Goal: Task Accomplishment & Management: Manage account settings

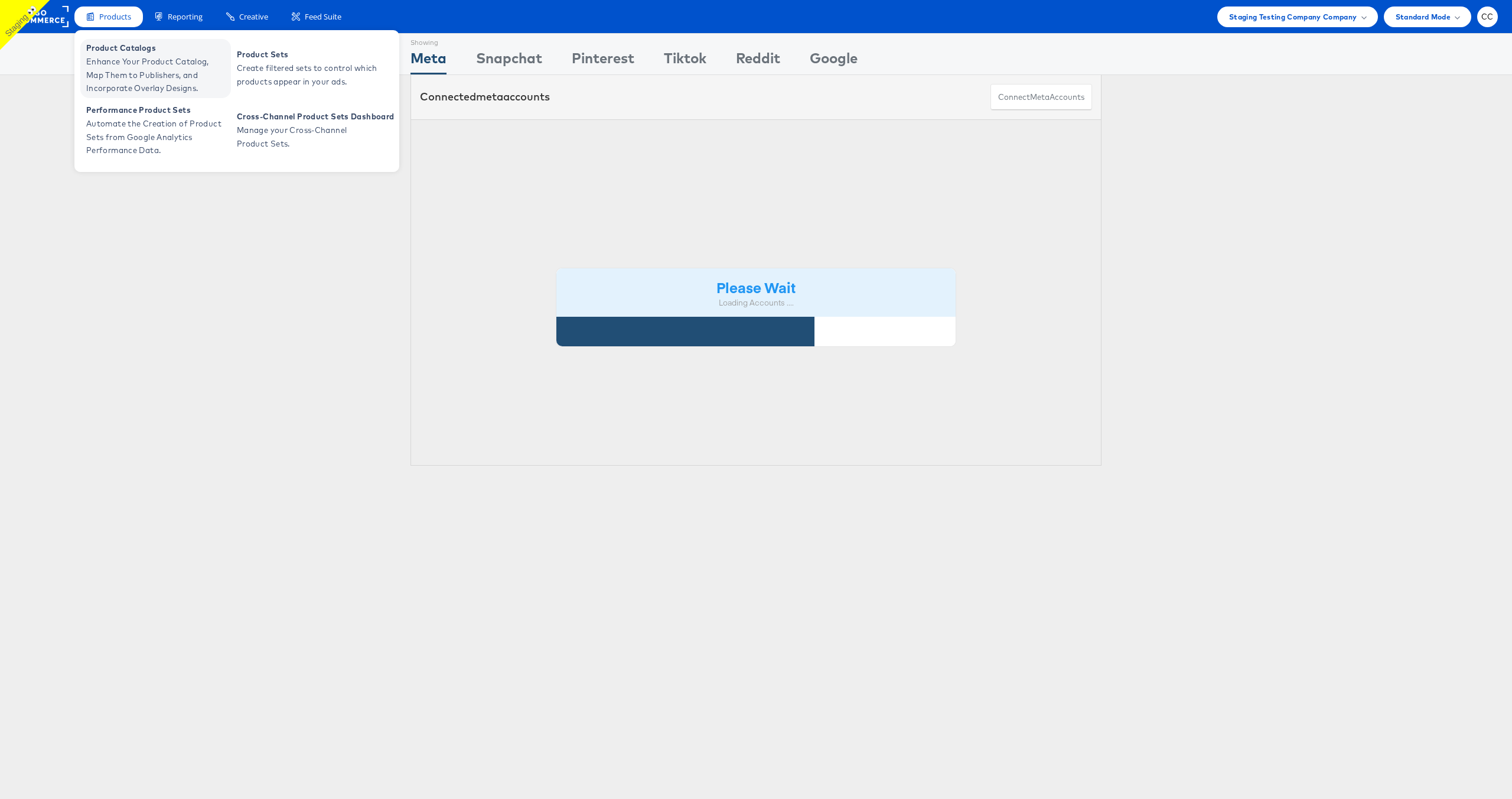
click at [126, 57] on span "Enhance Your Product Catalog, Map Them to Publishers, and Incorporate Overlay D…" at bounding box center [157, 75] width 141 height 40
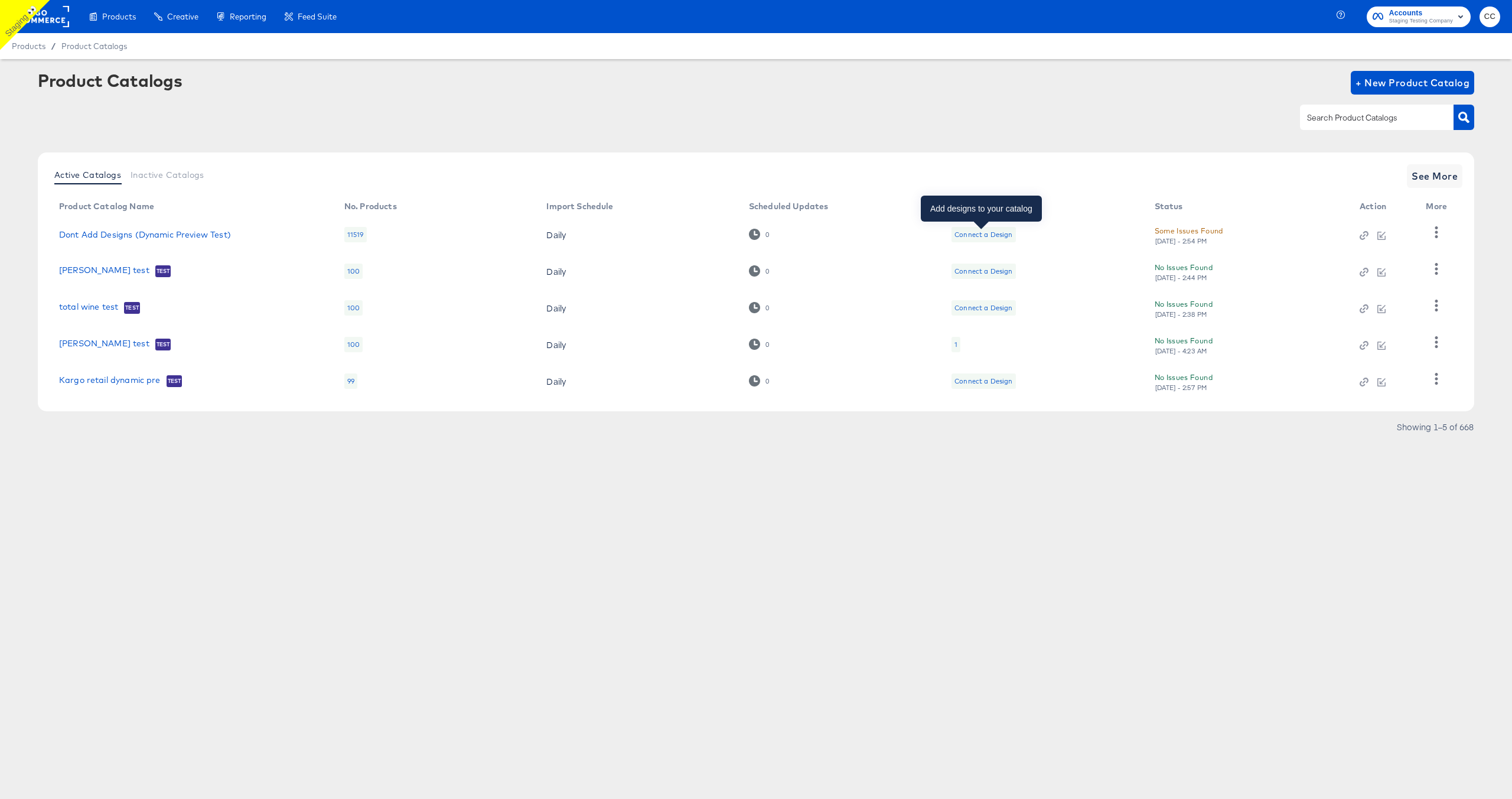
click at [992, 236] on div "Connect a Design" at bounding box center [983, 234] width 58 height 9
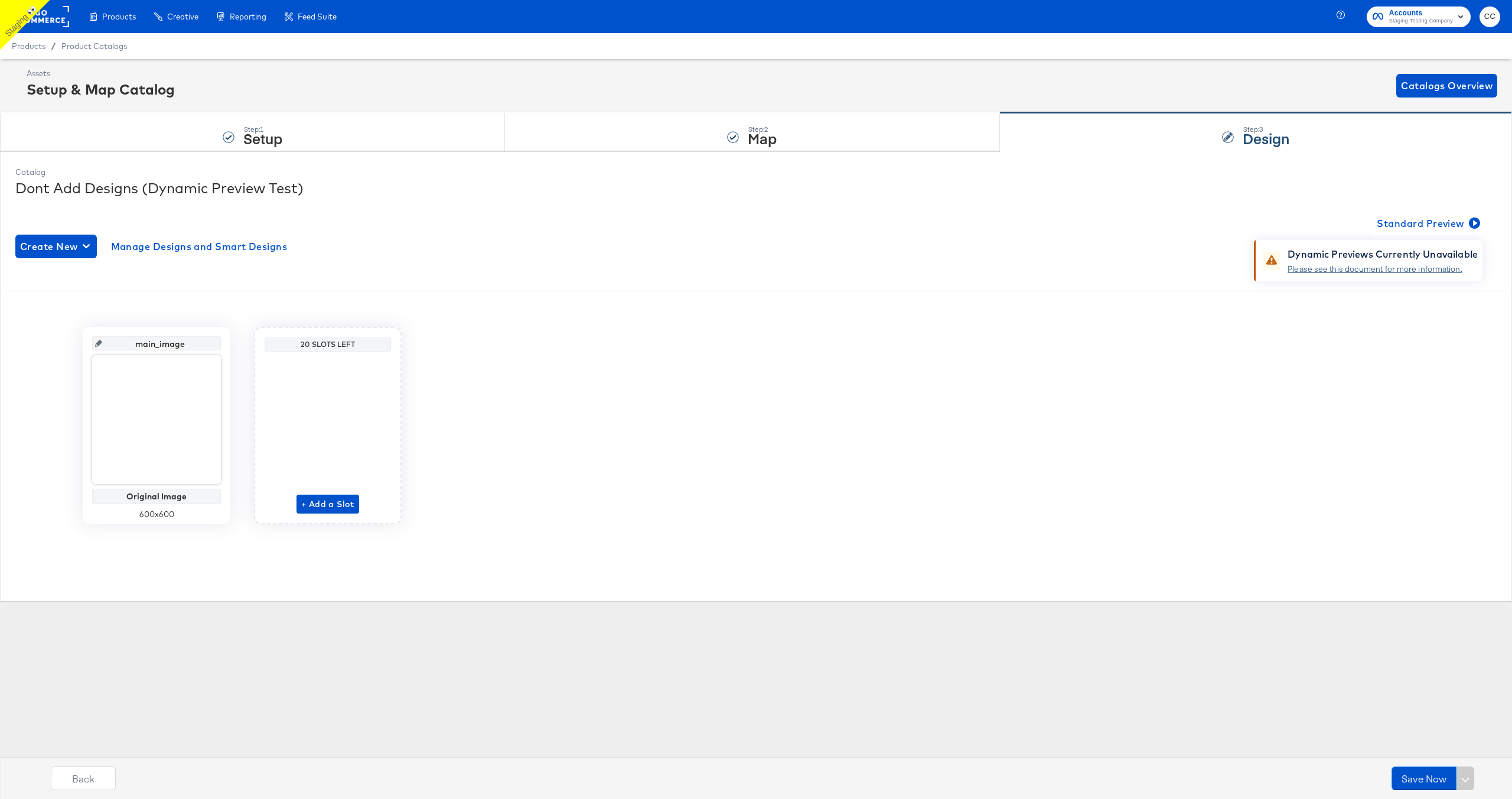
click at [1365, 269] on link "Please see this document for more information." at bounding box center [1375, 269] width 174 height 11
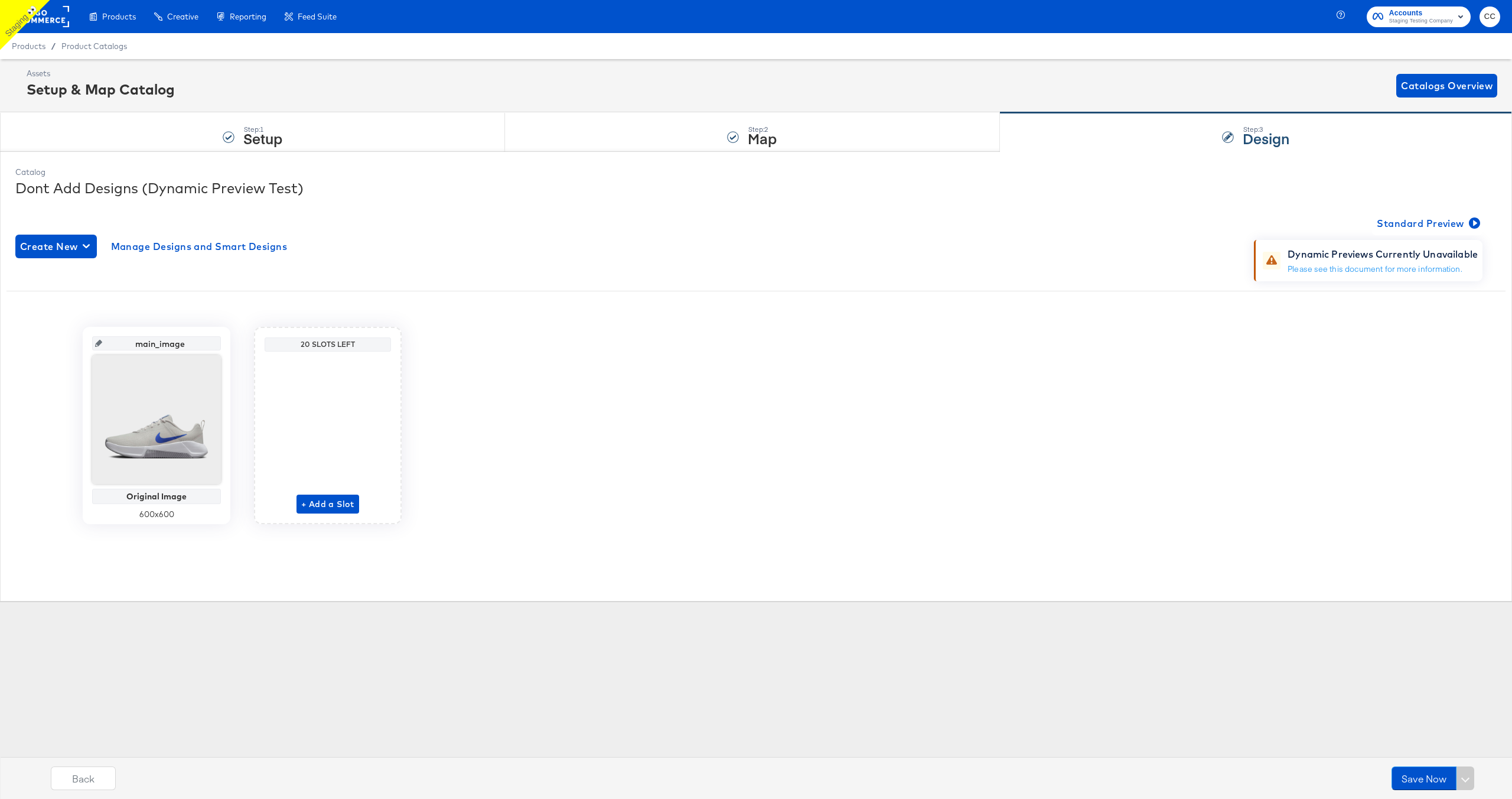
click at [1493, 16] on span "CC" at bounding box center [1489, 17] width 11 height 13
click at [1434, 123] on link "Internal Dashboard" at bounding box center [1425, 119] width 89 height 21
click at [1154, 211] on div "Create New Manage Designs and Smart Designs Standard Preview Dynamic Previews C…" at bounding box center [756, 246] width 1481 height 70
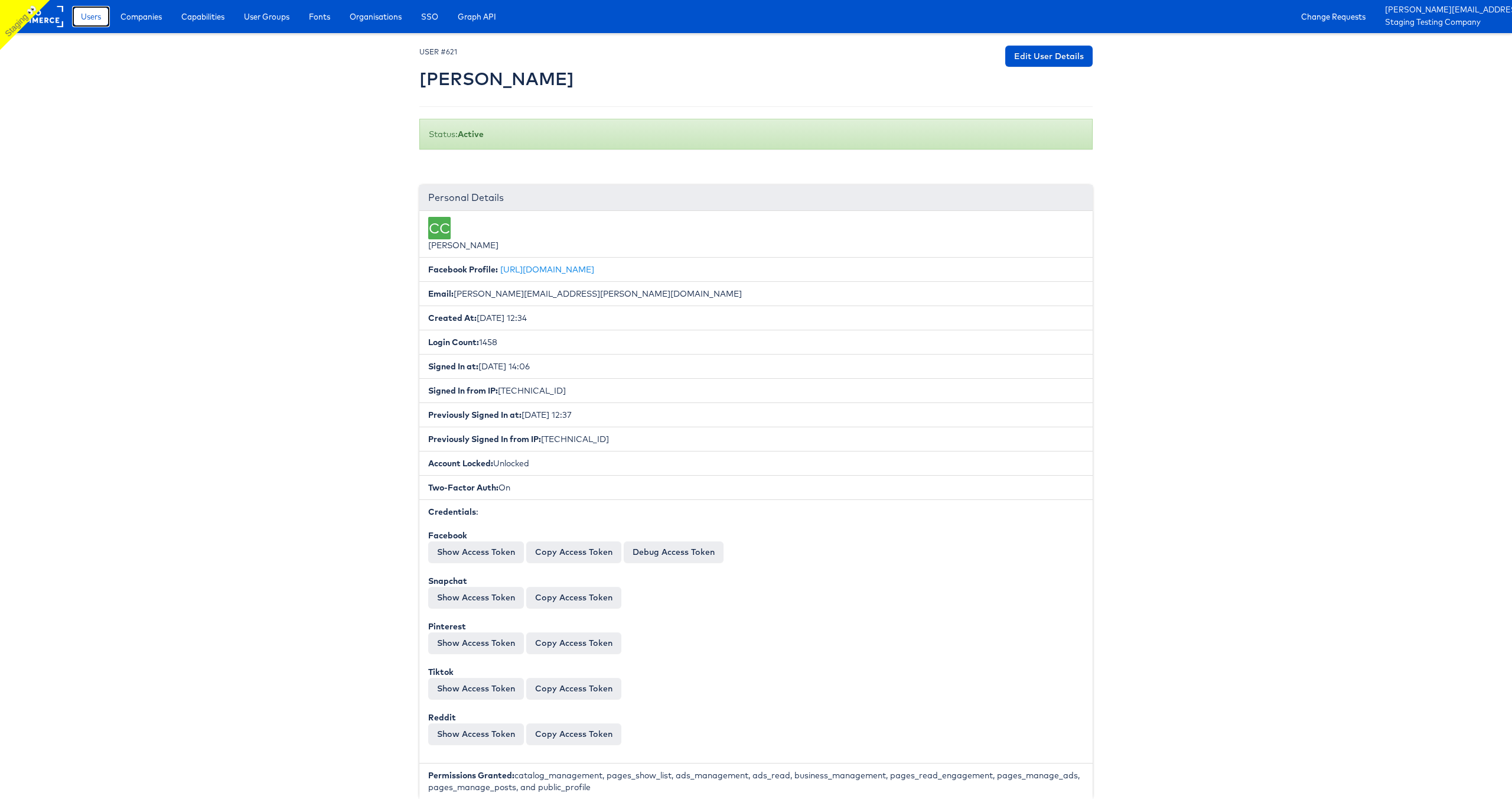
click at [86, 19] on span "Users" at bounding box center [91, 17] width 20 height 12
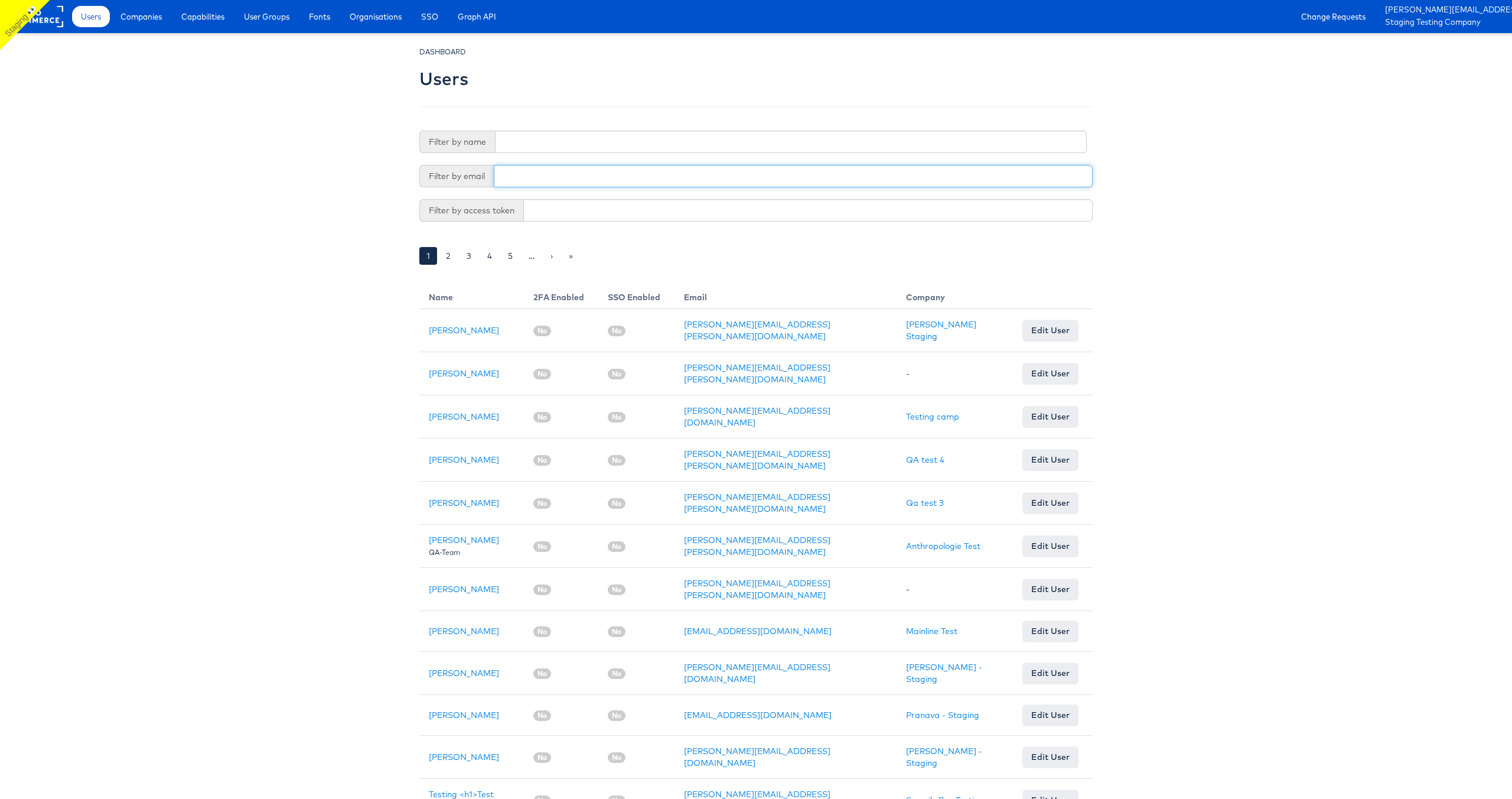
click at [531, 175] on input "text" at bounding box center [794, 176] width 599 height 23
type input "ruben"
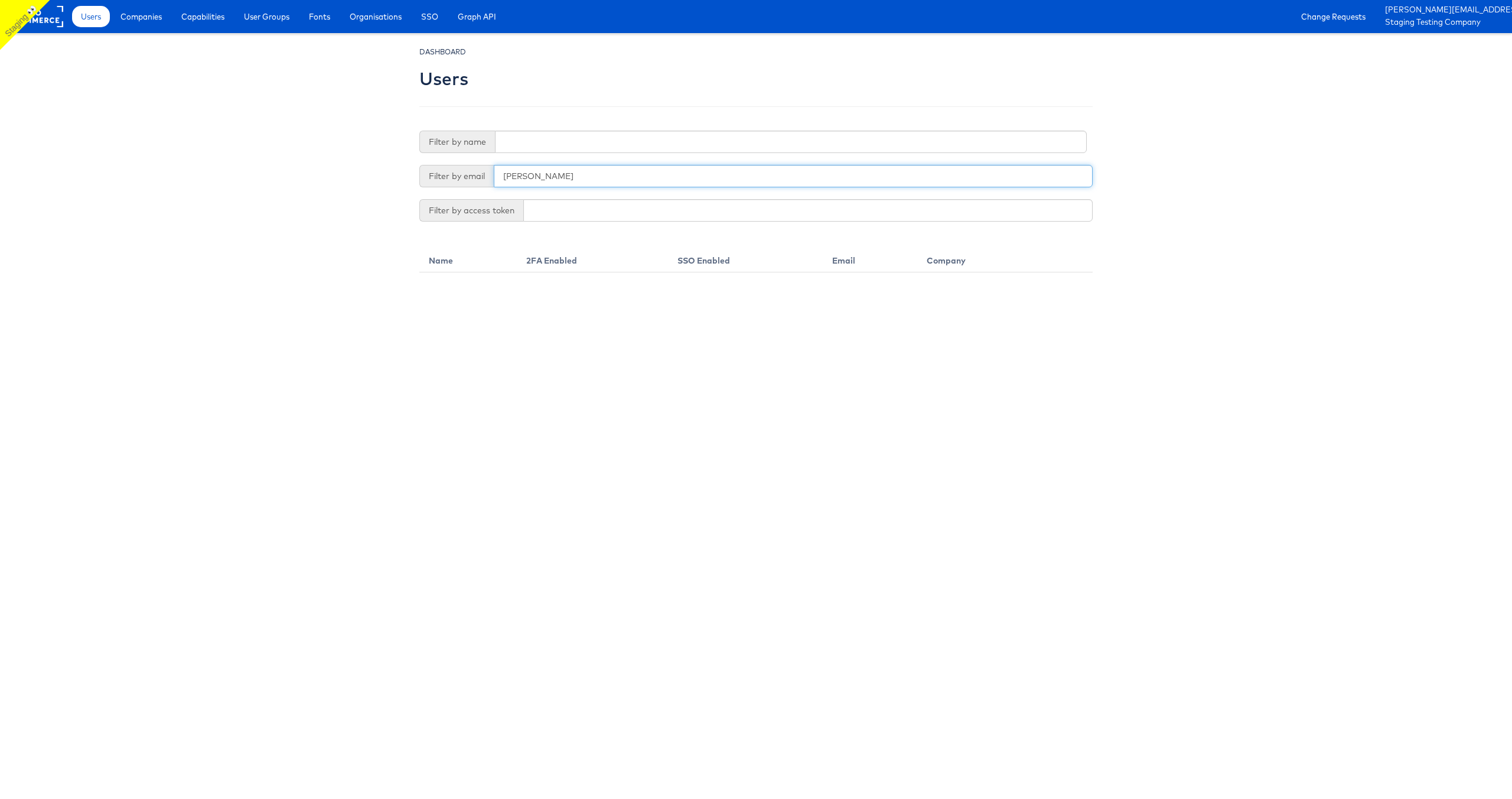
click at [521, 177] on input "ruben" at bounding box center [794, 176] width 599 height 23
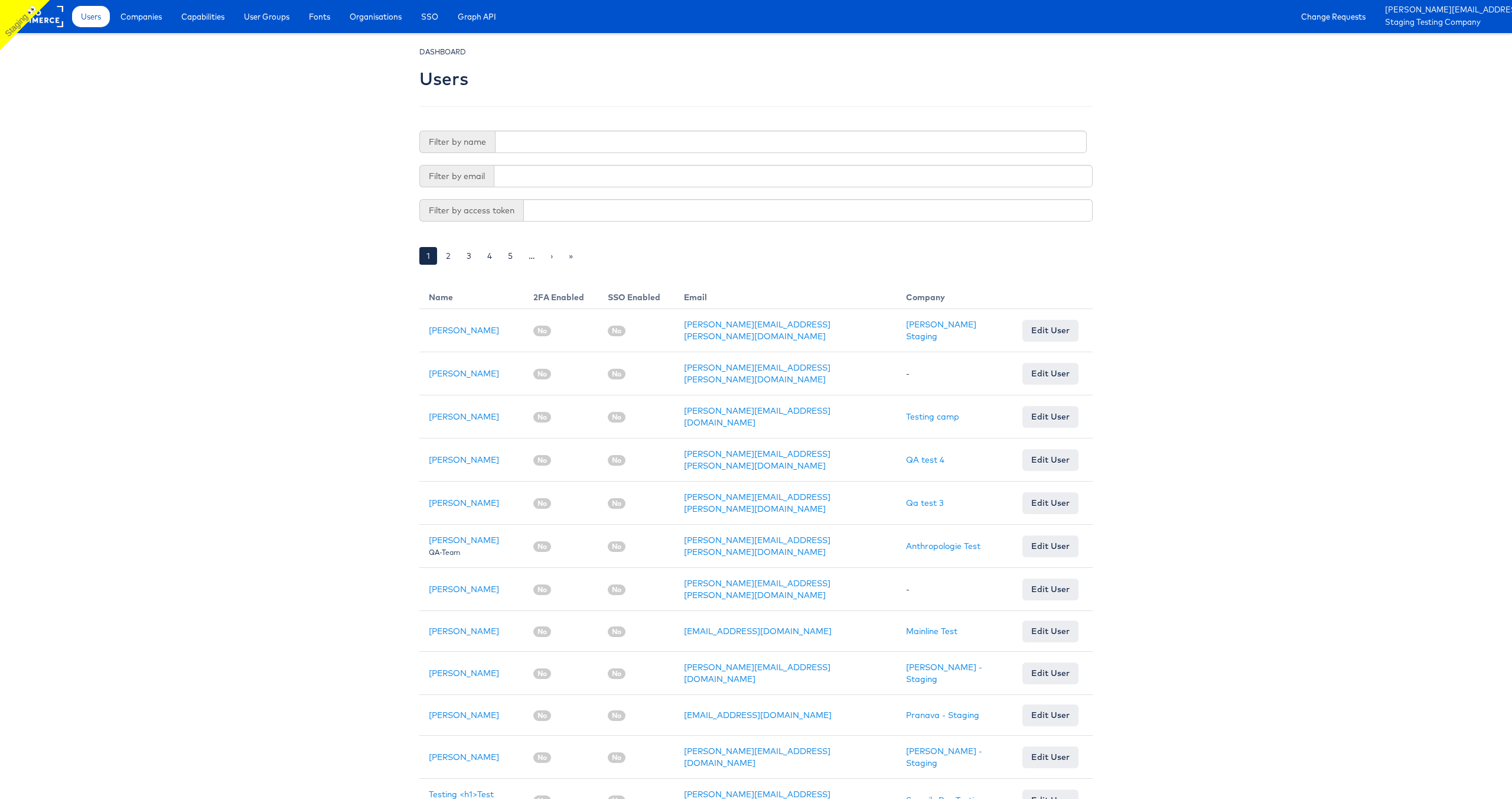
click at [195, 151] on body "Users Companies Capabilities User Groups Fonts Organisations SSO Graph API Chan…" at bounding box center [756, 706] width 1512 height 1412
click at [155, 14] on span "Companies" at bounding box center [141, 17] width 41 height 12
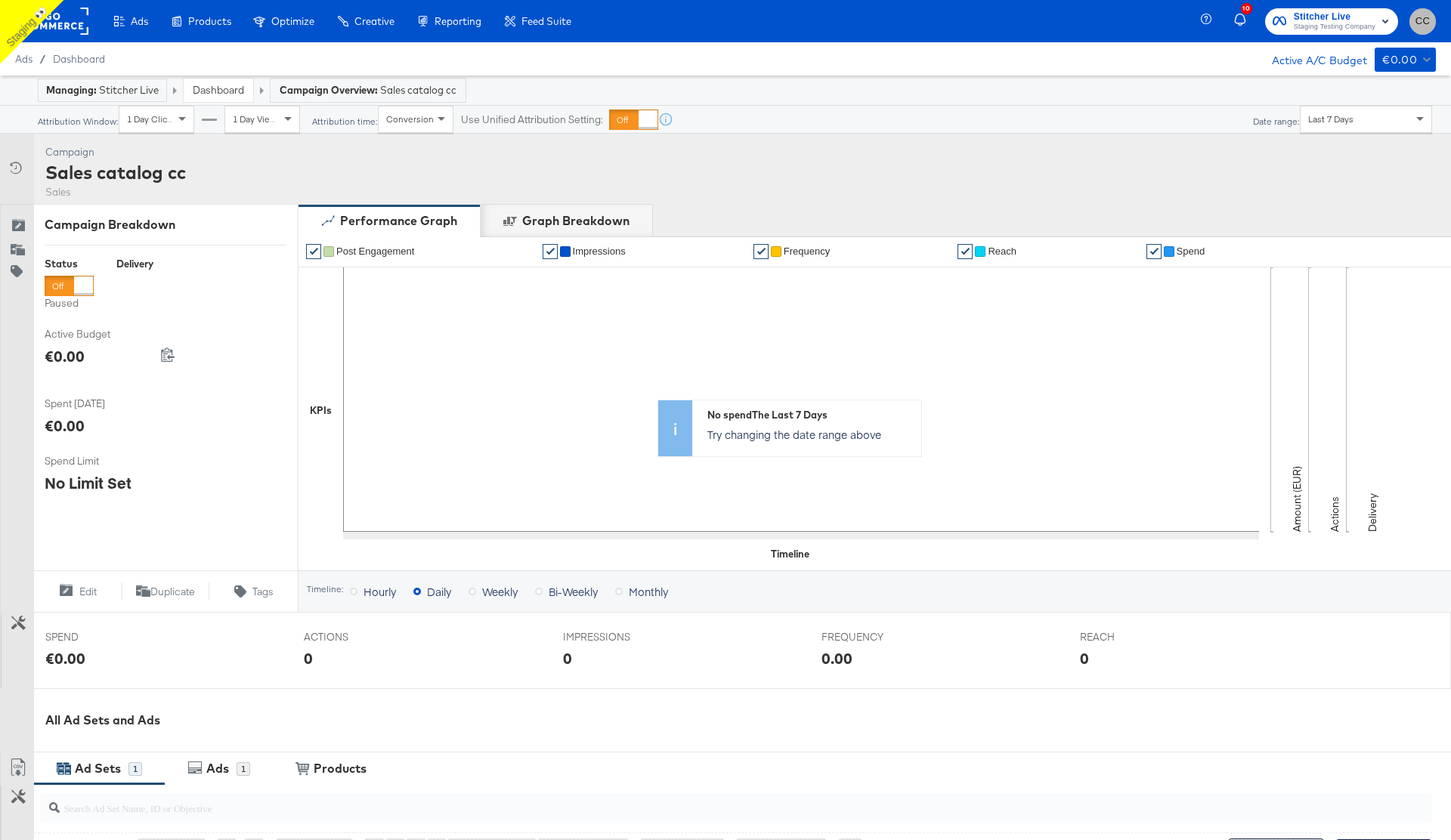
click at [1423, 26] on span "CC" at bounding box center [1422, 21] width 14 height 17
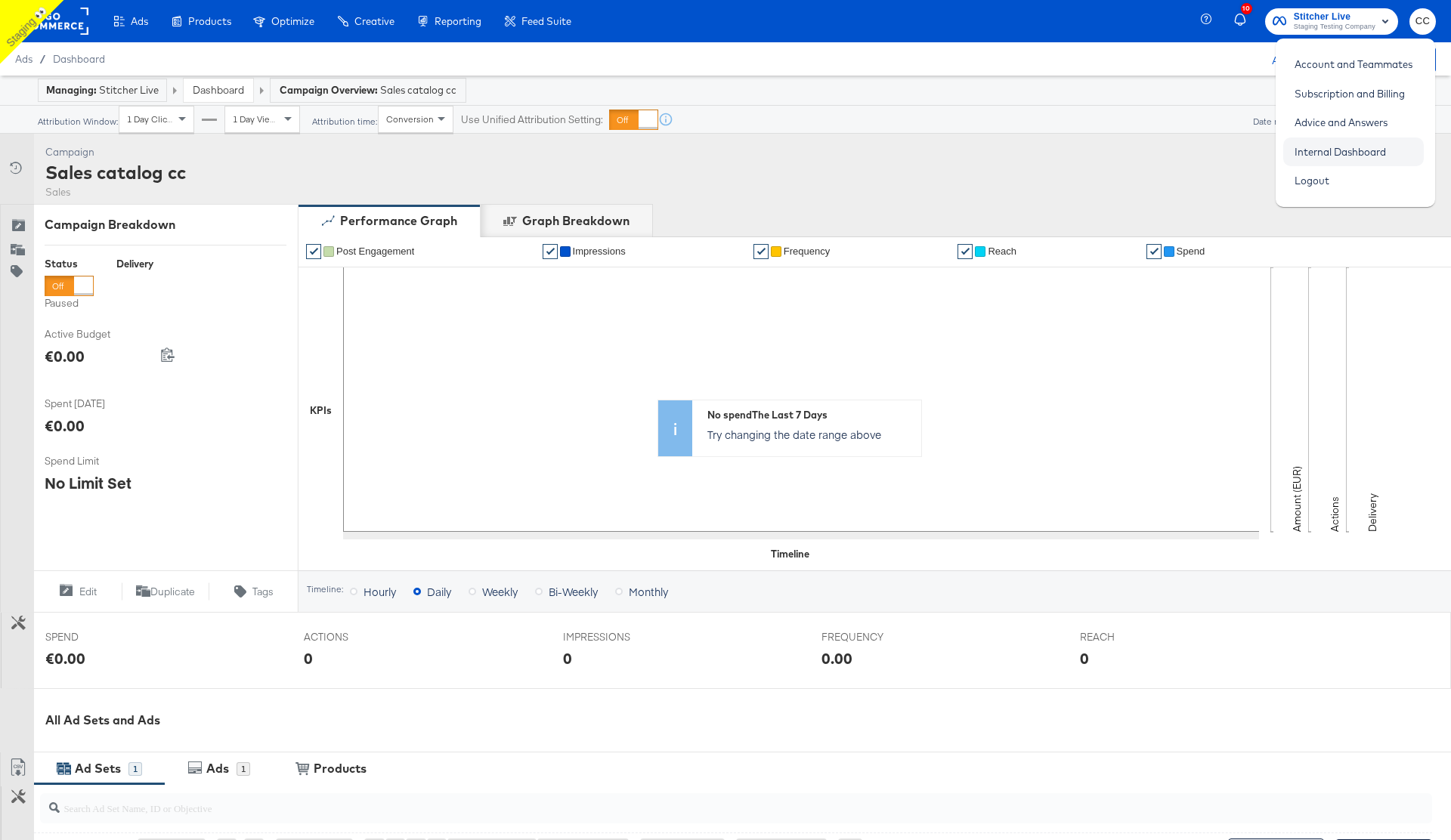
click at [1361, 162] on link "Internal Dashboard" at bounding box center [1340, 152] width 114 height 27
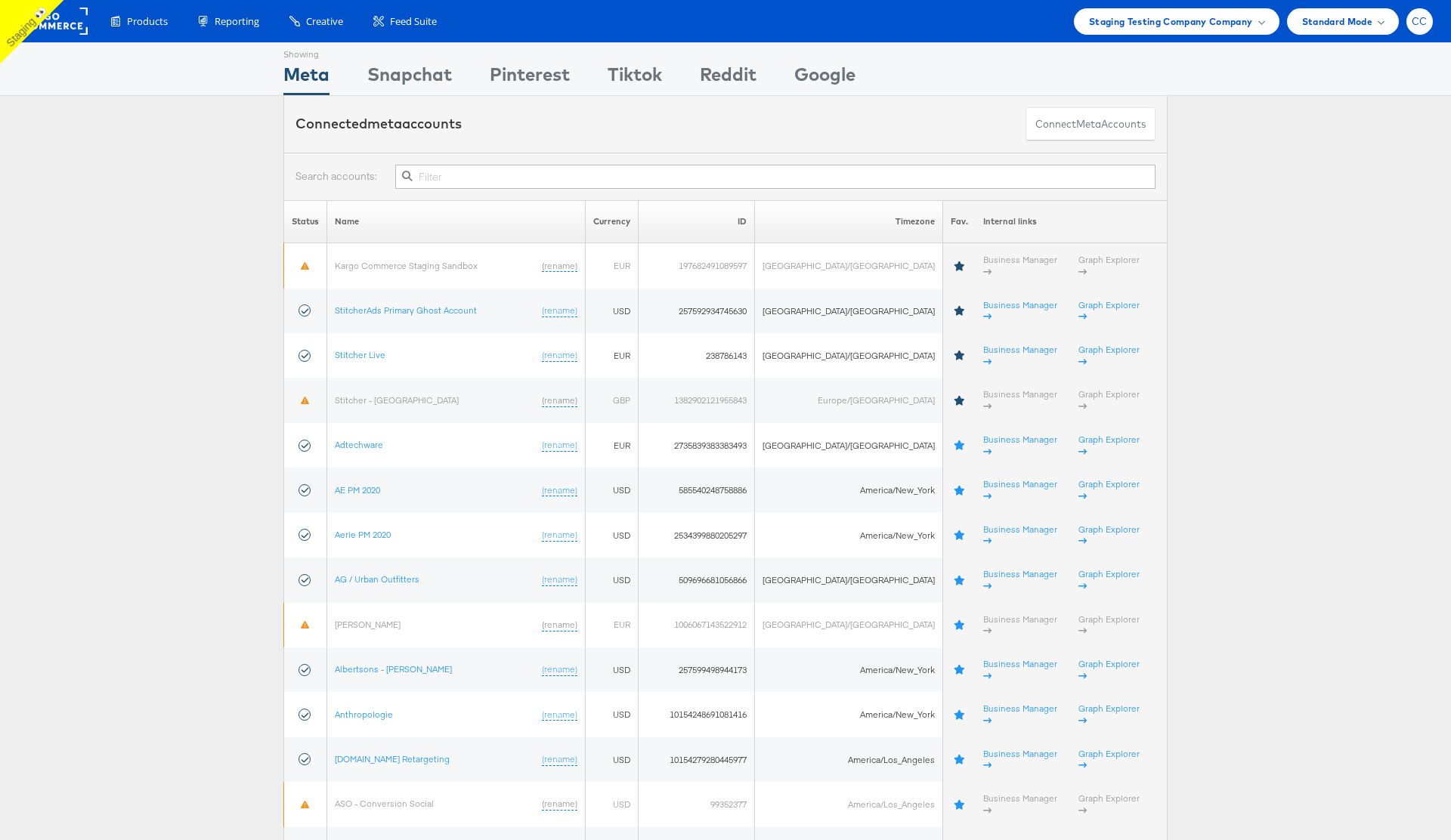
click at [1418, 24] on span "CC" at bounding box center [1419, 22] width 16 height 10
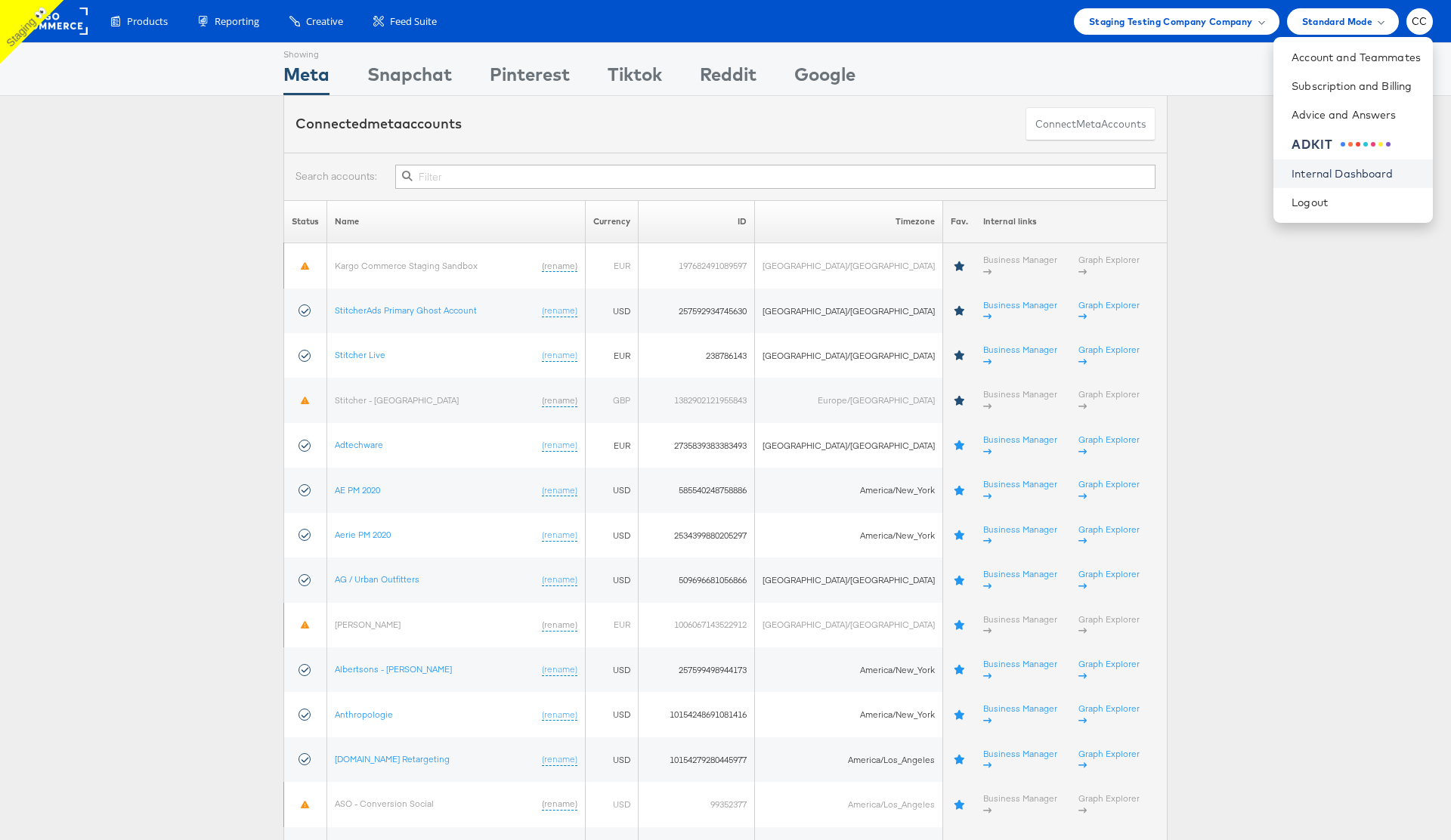
click at [1339, 177] on link "Internal Dashboard" at bounding box center [1356, 174] width 129 height 15
click at [1212, 133] on div "Connected meta accounts Connect meta Accounts" at bounding box center [726, 124] width 1451 height 57
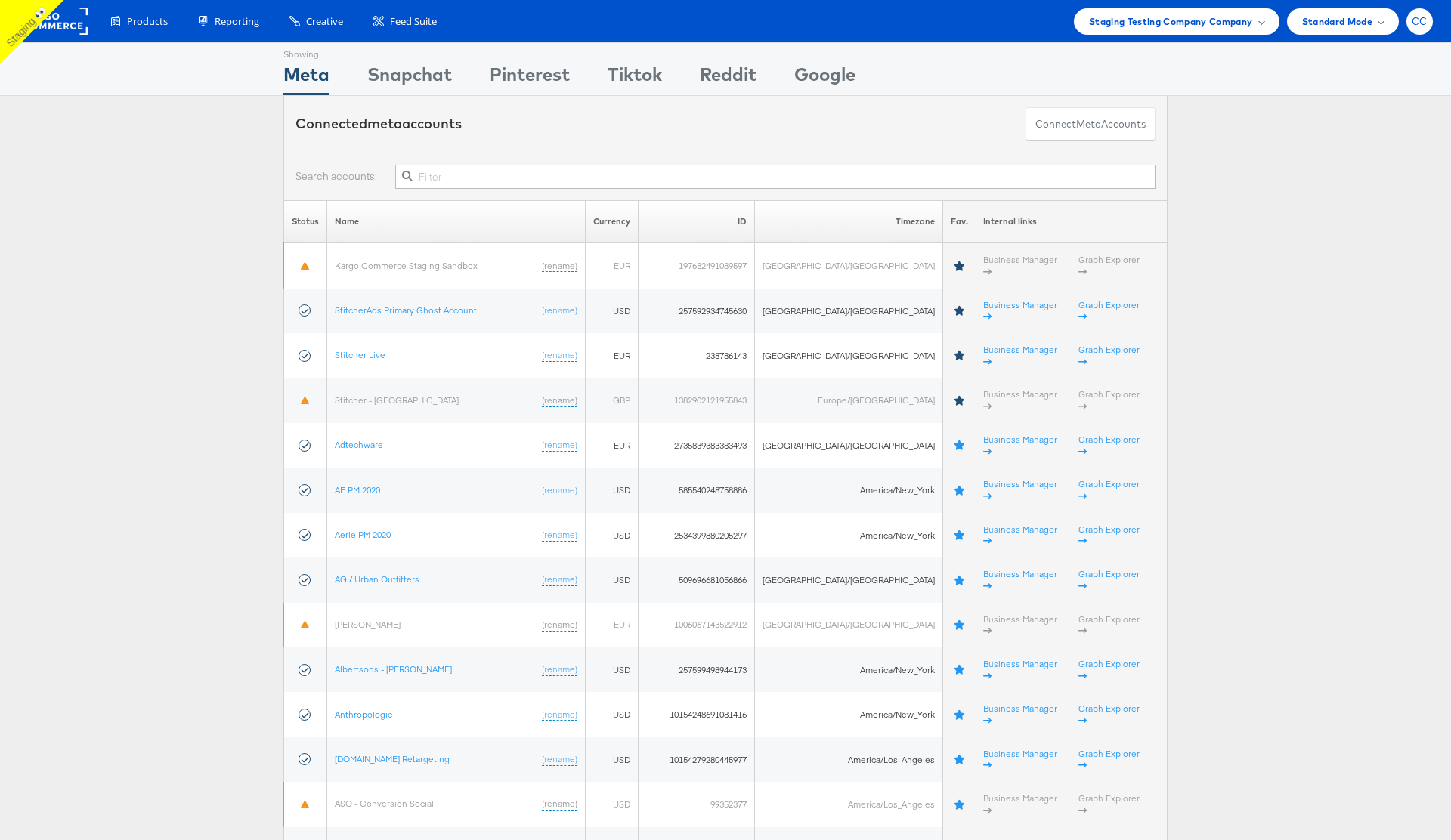
click at [1424, 24] on span "CC" at bounding box center [1419, 22] width 16 height 10
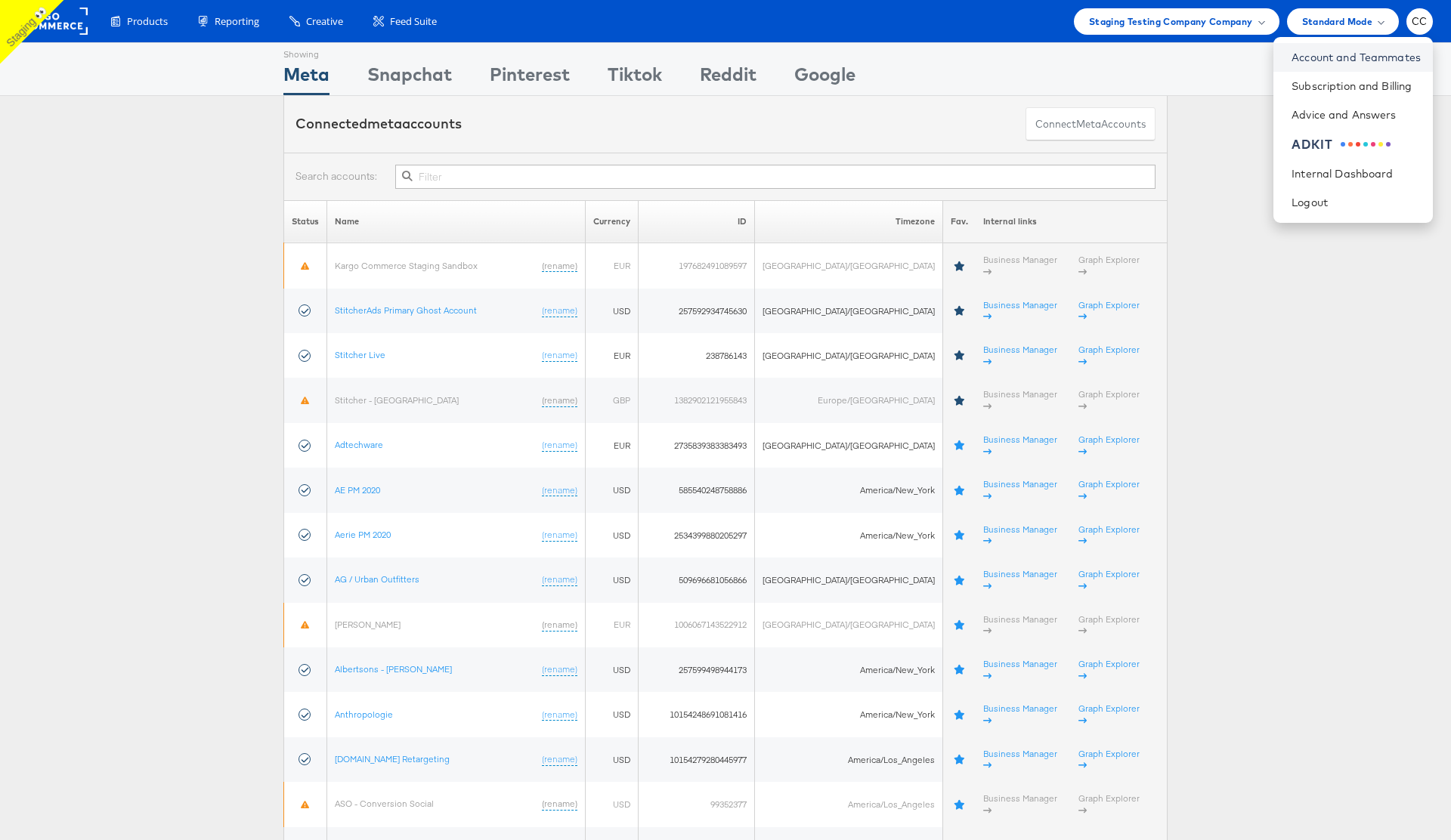
click at [1347, 60] on link "Account and Teammates" at bounding box center [1356, 58] width 129 height 15
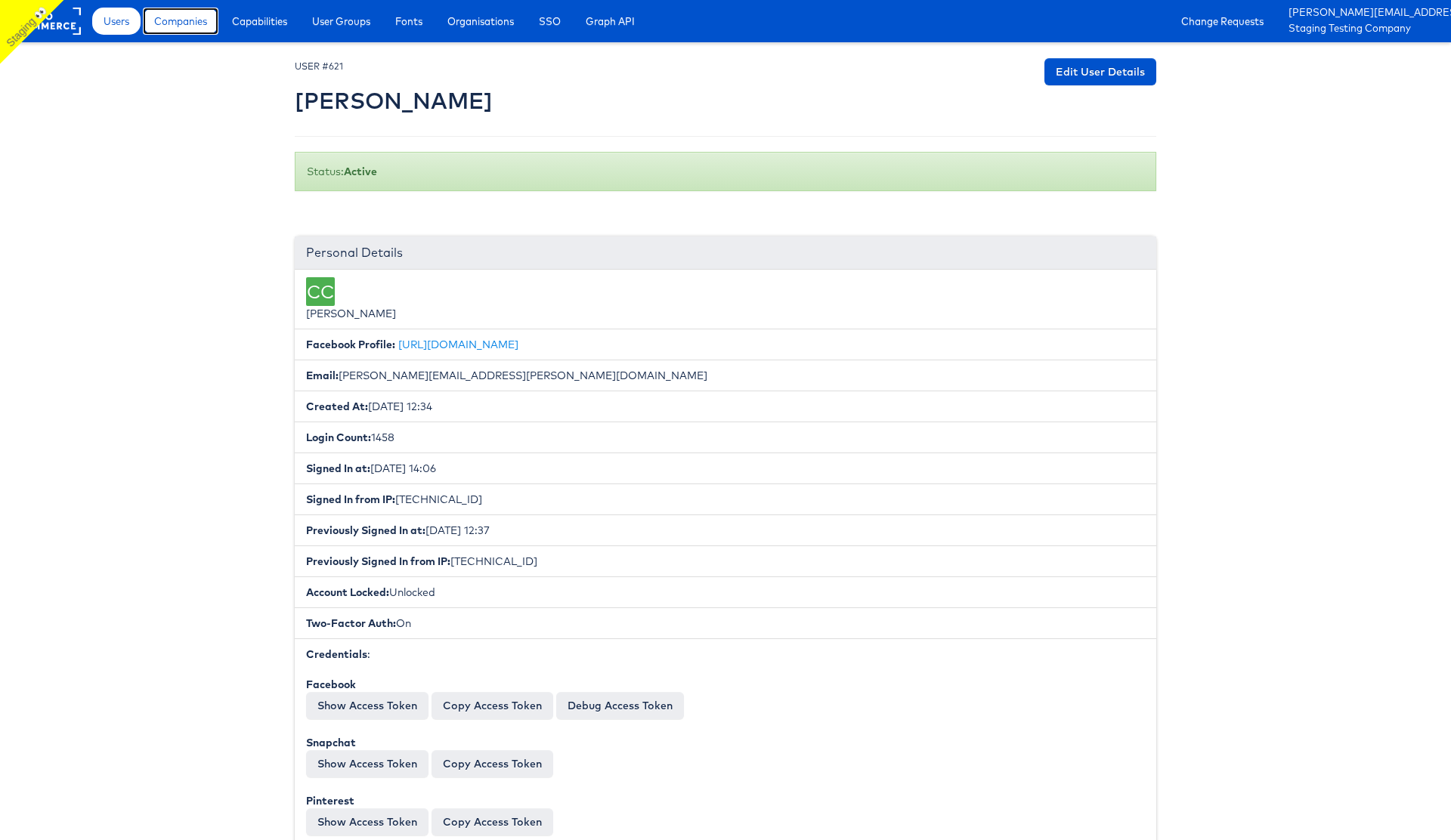
click at [181, 27] on span "Companies" at bounding box center [180, 21] width 53 height 15
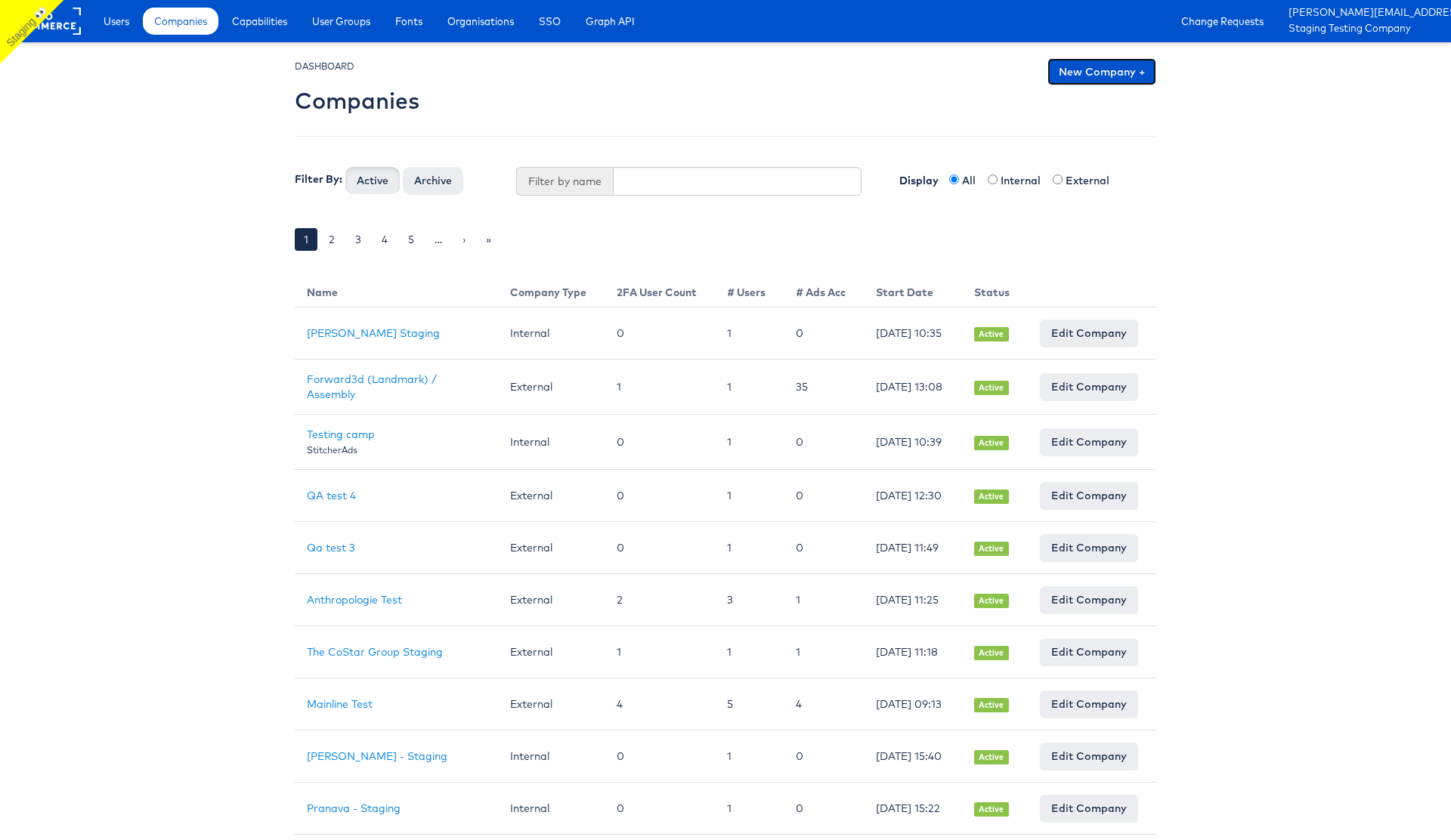
click at [1092, 73] on link "New Company +" at bounding box center [1102, 71] width 109 height 27
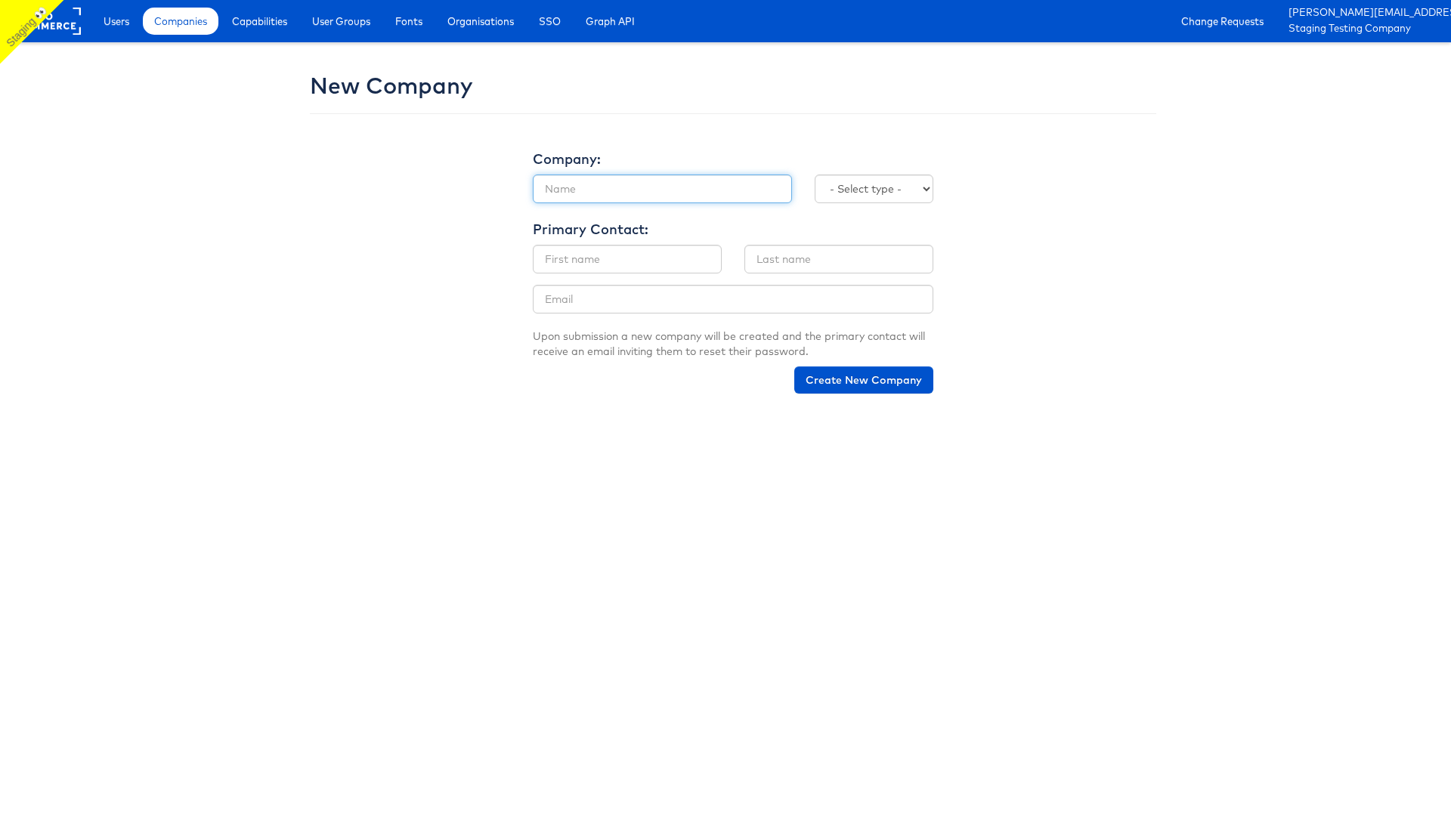
click at [583, 194] on input "text" at bounding box center [662, 189] width 259 height 29
type input "[PERSON_NAME] Staging"
click at [911, 181] on select "- Select type - Internal External" at bounding box center [874, 189] width 119 height 29
select select "INTERNAL"
click at [815, 174] on select "- Select type - Internal External" at bounding box center [874, 189] width 119 height 29
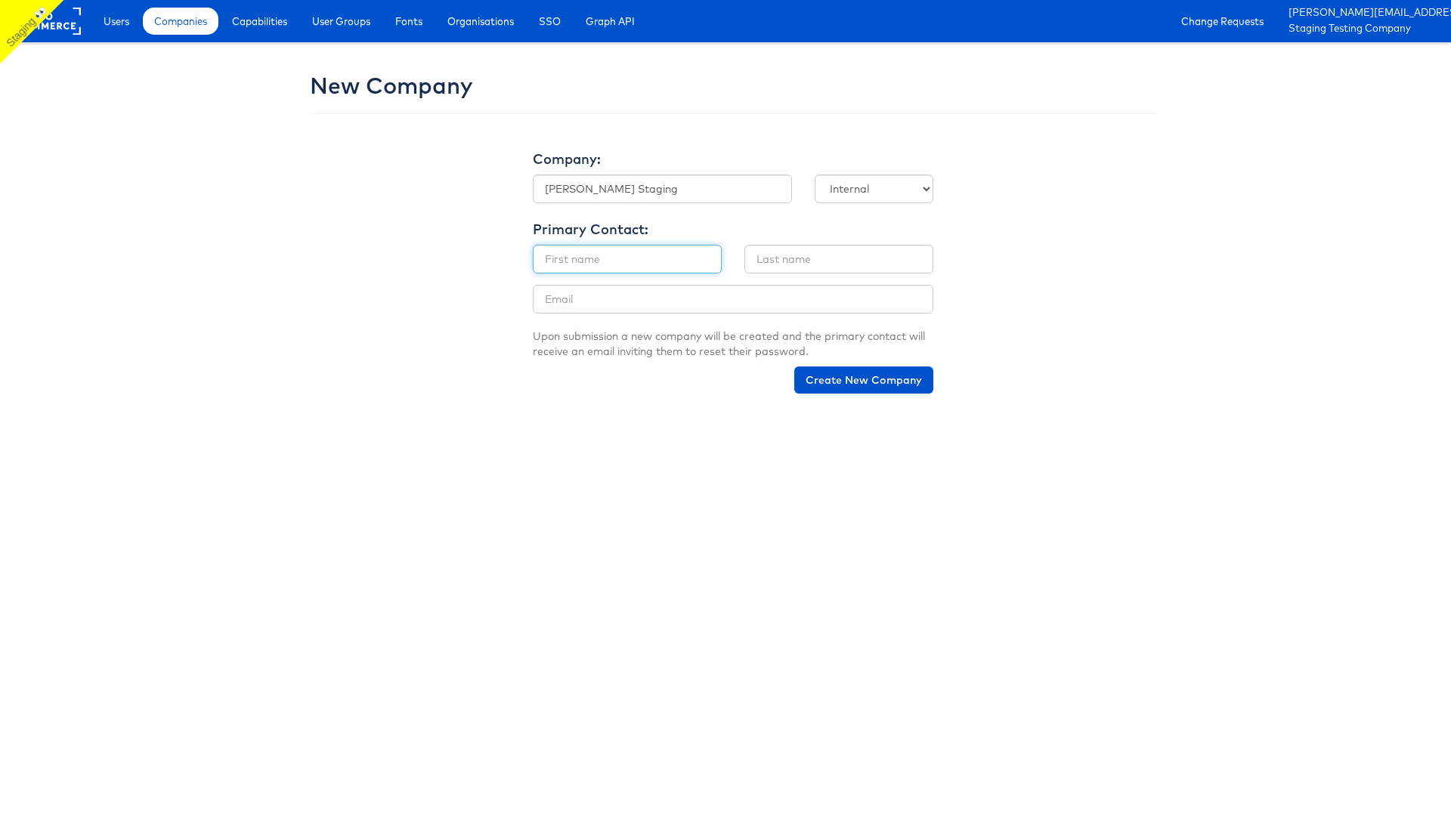
click at [589, 258] on input "text" at bounding box center [627, 259] width 189 height 29
type input "Ruben"
click at [760, 262] on input "text" at bounding box center [838, 259] width 189 height 29
type input "Ruiz"
click at [599, 299] on input "email" at bounding box center [732, 299] width 400 height 29
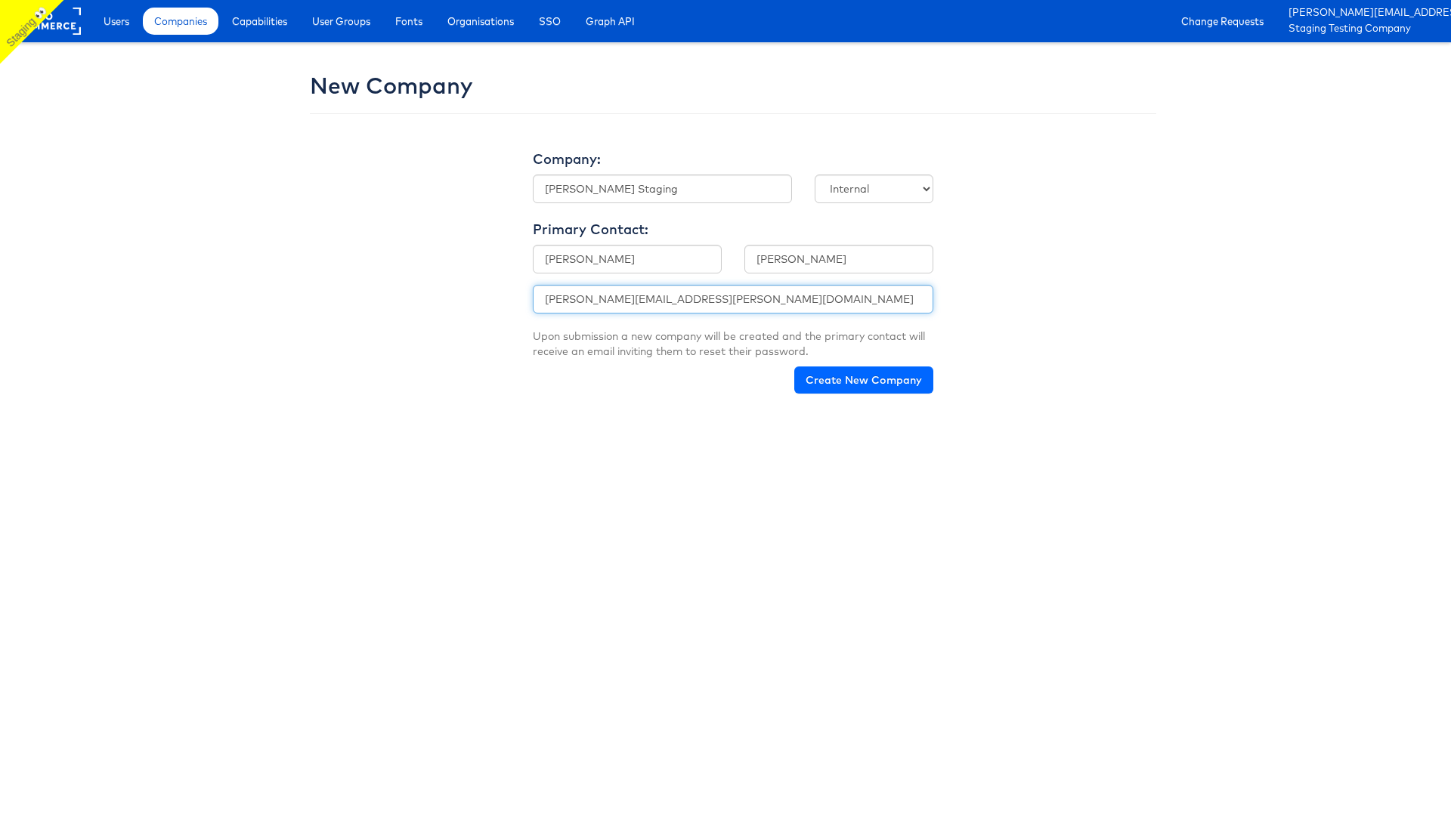
type input "ruben.ruiz@kargo.com"
click at [875, 384] on button "Create New Company" at bounding box center [864, 380] width 139 height 27
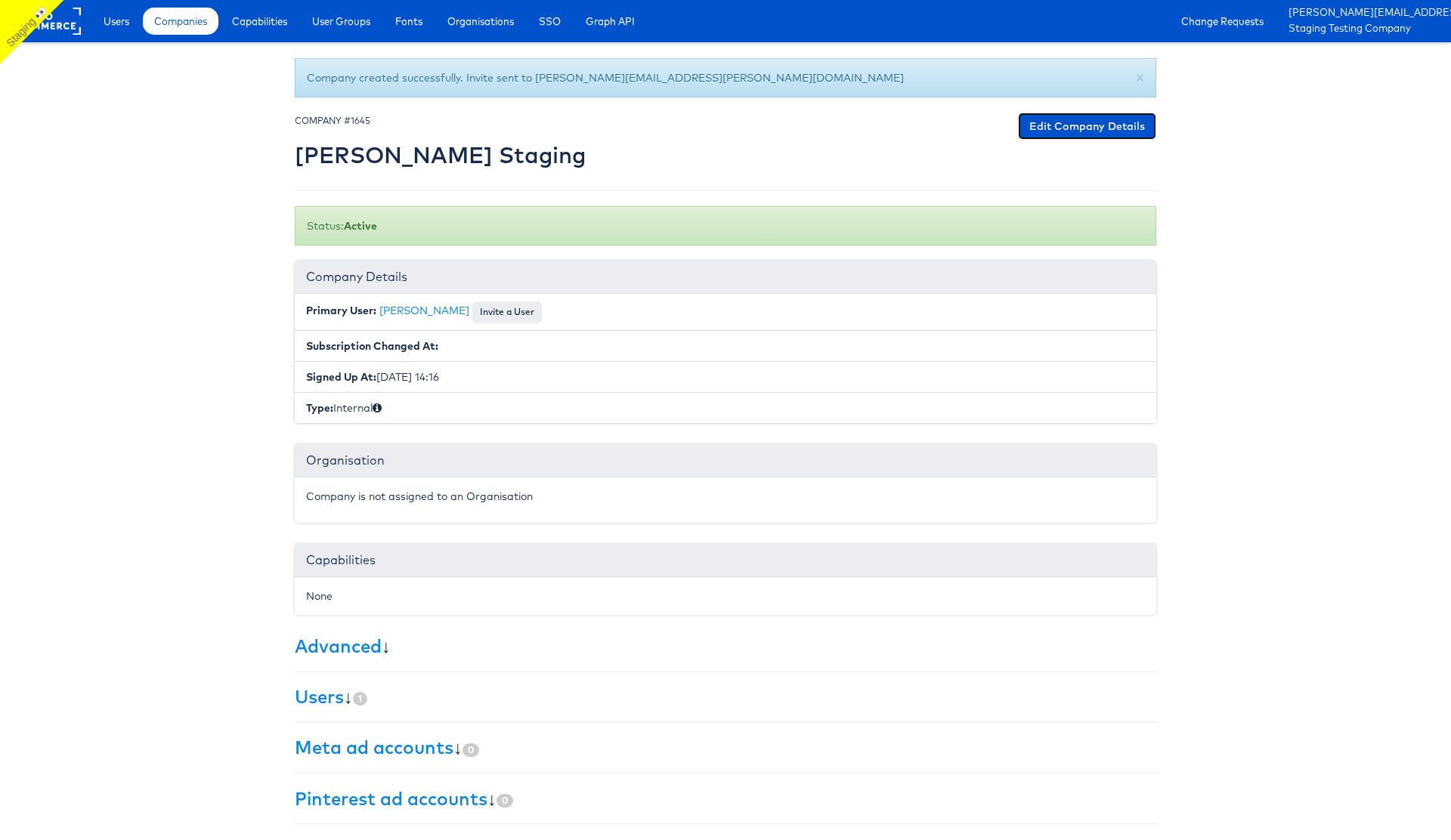
click at [1094, 127] on link "Edit Company Details" at bounding box center [1087, 127] width 138 height 27
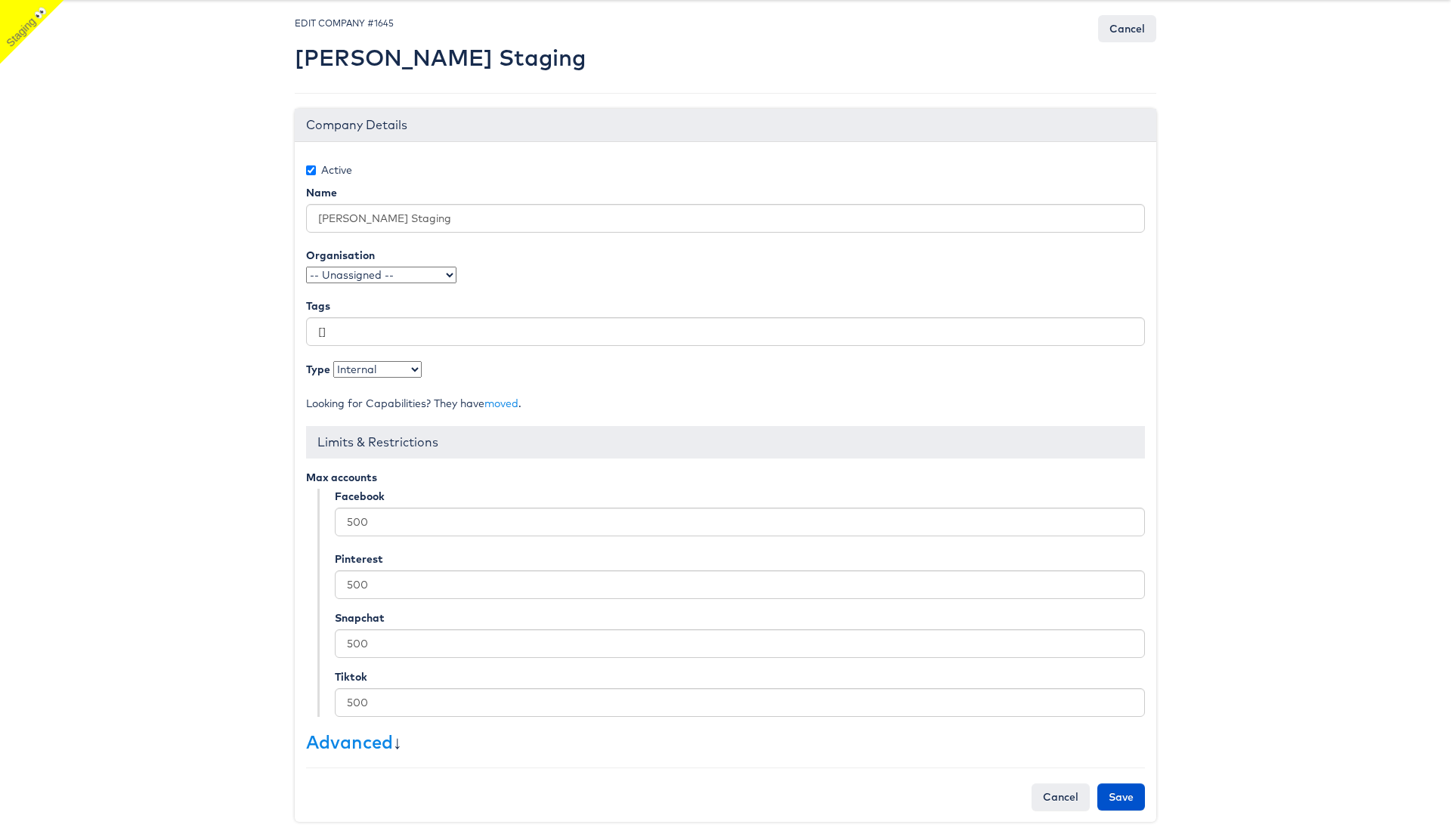
scroll to position [46, 0]
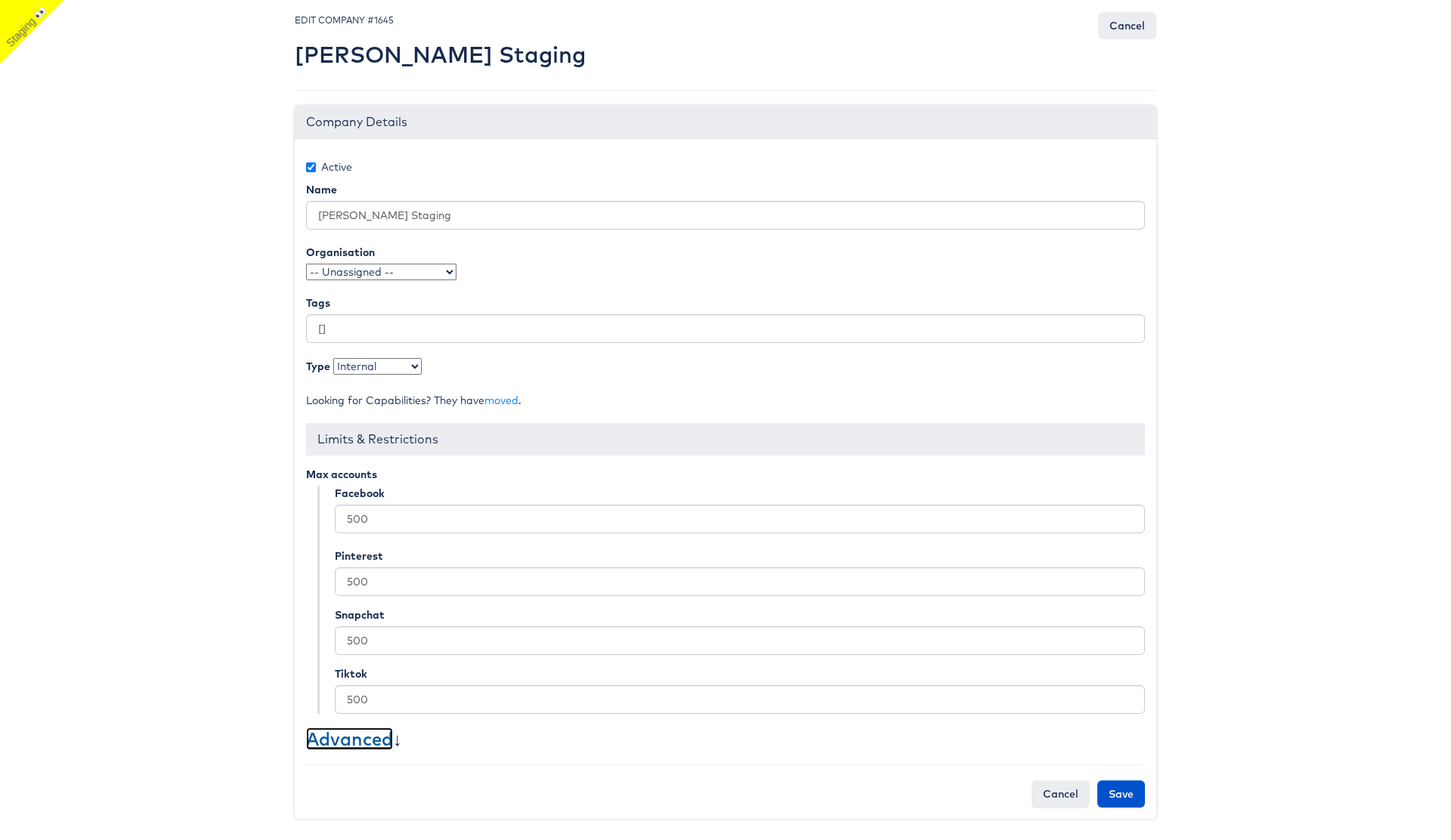
click at [354, 741] on link "Advanced" at bounding box center [349, 739] width 87 height 23
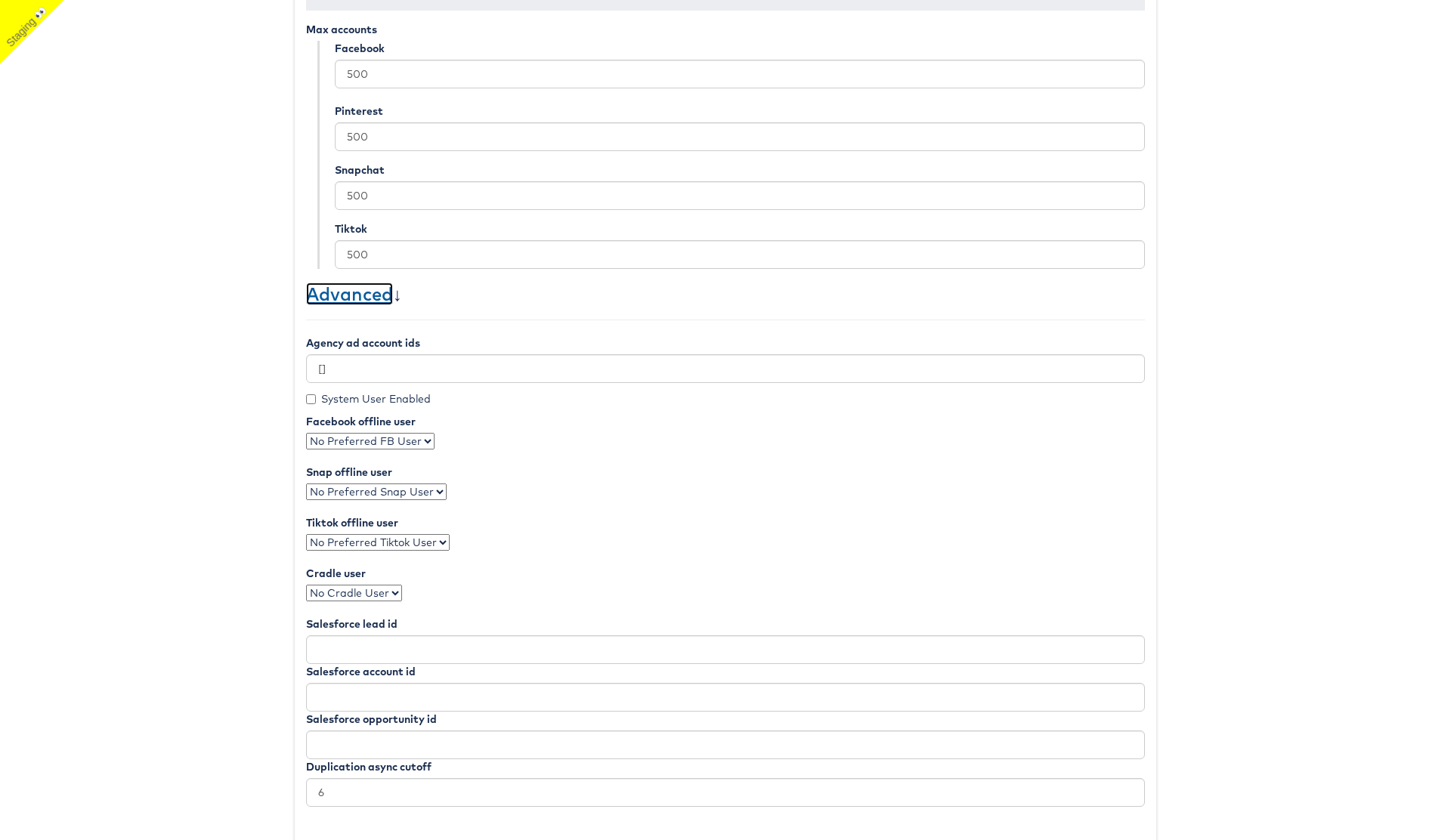
scroll to position [528, 0]
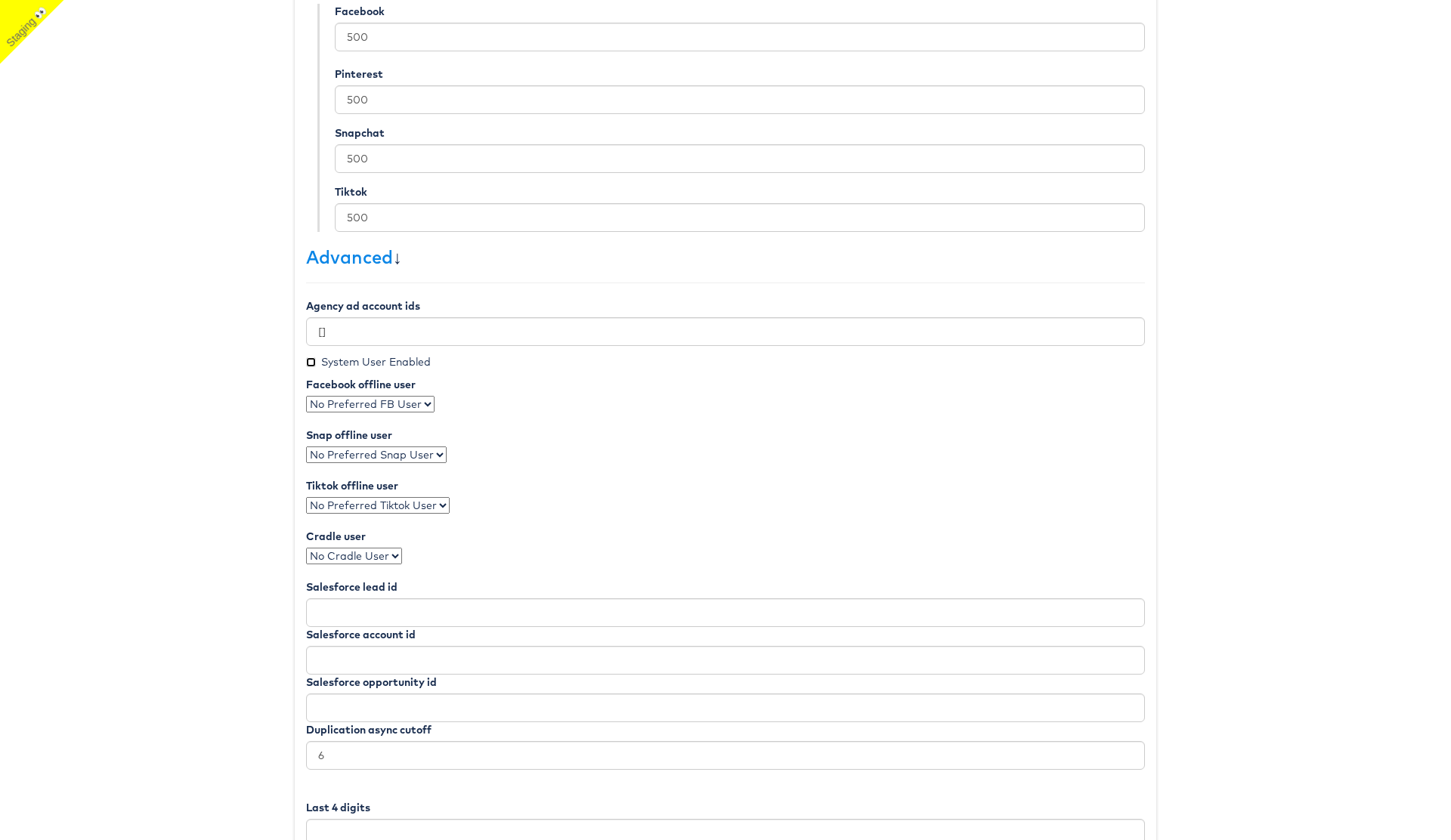
click at [312, 364] on input "System User Enabled" at bounding box center [311, 363] width 10 height 10
checkbox input "true"
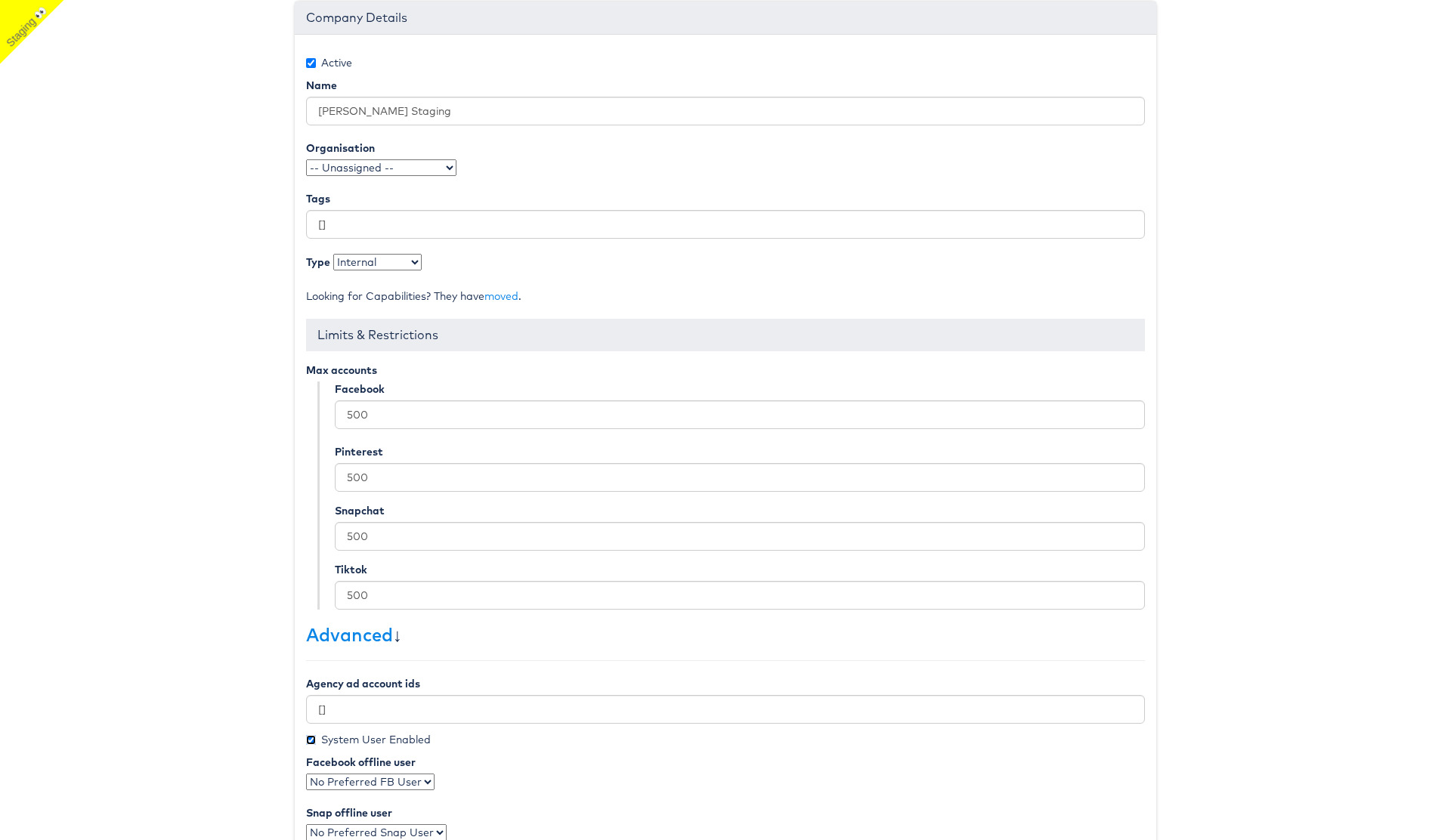
scroll to position [17, 0]
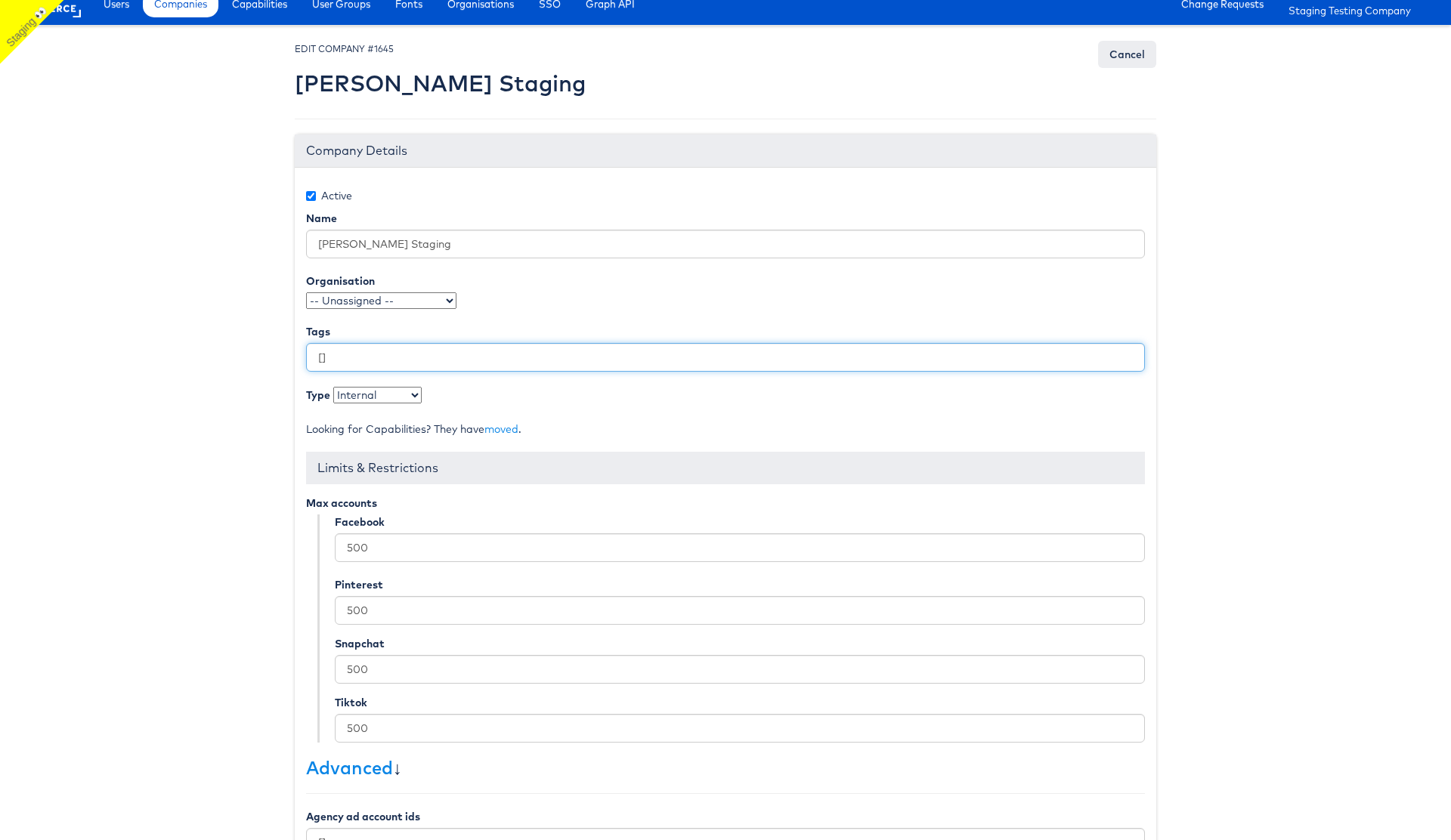
click at [322, 356] on input "[]" at bounding box center [725, 358] width 838 height 29
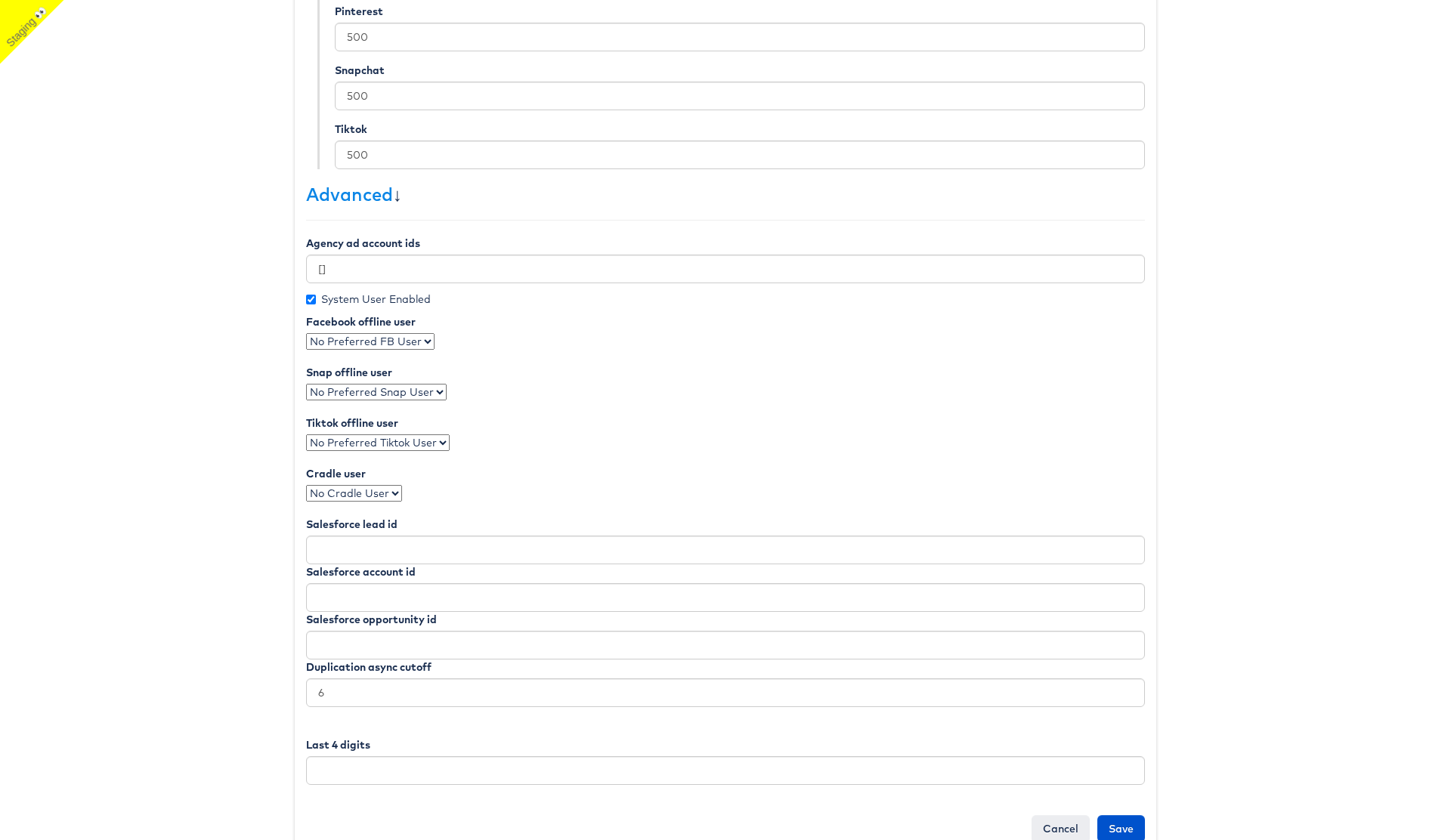
scroll to position [625, 0]
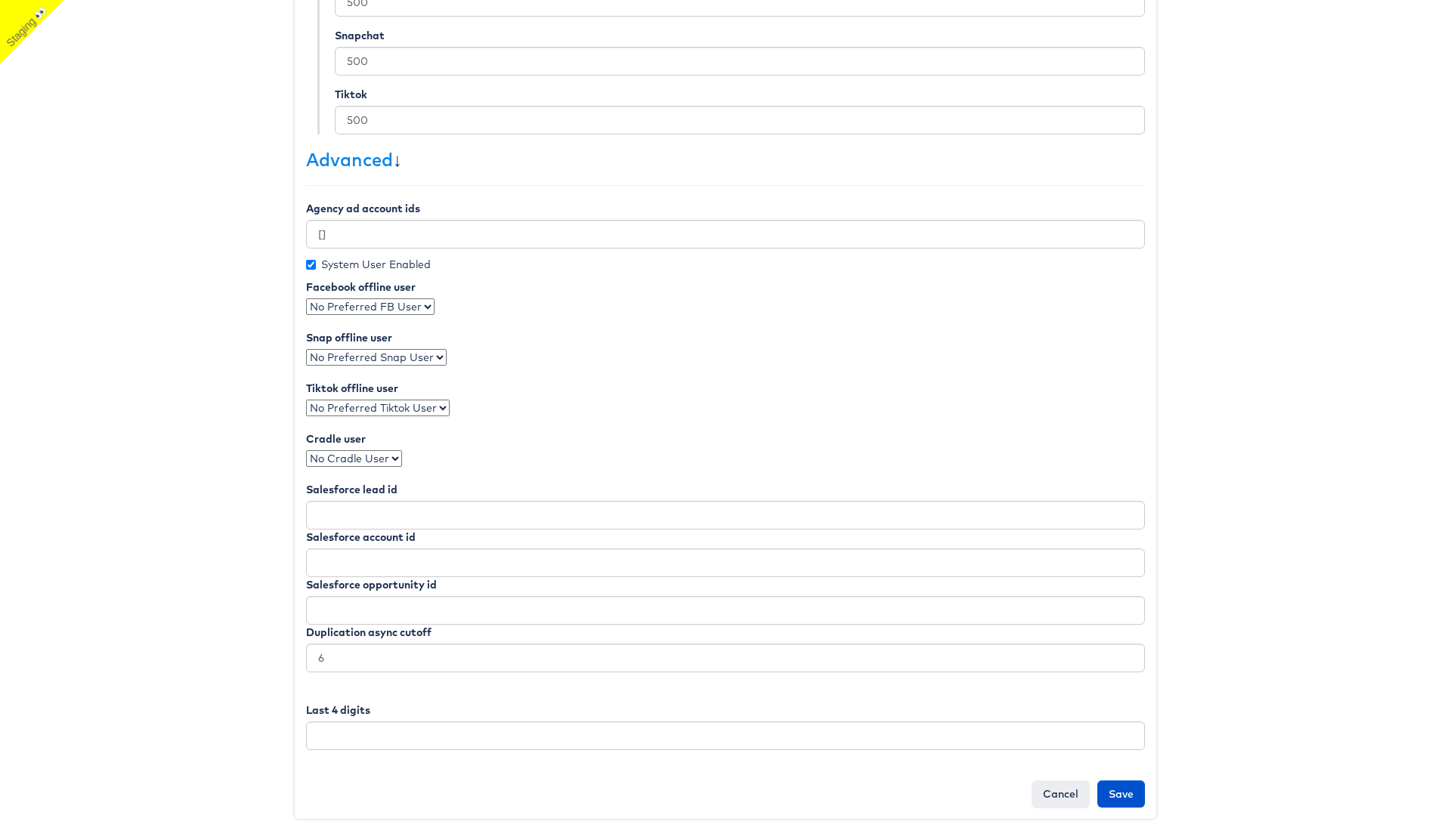
type input "["stitcherads"]"
click at [391, 307] on select "No Preferred FB User" at bounding box center [370, 307] width 128 height 17
click at [1126, 793] on input "Save" at bounding box center [1121, 794] width 48 height 27
type input "Saving..."
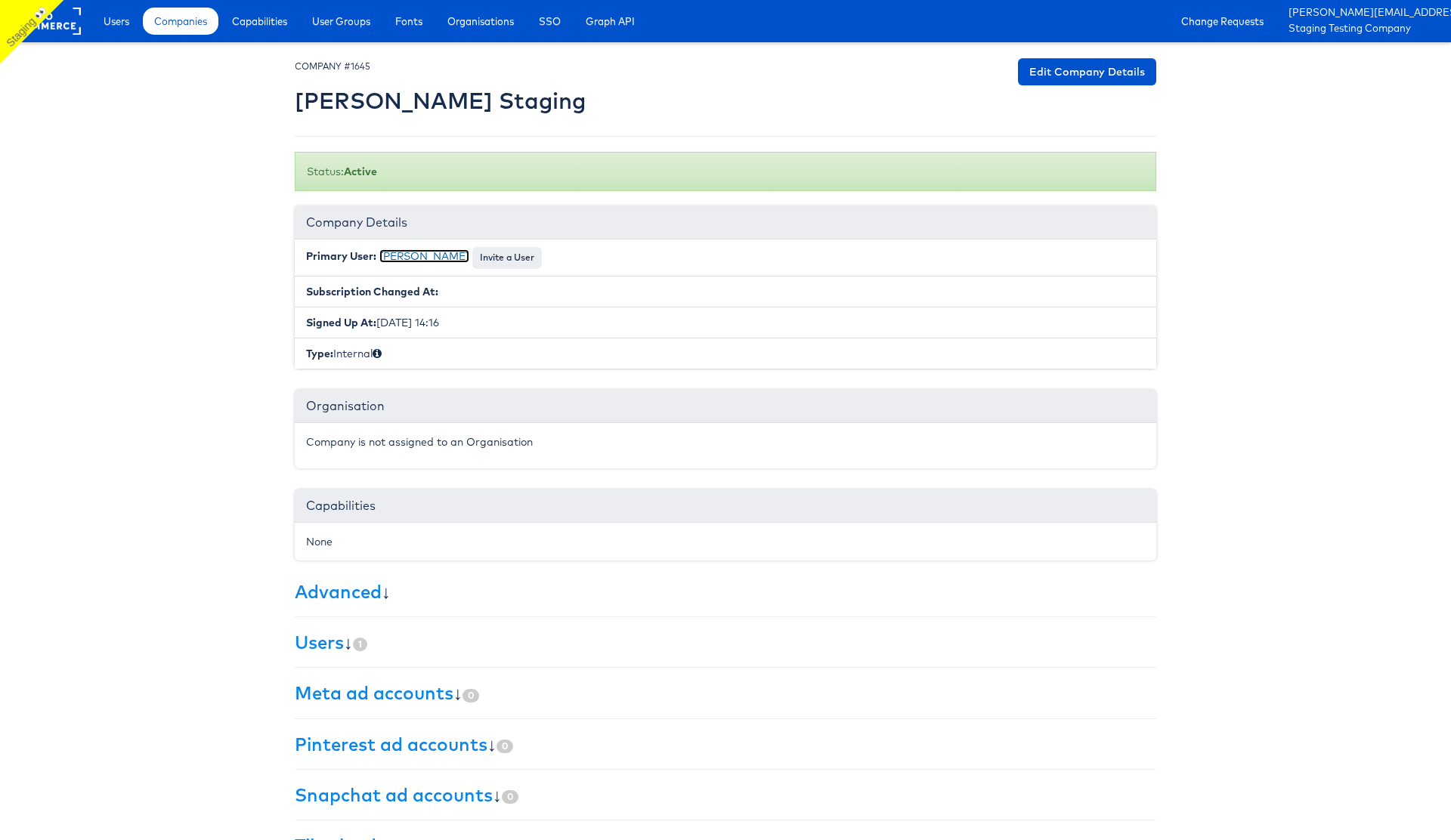
click at [408, 257] on link "[PERSON_NAME]" at bounding box center [424, 257] width 90 height 14
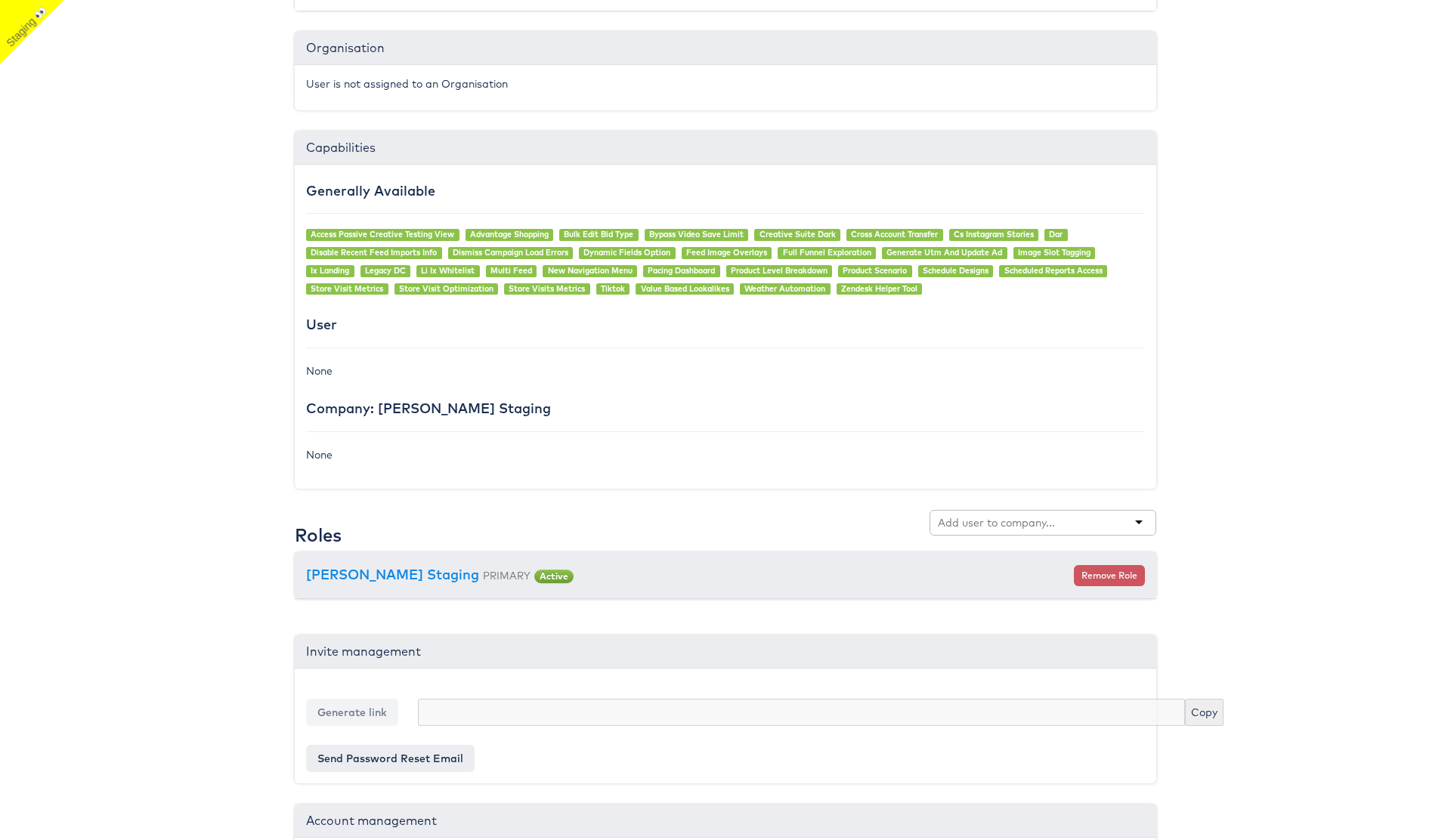
scroll to position [1004, 0]
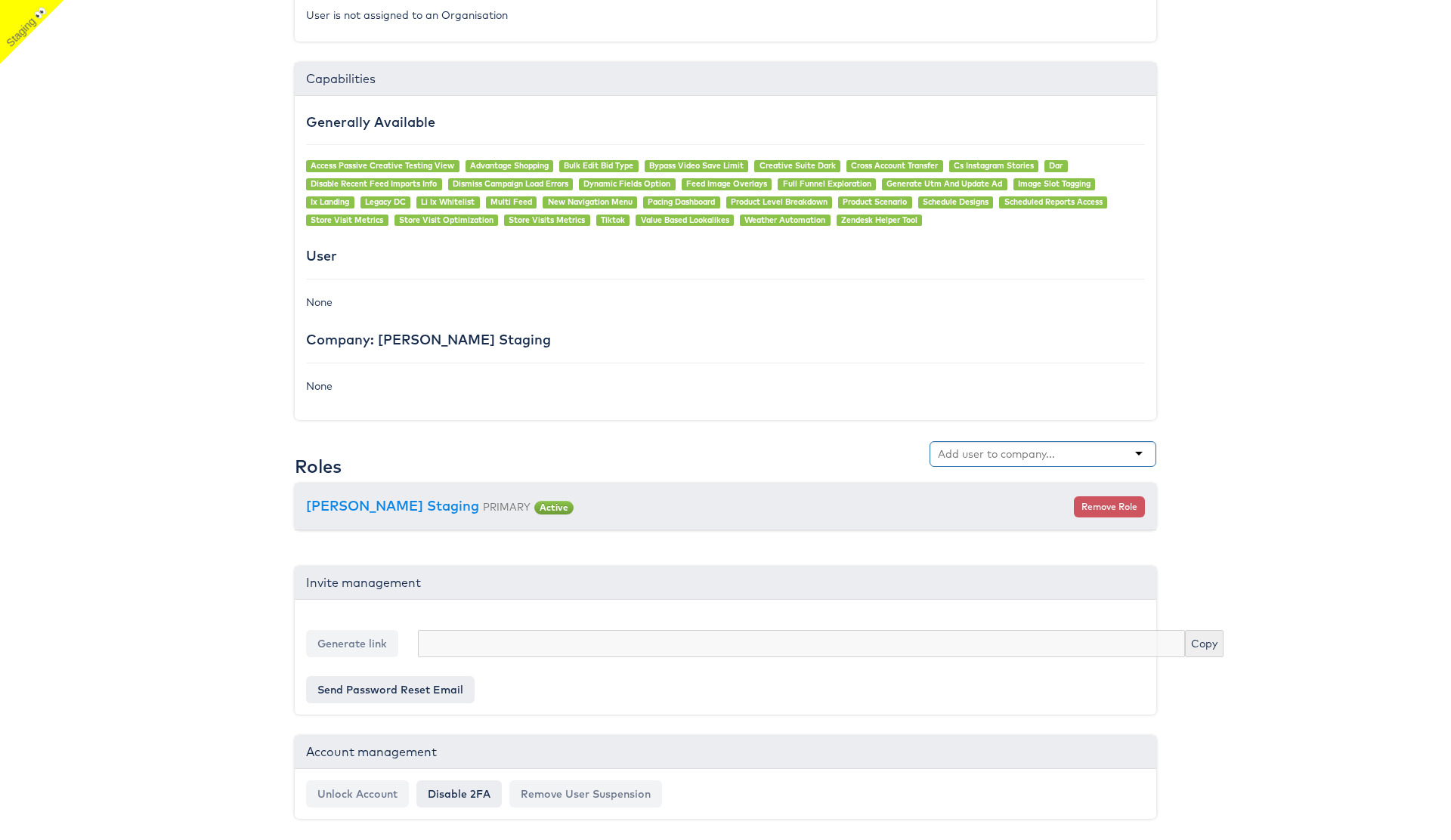
click at [998, 454] on input "text" at bounding box center [997, 454] width 120 height 15
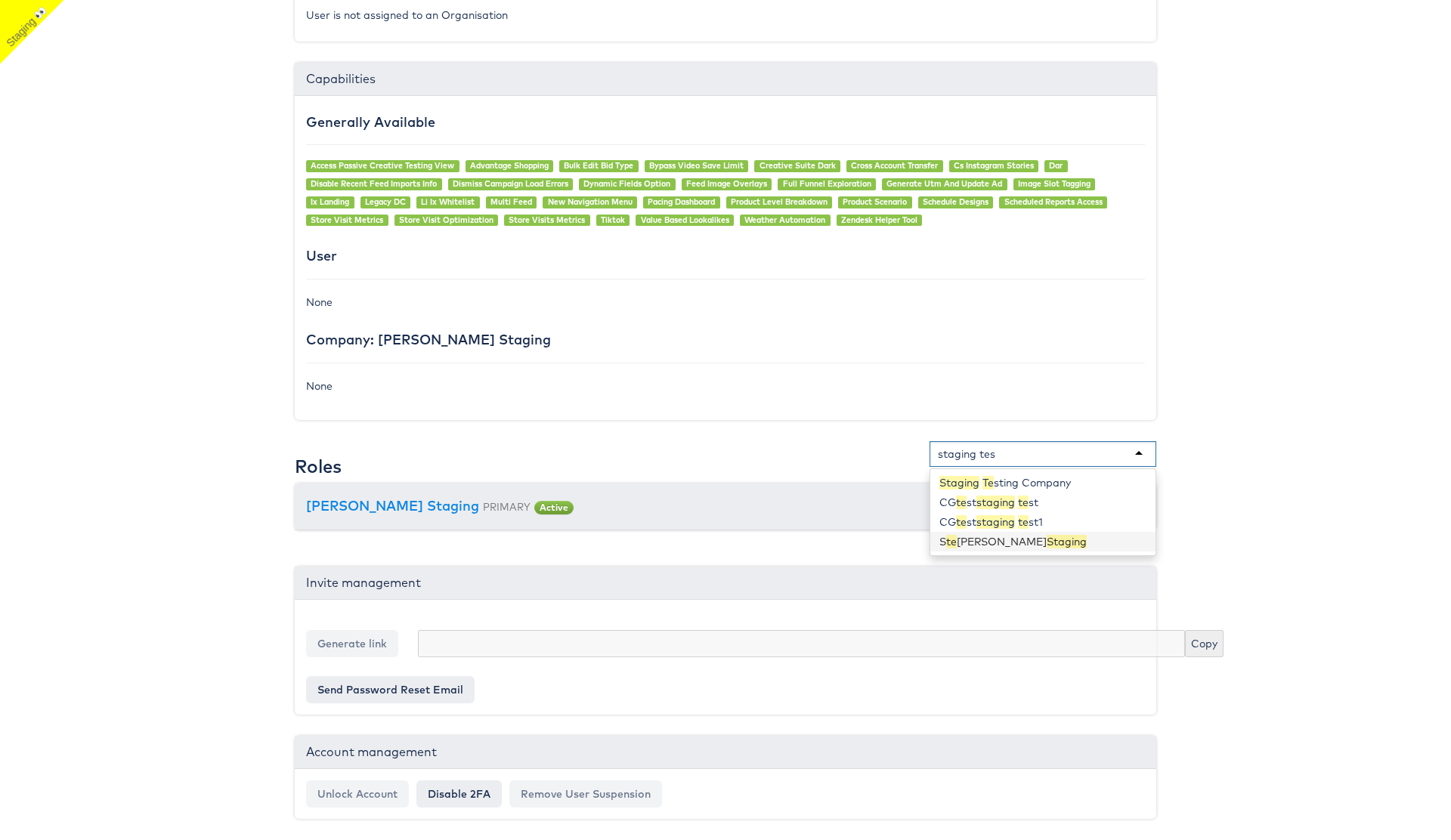
type input "staging test"
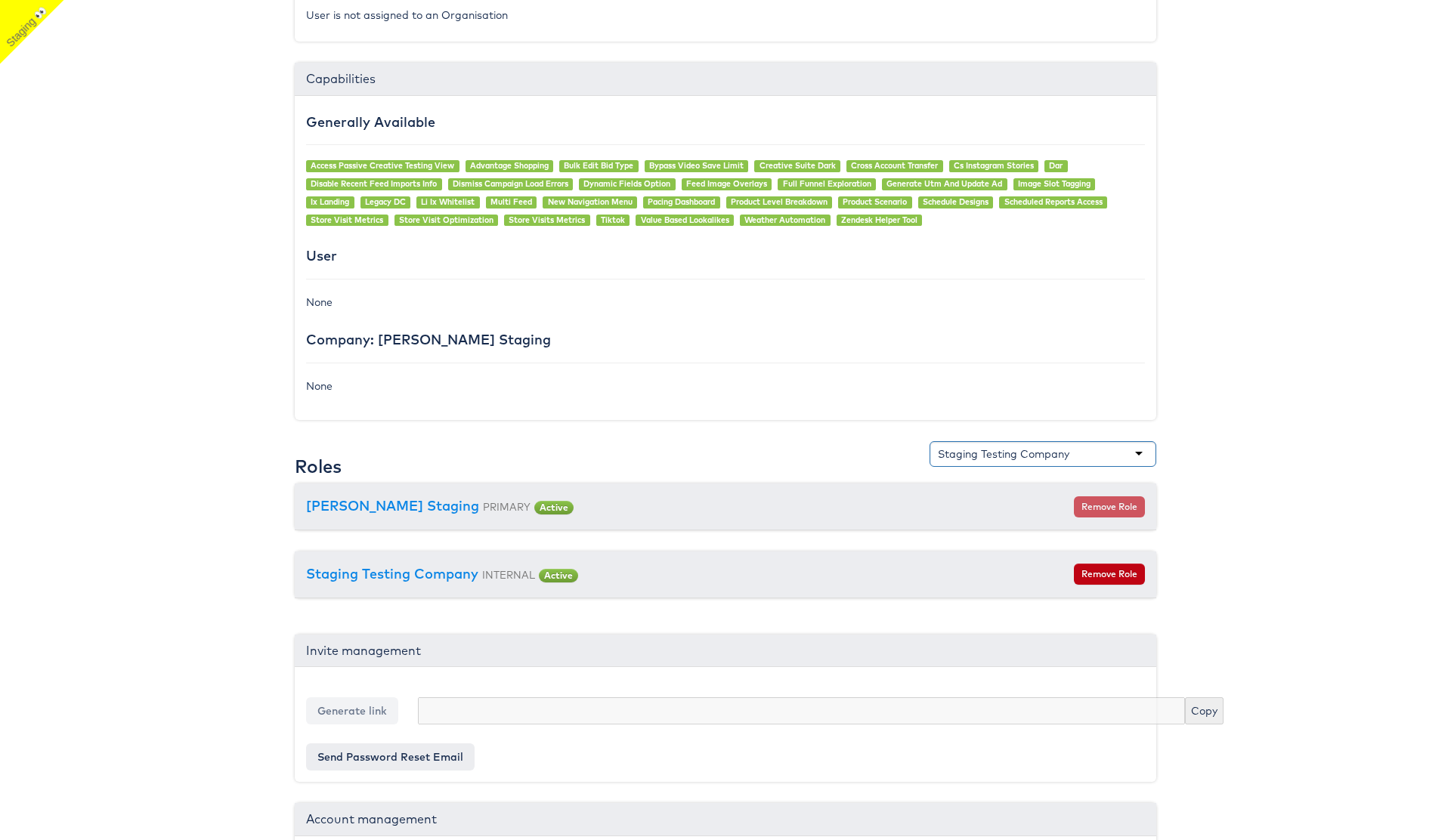
click at [1049, 457] on div "Staging Testing Company" at bounding box center [1003, 454] width 132 height 15
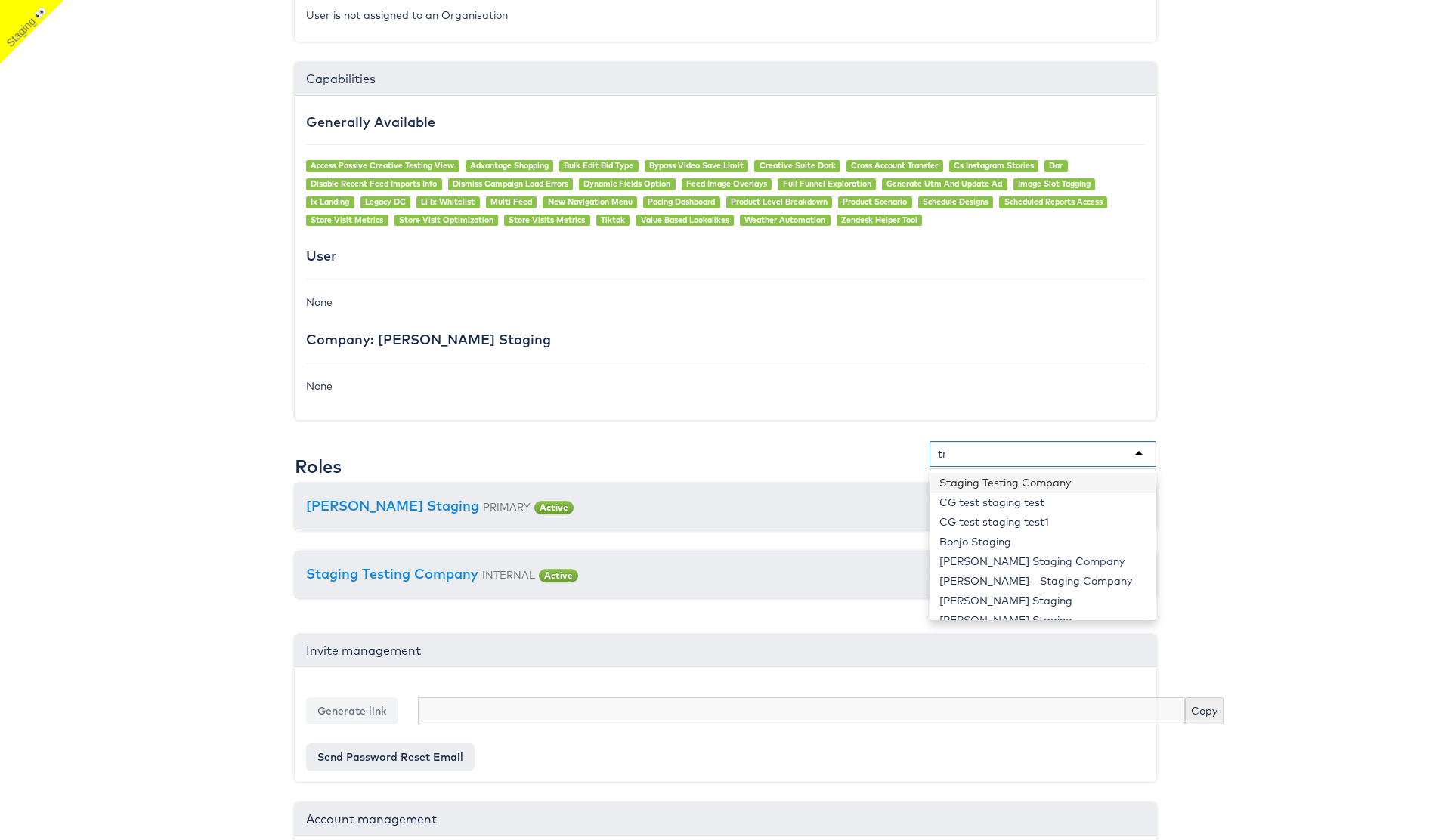
scroll to position [312, 0]
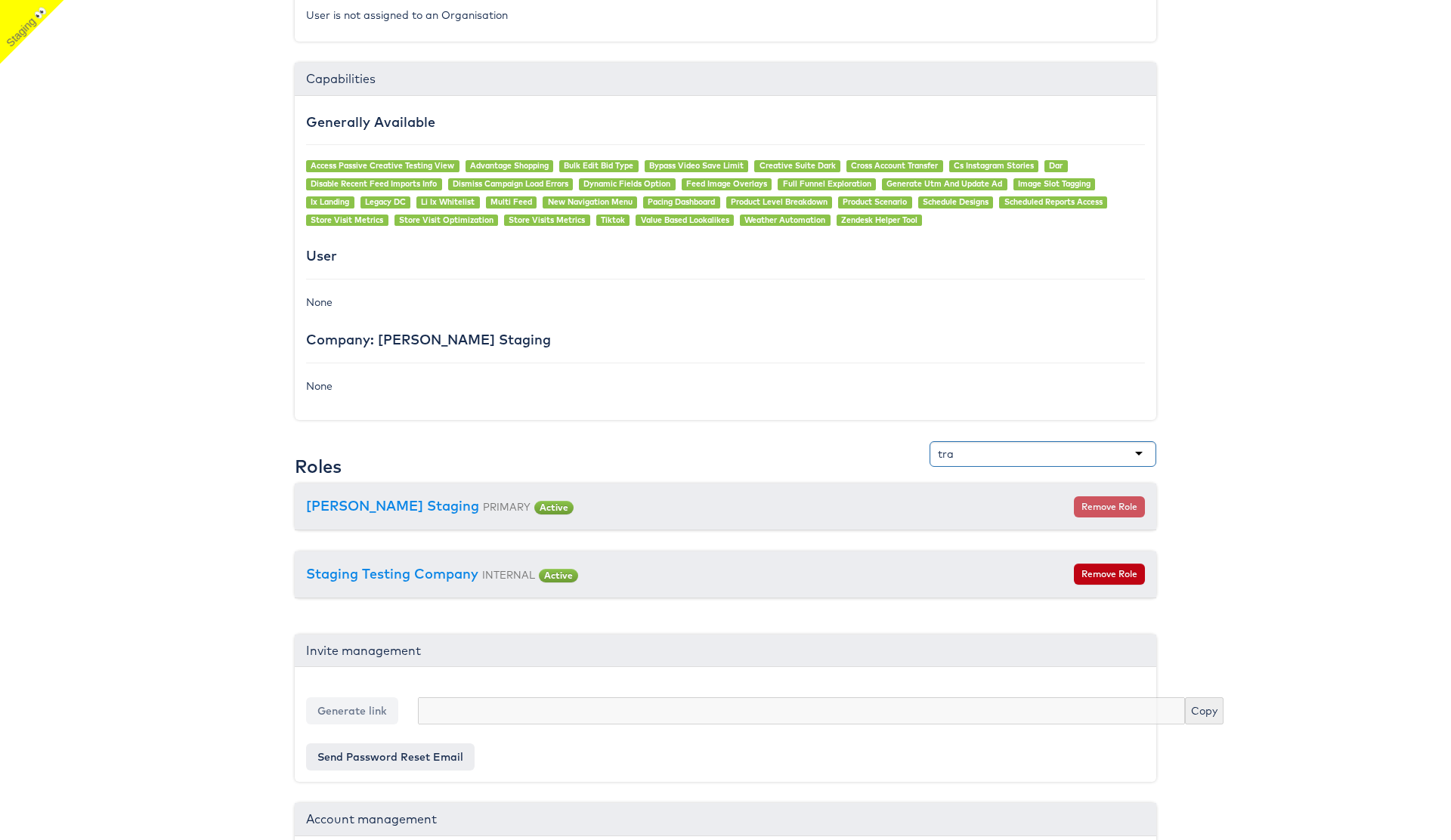
type input "trai"
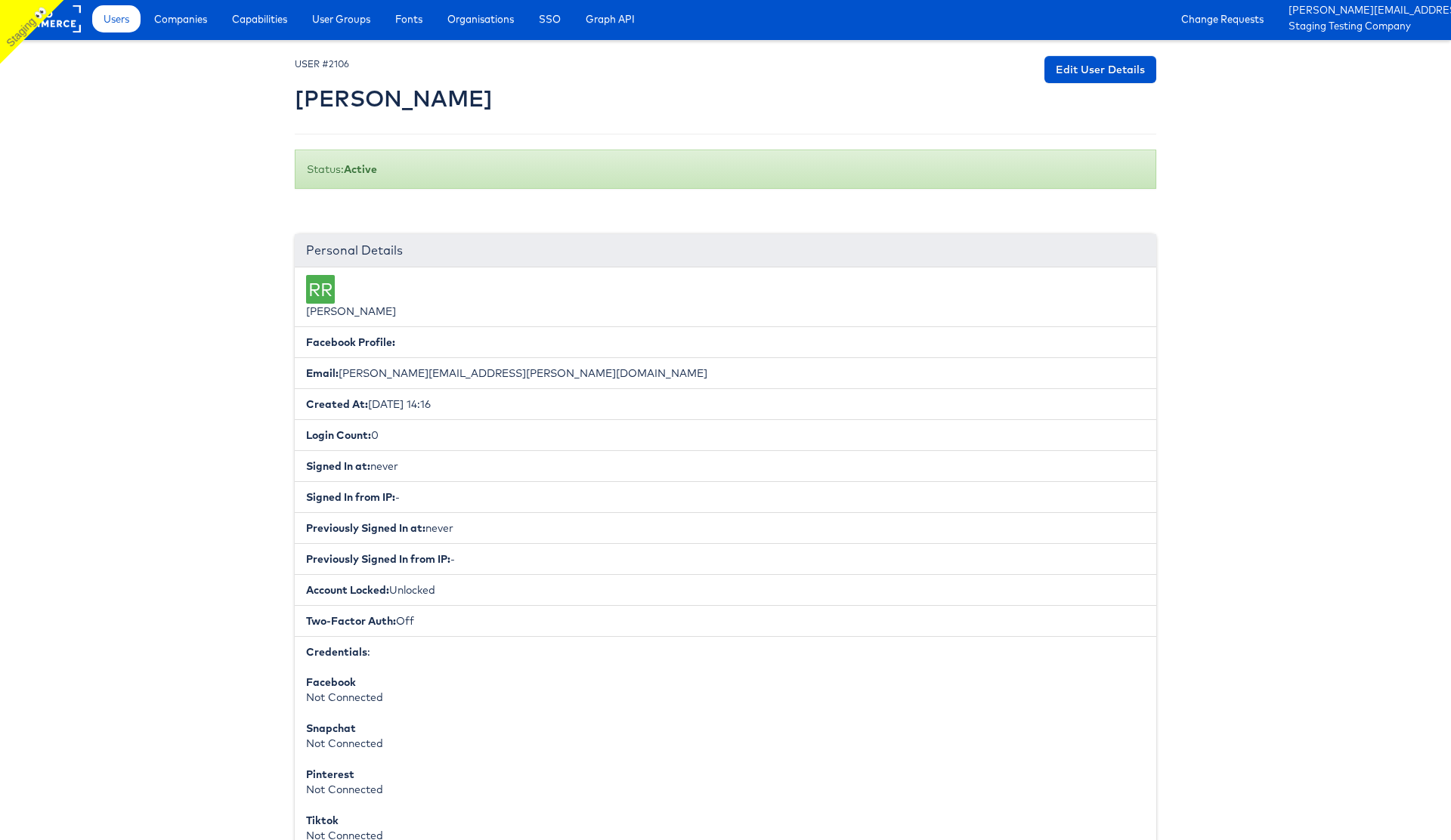
scroll to position [0, 0]
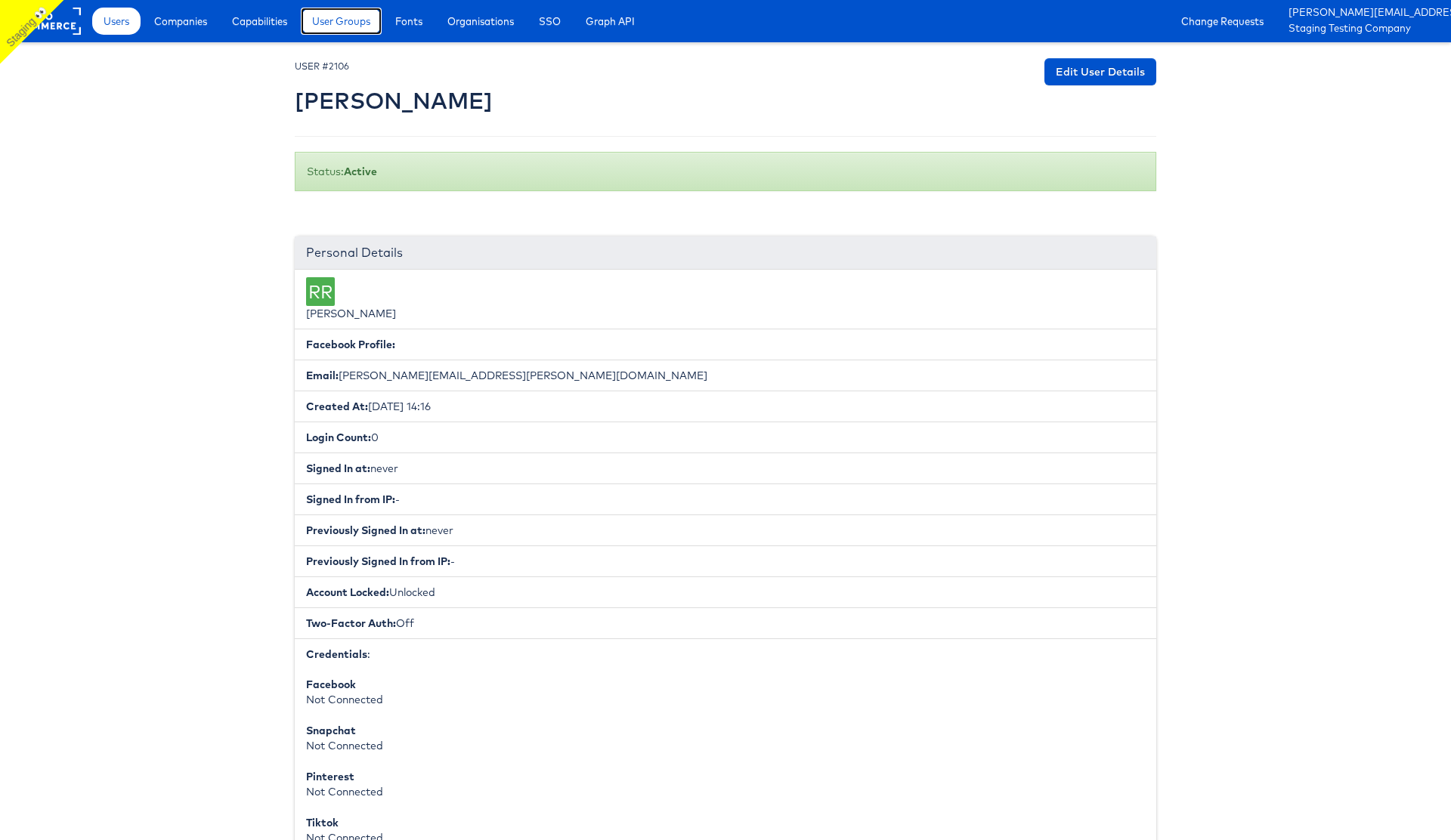
click at [356, 24] on span "User Groups" at bounding box center [341, 21] width 58 height 15
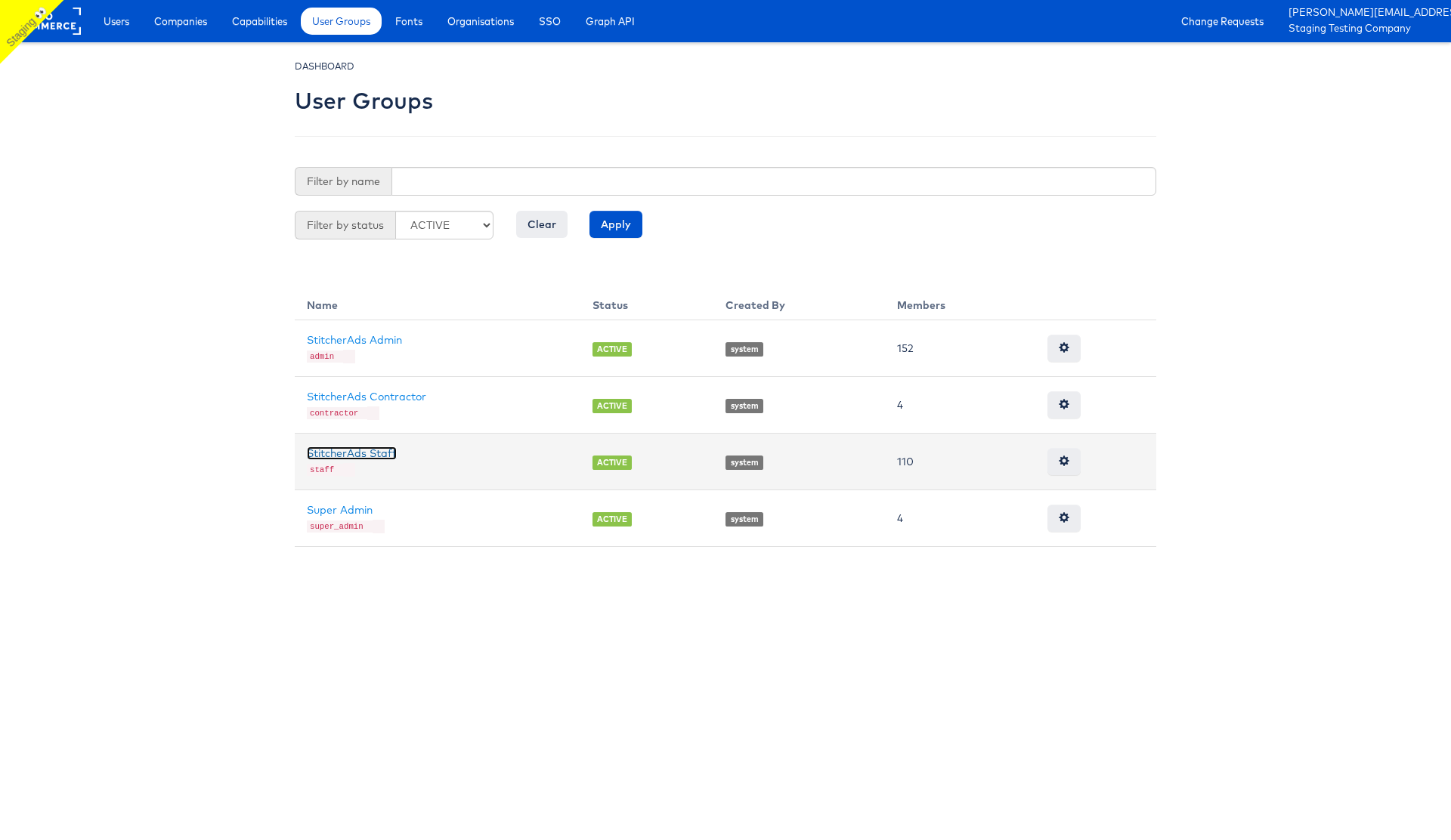
click at [383, 449] on link "StitcherAds Staff" at bounding box center [352, 454] width 90 height 14
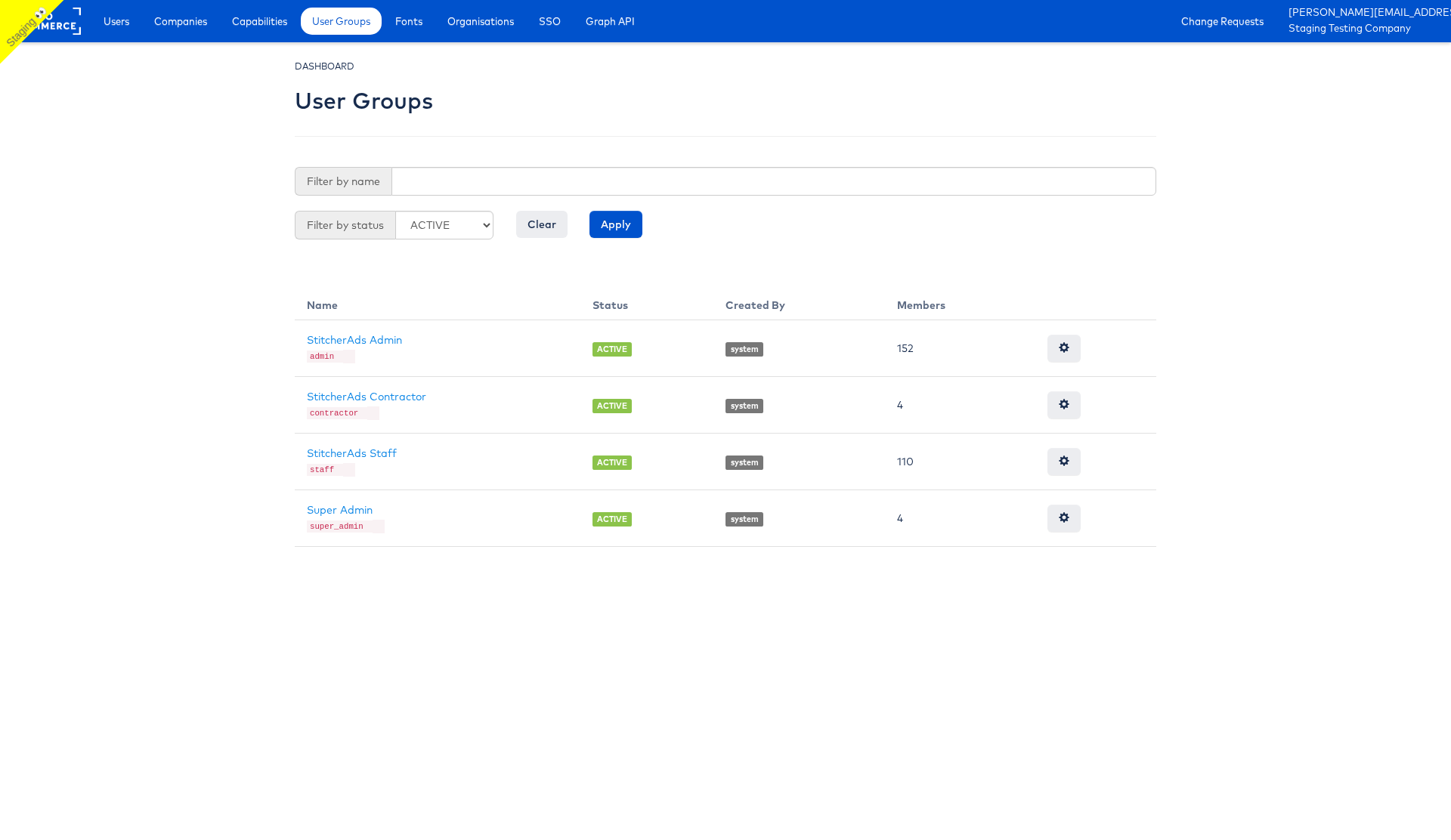
click at [204, 283] on body "Users Companies Capabilities User Groups Fonts Organisations SSO Graph API Chan…" at bounding box center [726, 273] width 1451 height 547
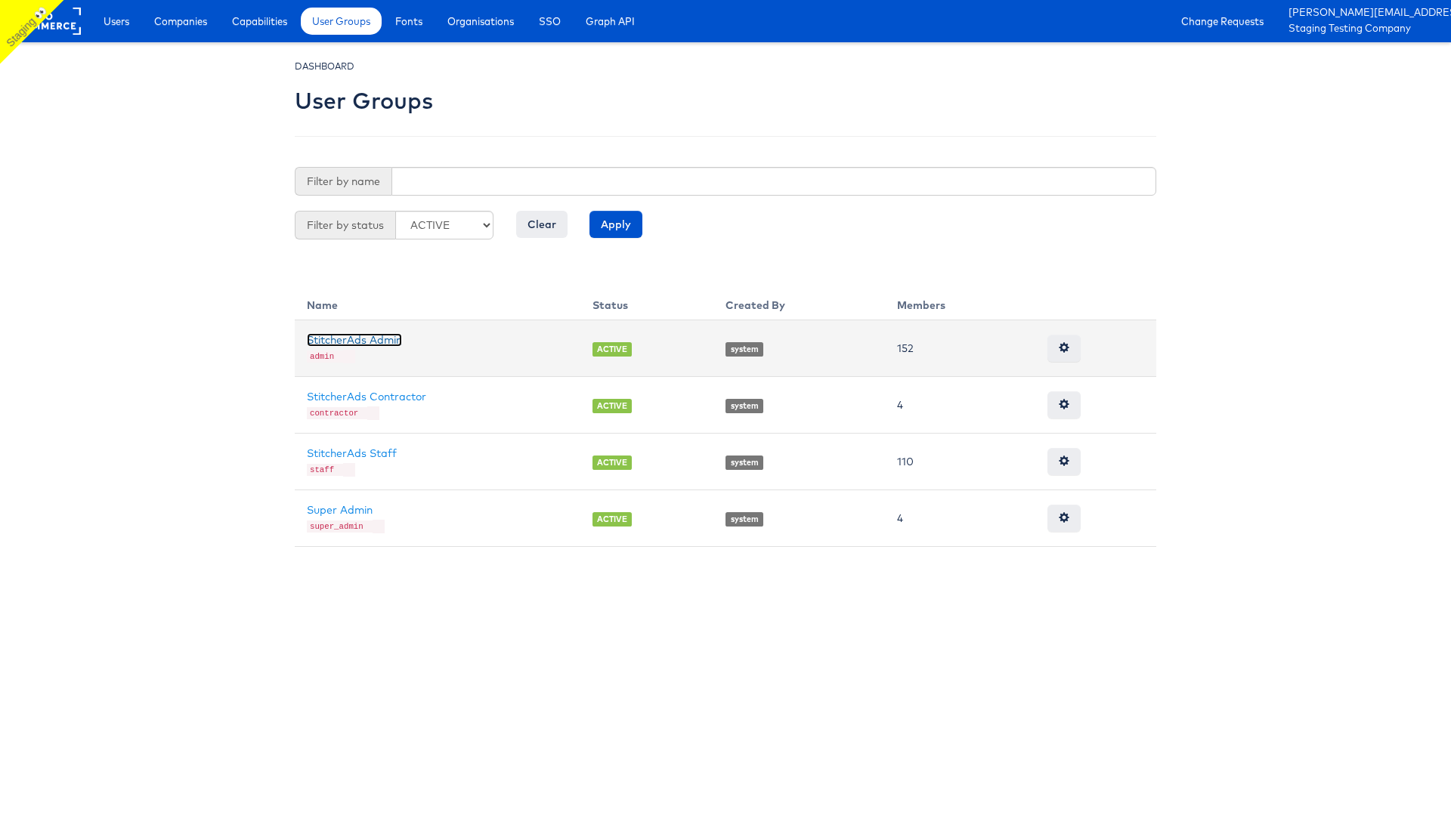
click at [360, 338] on link "StitcherAds Admin" at bounding box center [354, 340] width 95 height 14
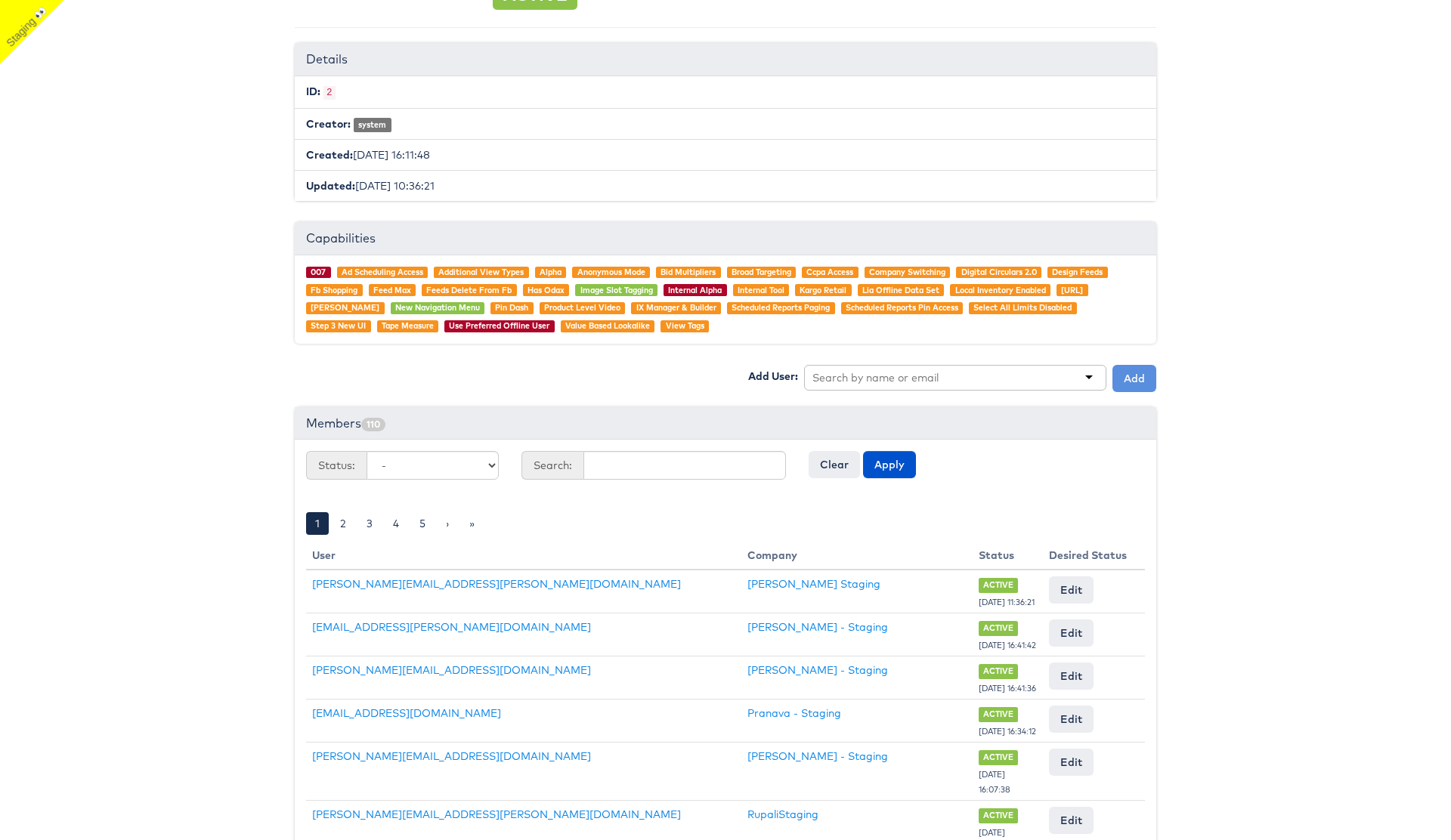
scroll to position [133, 0]
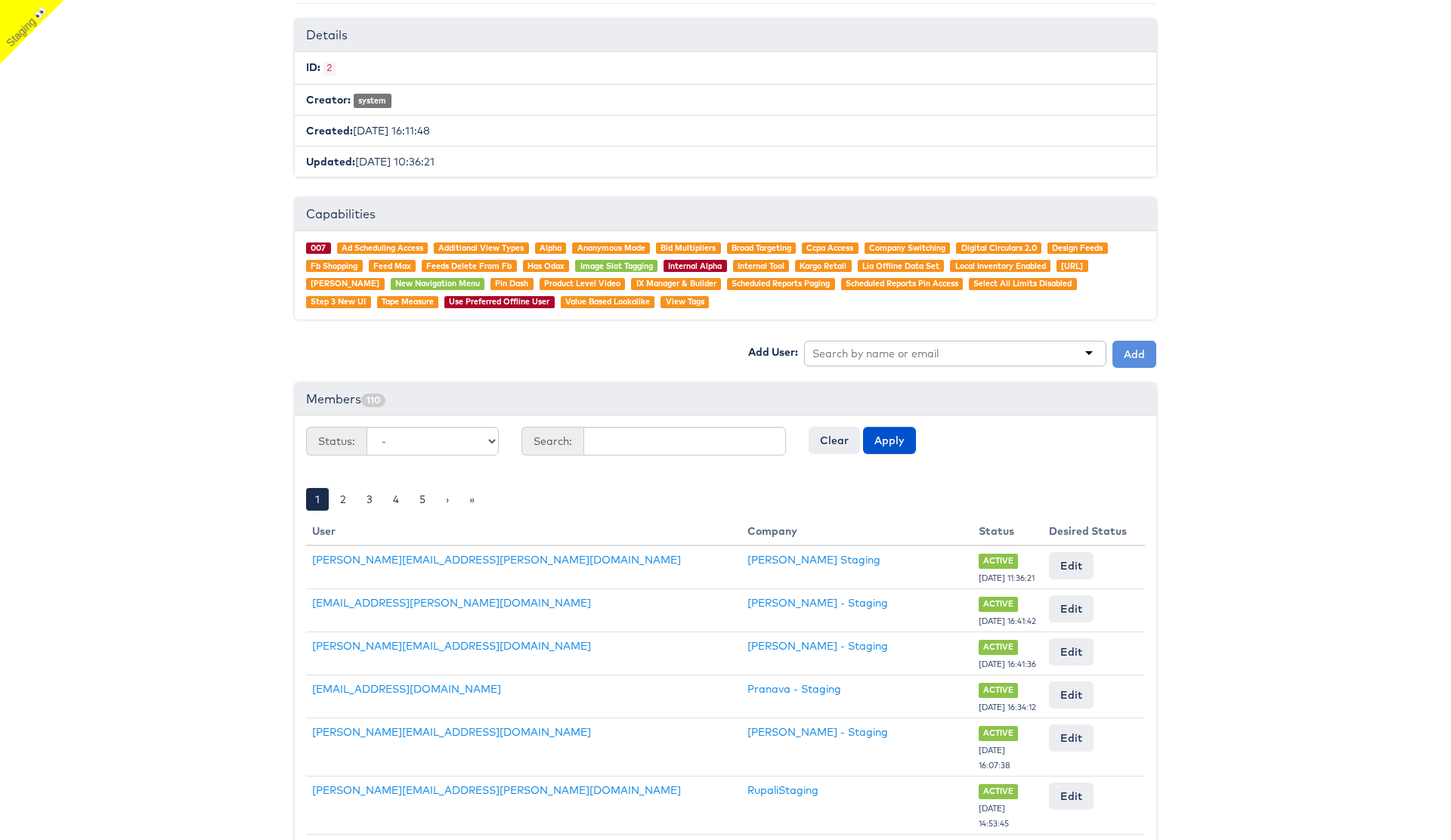
click at [875, 348] on input "text" at bounding box center [877, 353] width 129 height 15
type input "[PERSON_NAME]"
click at [1130, 351] on button "Add" at bounding box center [1134, 354] width 44 height 27
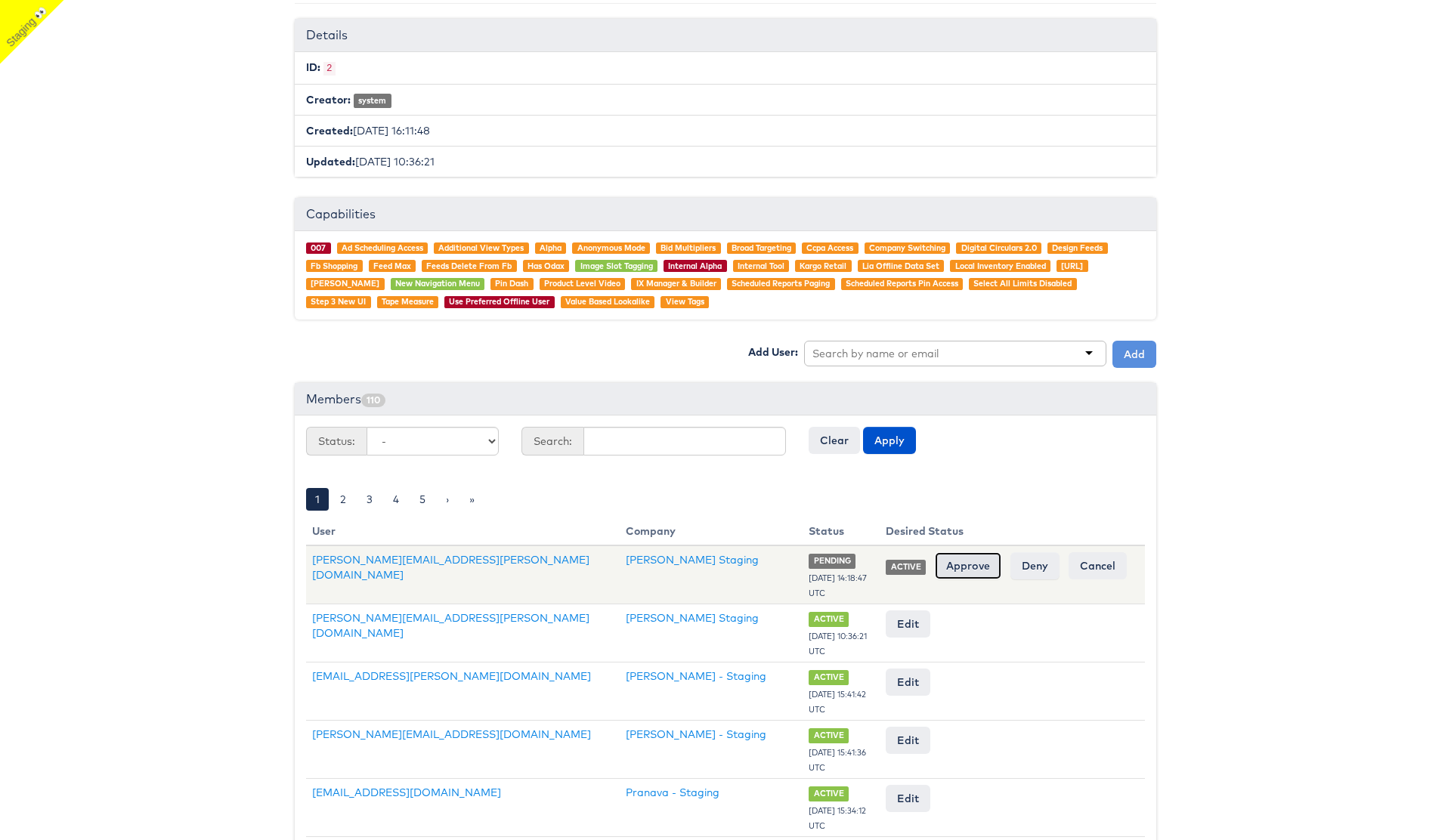
click at [974, 564] on input "Approve" at bounding box center [968, 566] width 66 height 27
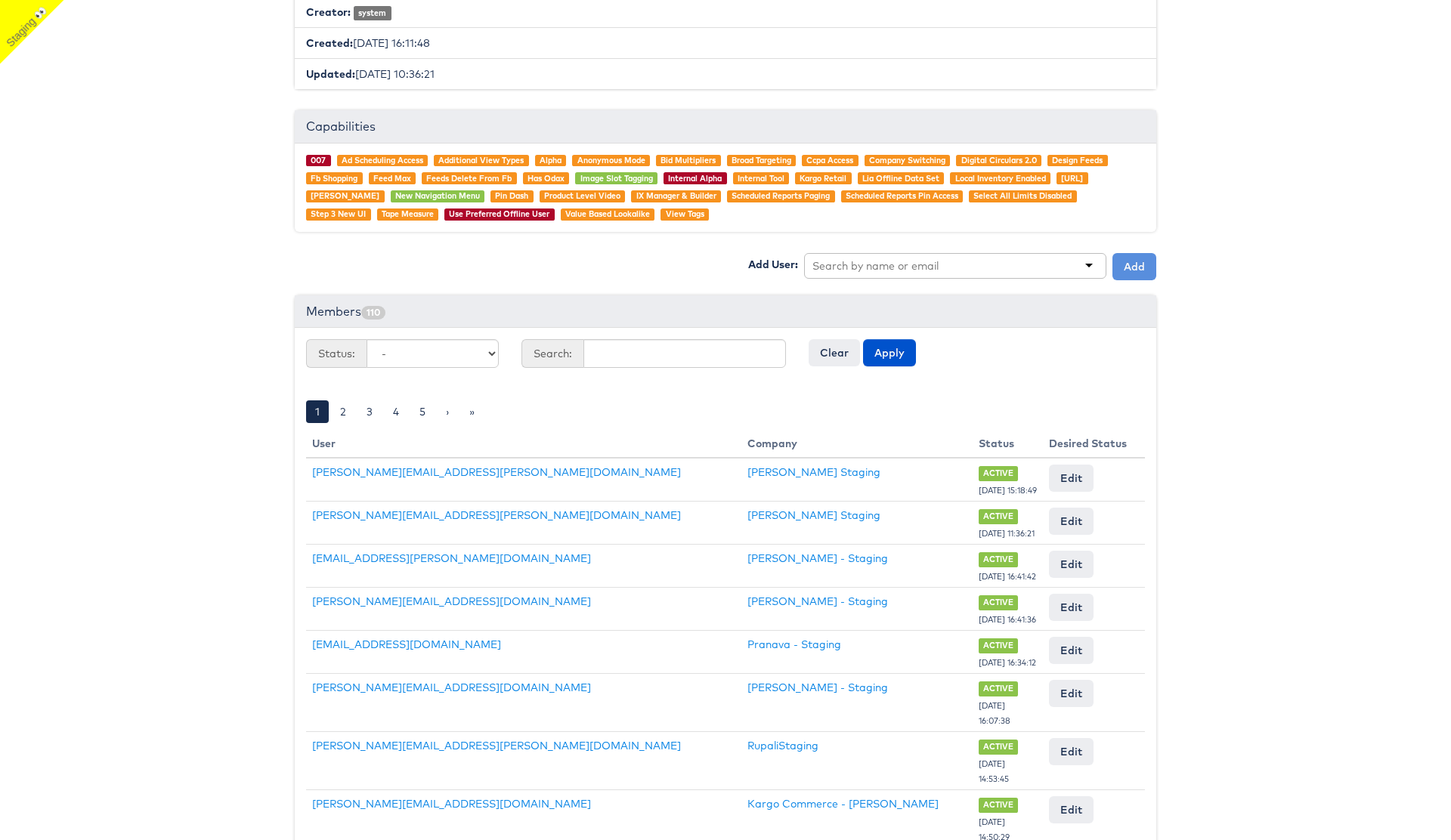
scroll to position [225, 0]
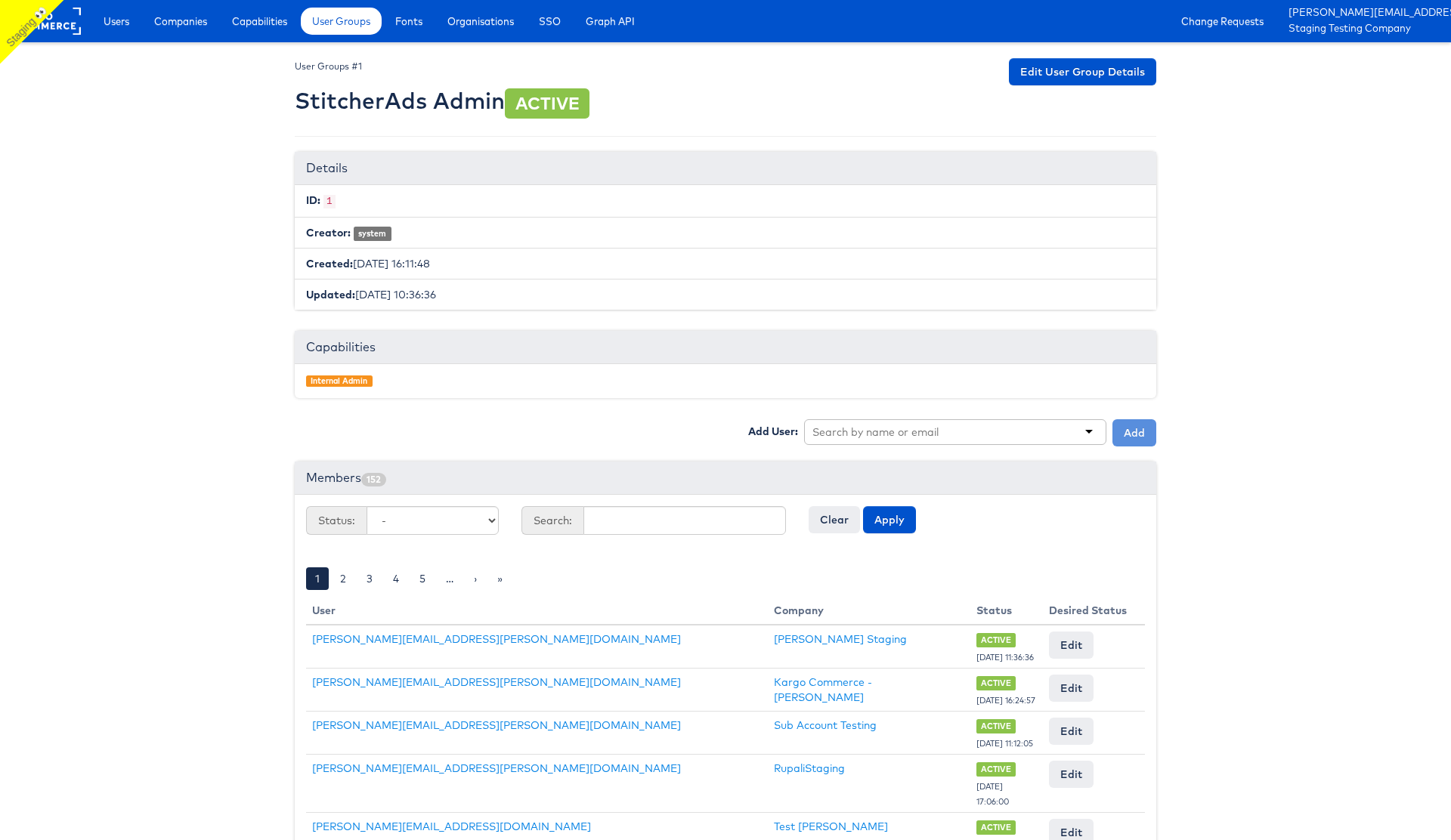
click at [895, 428] on input "text" at bounding box center [877, 432] width 129 height 15
click at [873, 437] on input "text" at bounding box center [877, 432] width 129 height 15
type input "ruben"
click at [1141, 431] on button "Add" at bounding box center [1134, 433] width 44 height 27
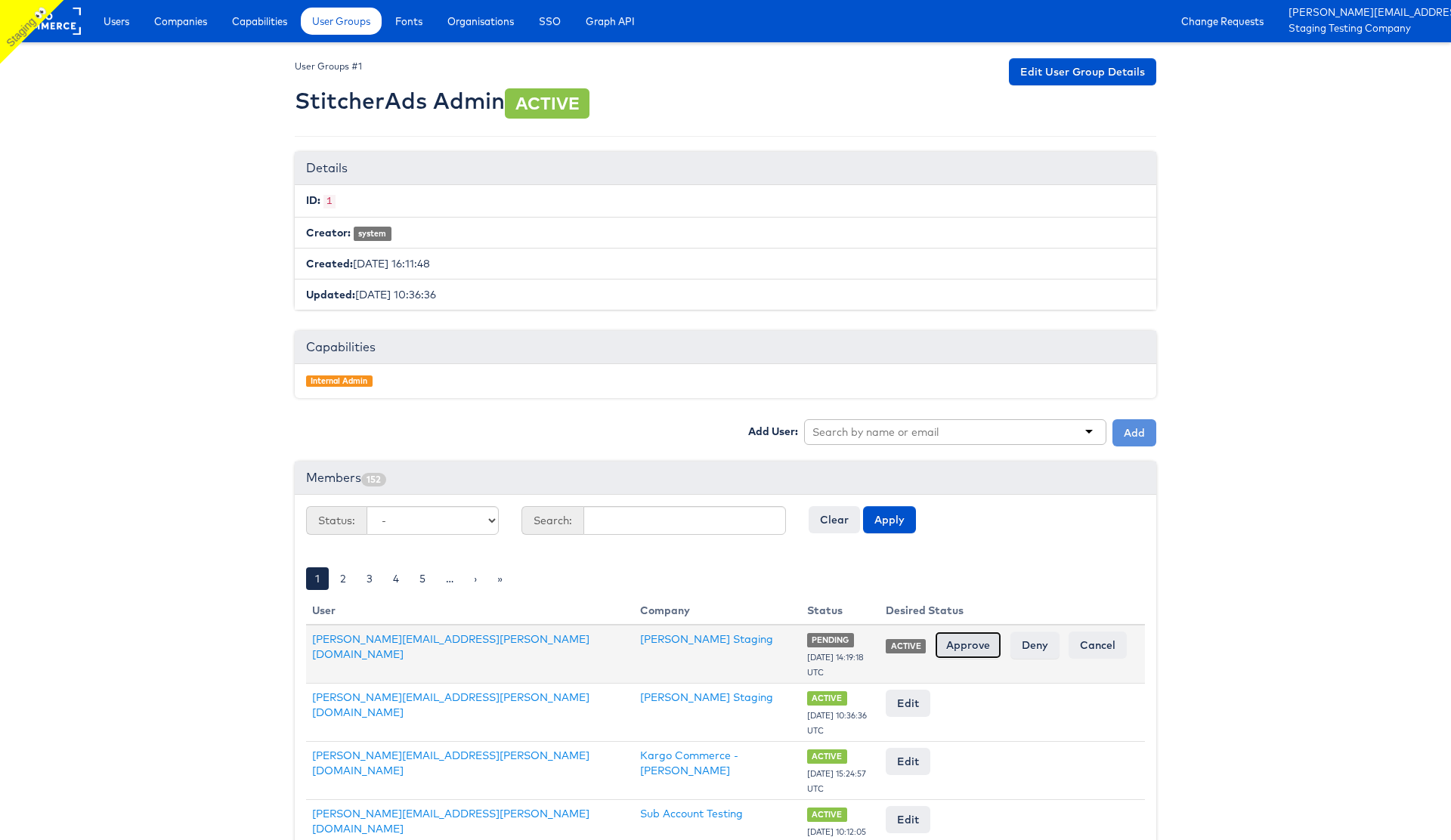
click at [976, 646] on input "Approve" at bounding box center [968, 646] width 66 height 27
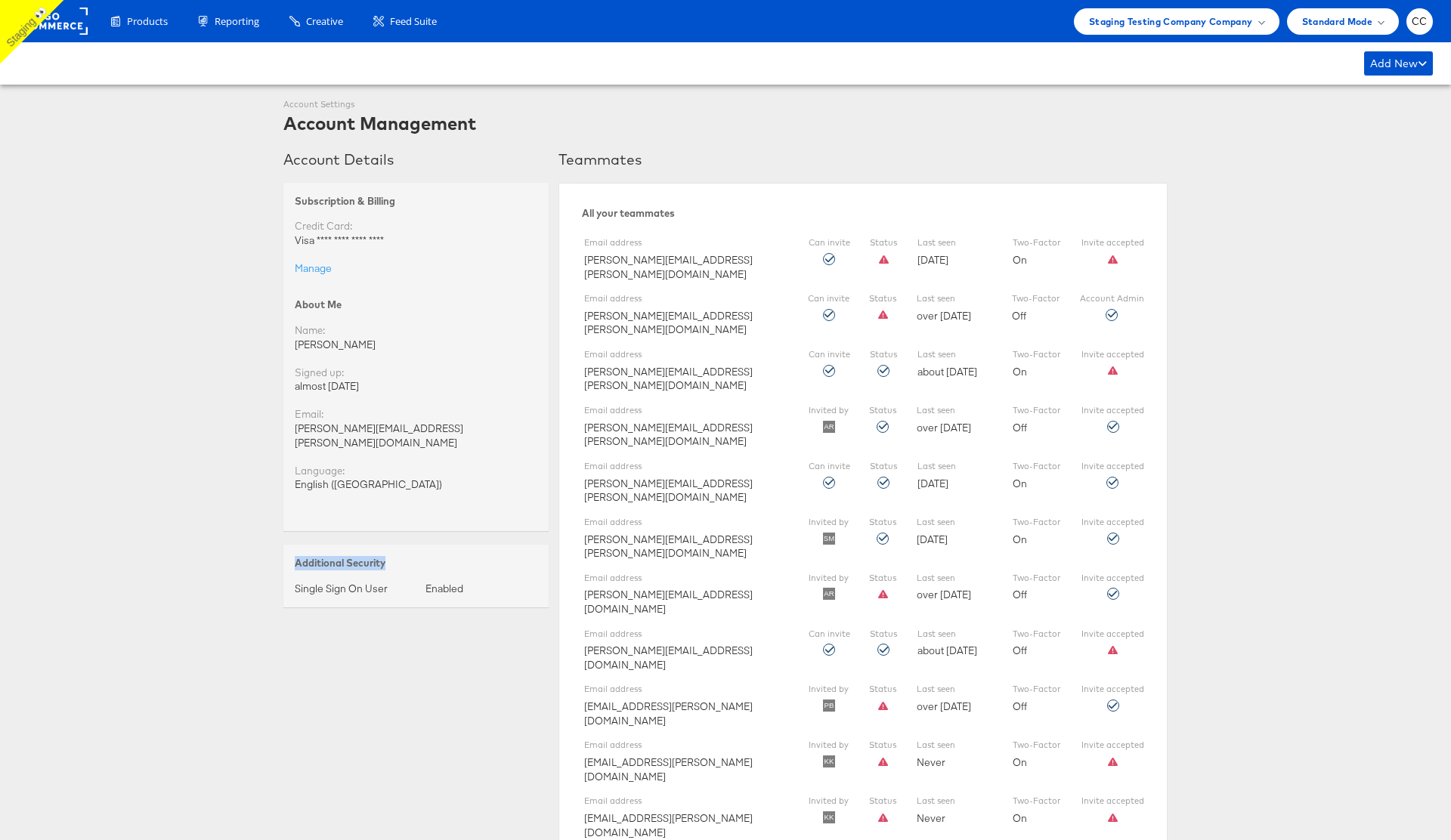
drag, startPoint x: 297, startPoint y: 549, endPoint x: 446, endPoint y: 549, distance: 149.0
click at [446, 556] on div "Additional Security" at bounding box center [416, 563] width 243 height 14
drag, startPoint x: 294, startPoint y: 574, endPoint x: 403, endPoint y: 581, distance: 109.2
click at [403, 582] on div "Single Sign On User" at bounding box center [360, 589] width 131 height 14
click at [53, 14] on rect at bounding box center [53, 21] width 70 height 27
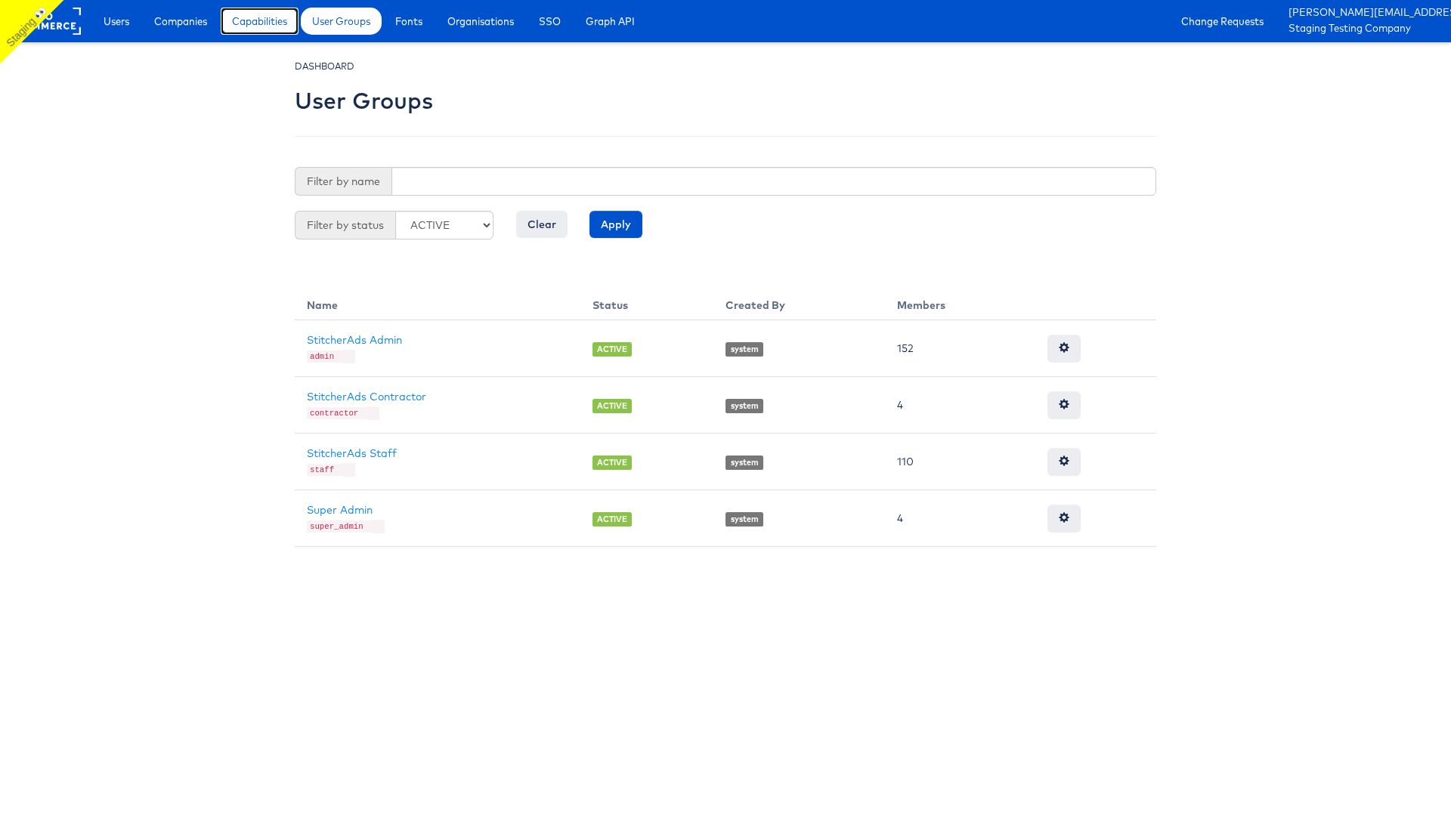
click at [252, 19] on span "Capabilities" at bounding box center [259, 21] width 55 height 15
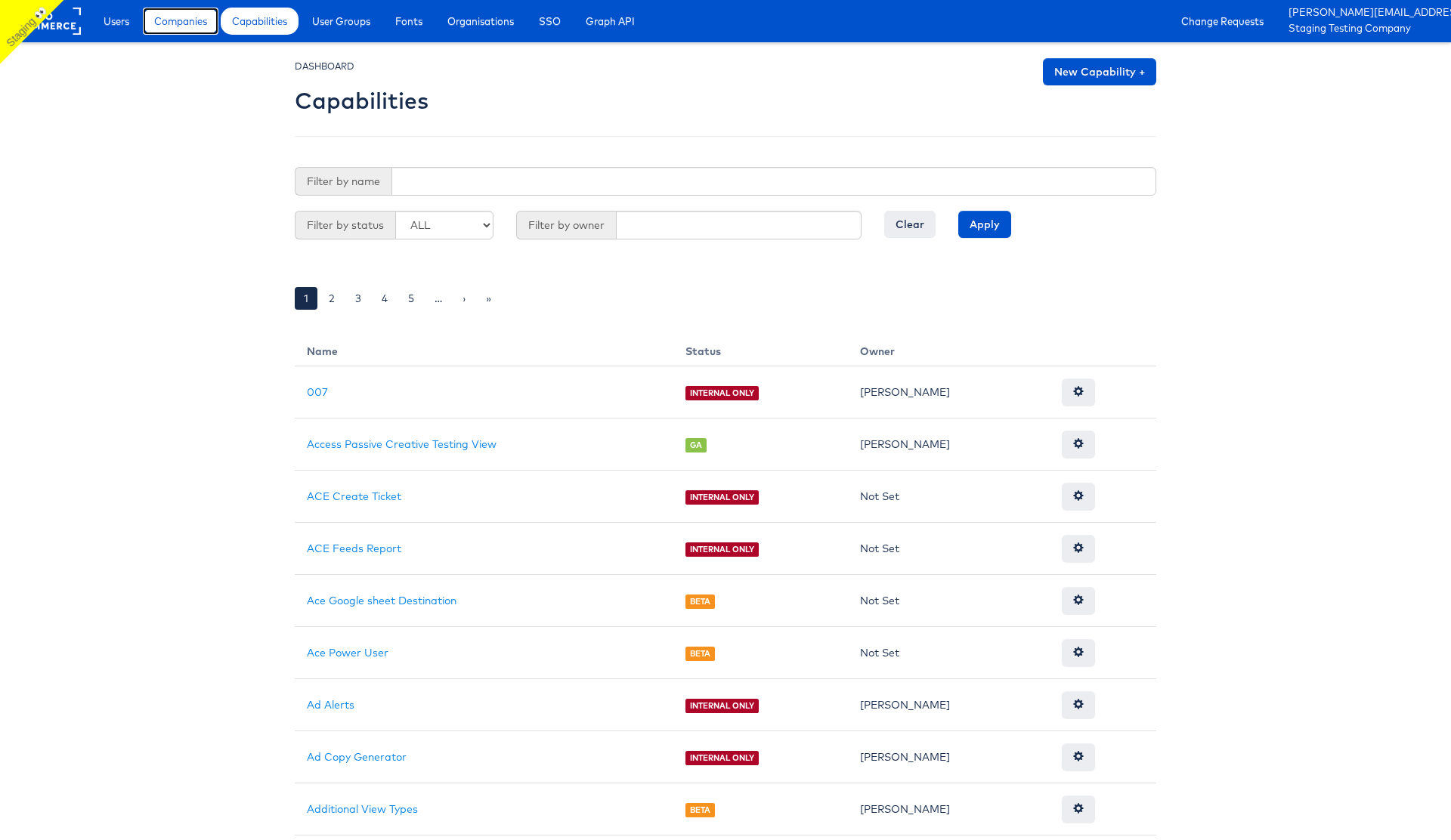
click at [179, 17] on span "Companies" at bounding box center [180, 21] width 53 height 15
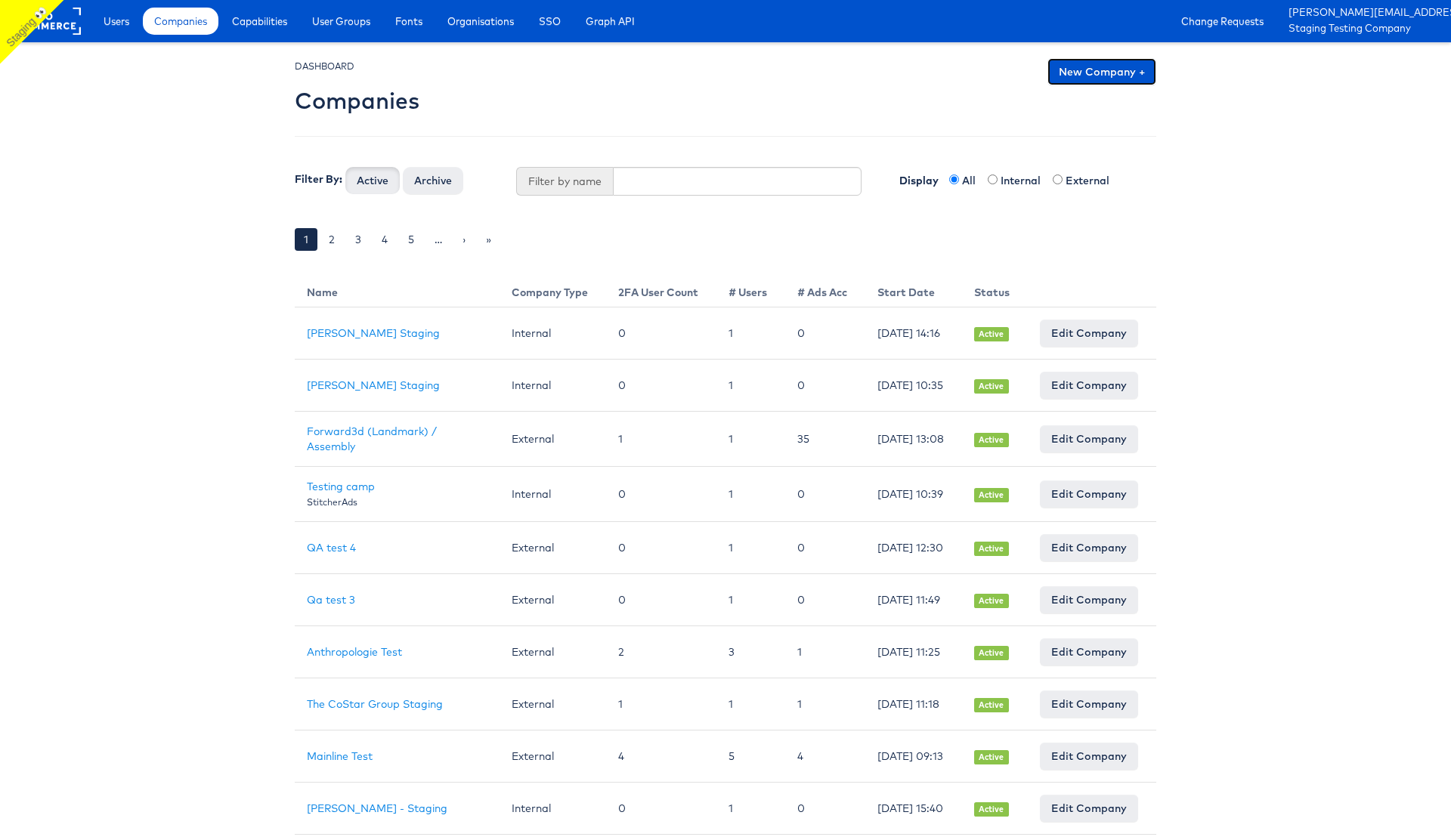
click at [1087, 69] on link "New Company +" at bounding box center [1102, 71] width 109 height 27
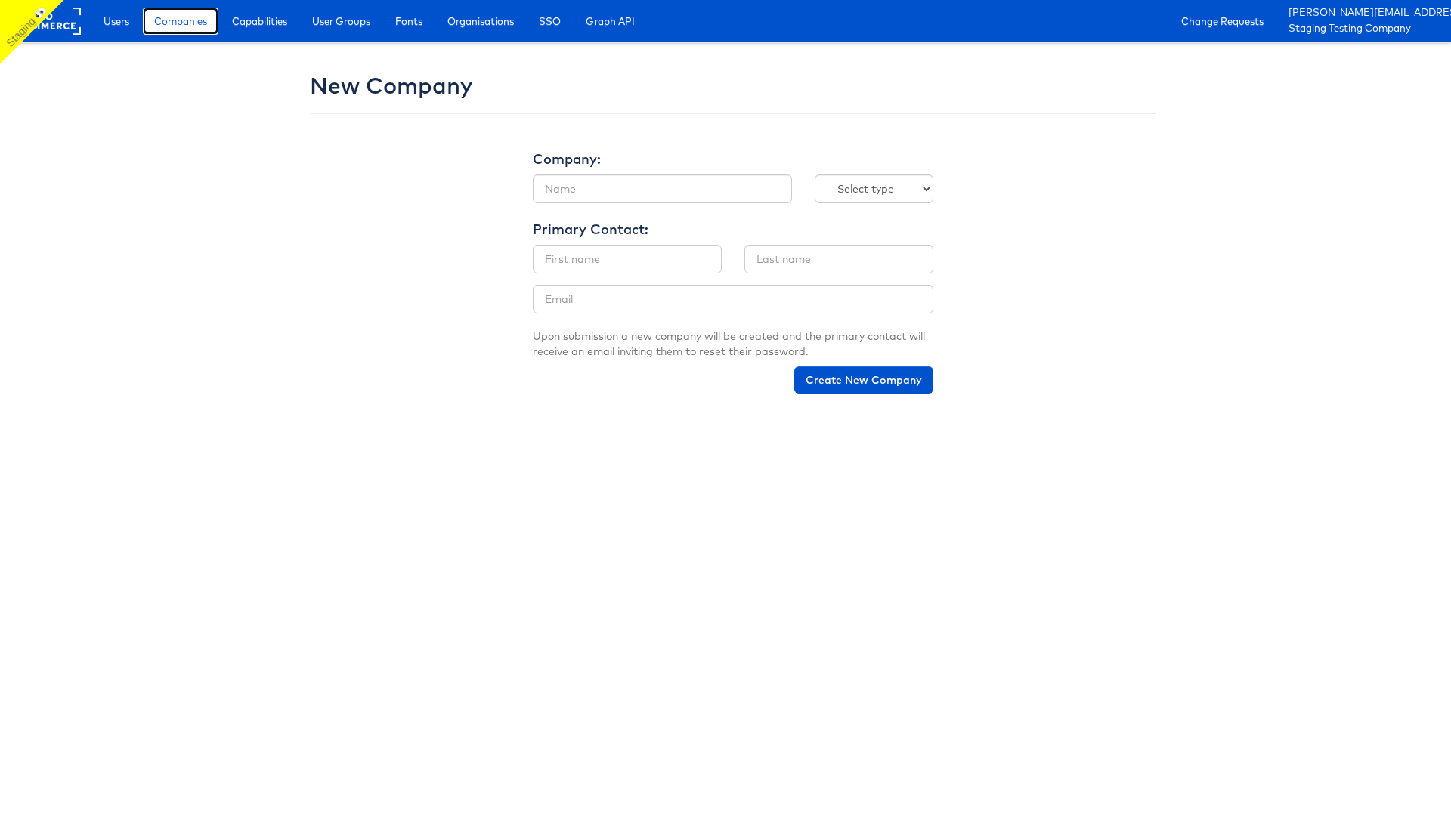
click at [184, 25] on span "Companies" at bounding box center [180, 21] width 53 height 15
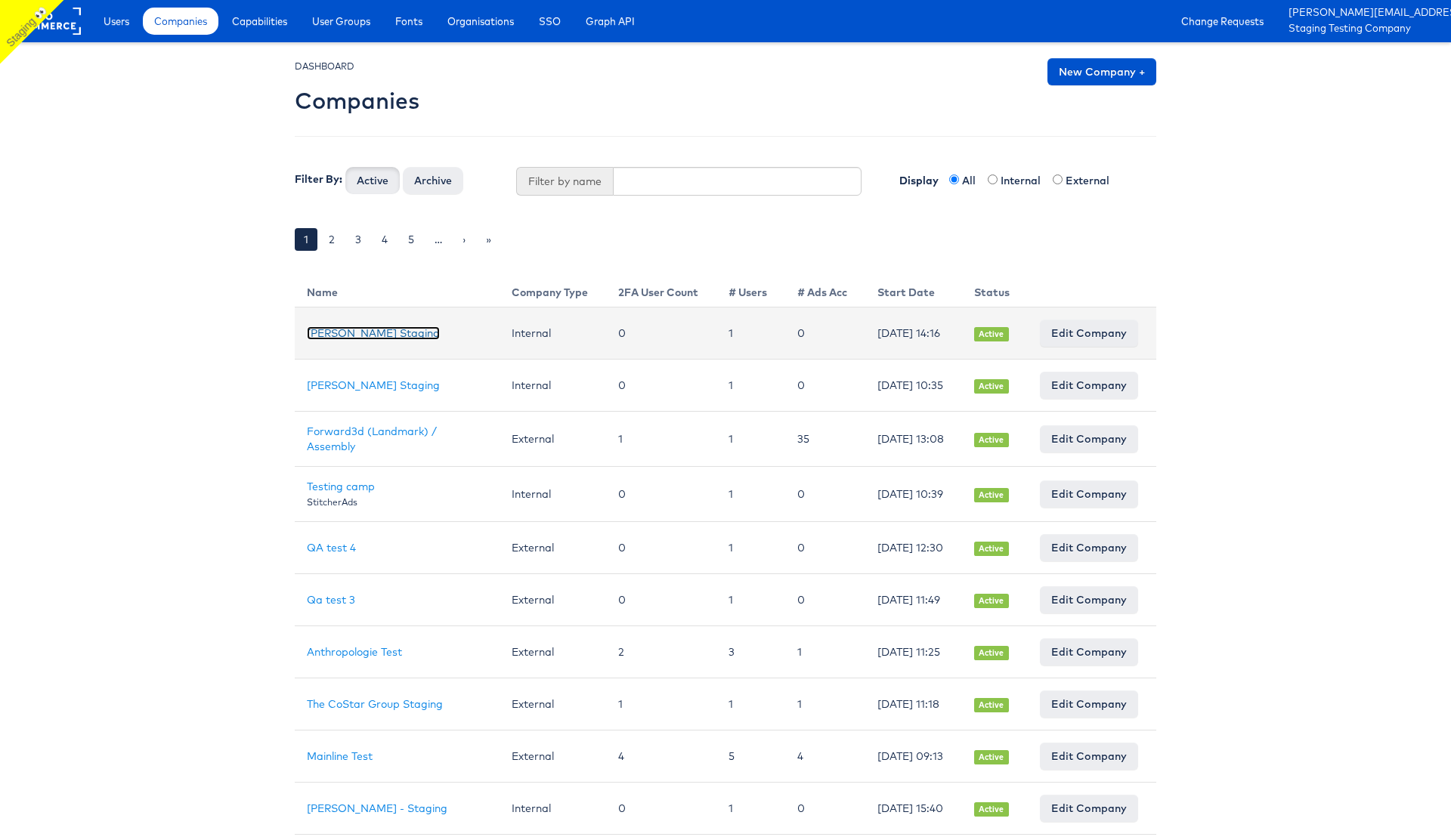
click at [374, 329] on link "[PERSON_NAME] Staging" at bounding box center [373, 333] width 133 height 14
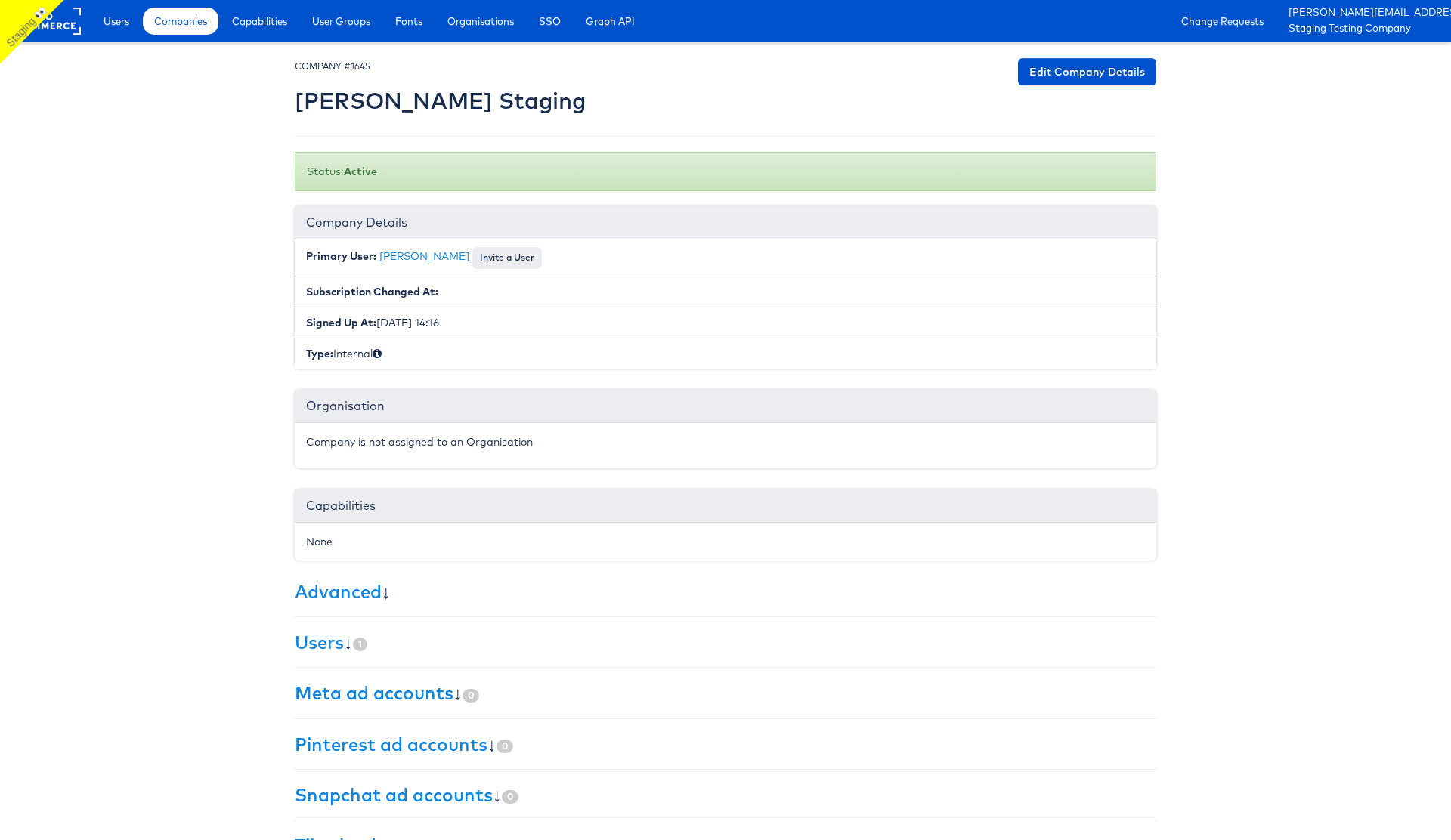
scroll to position [47, 0]
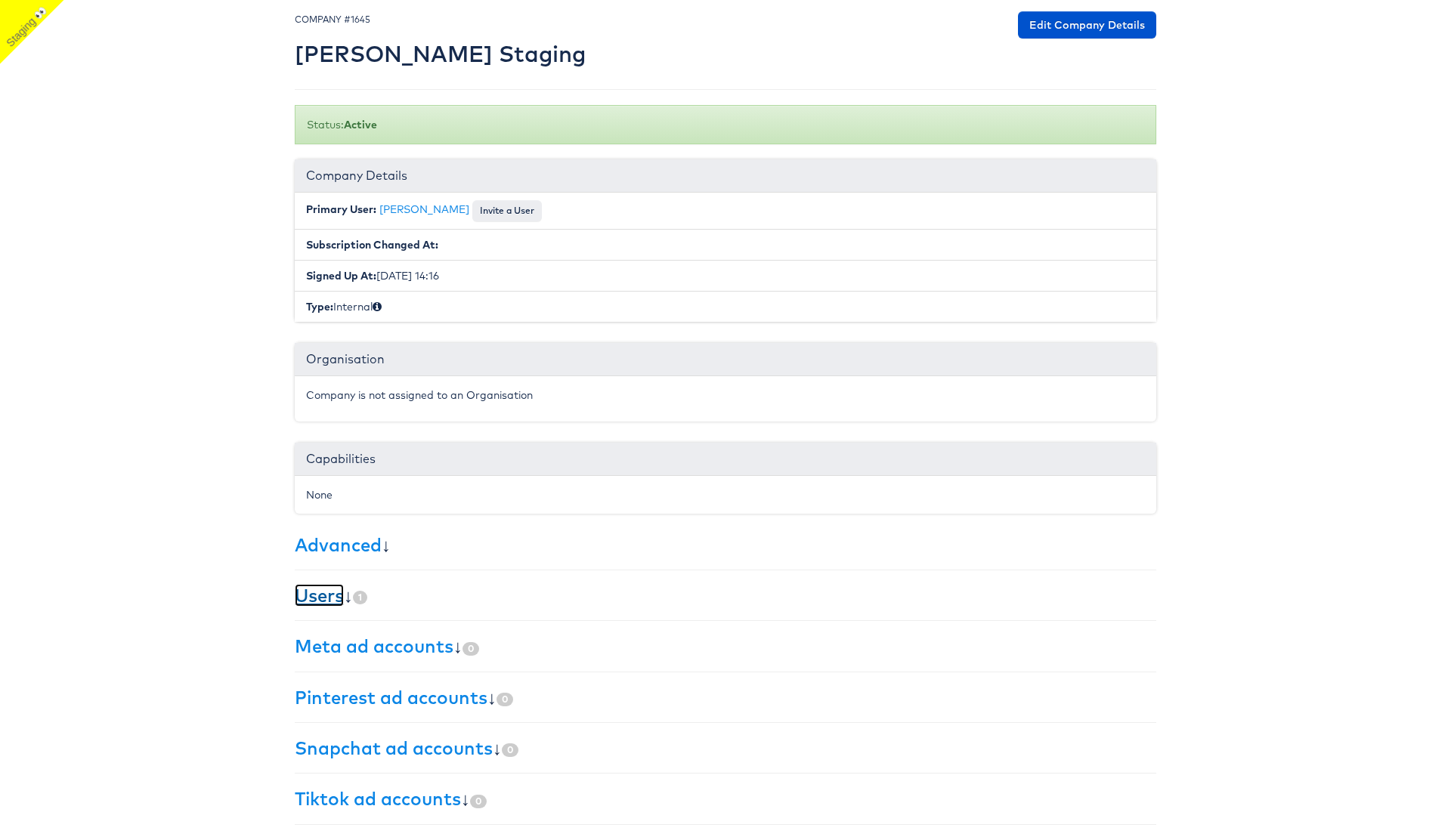
click at [326, 598] on link "Users" at bounding box center [319, 595] width 49 height 23
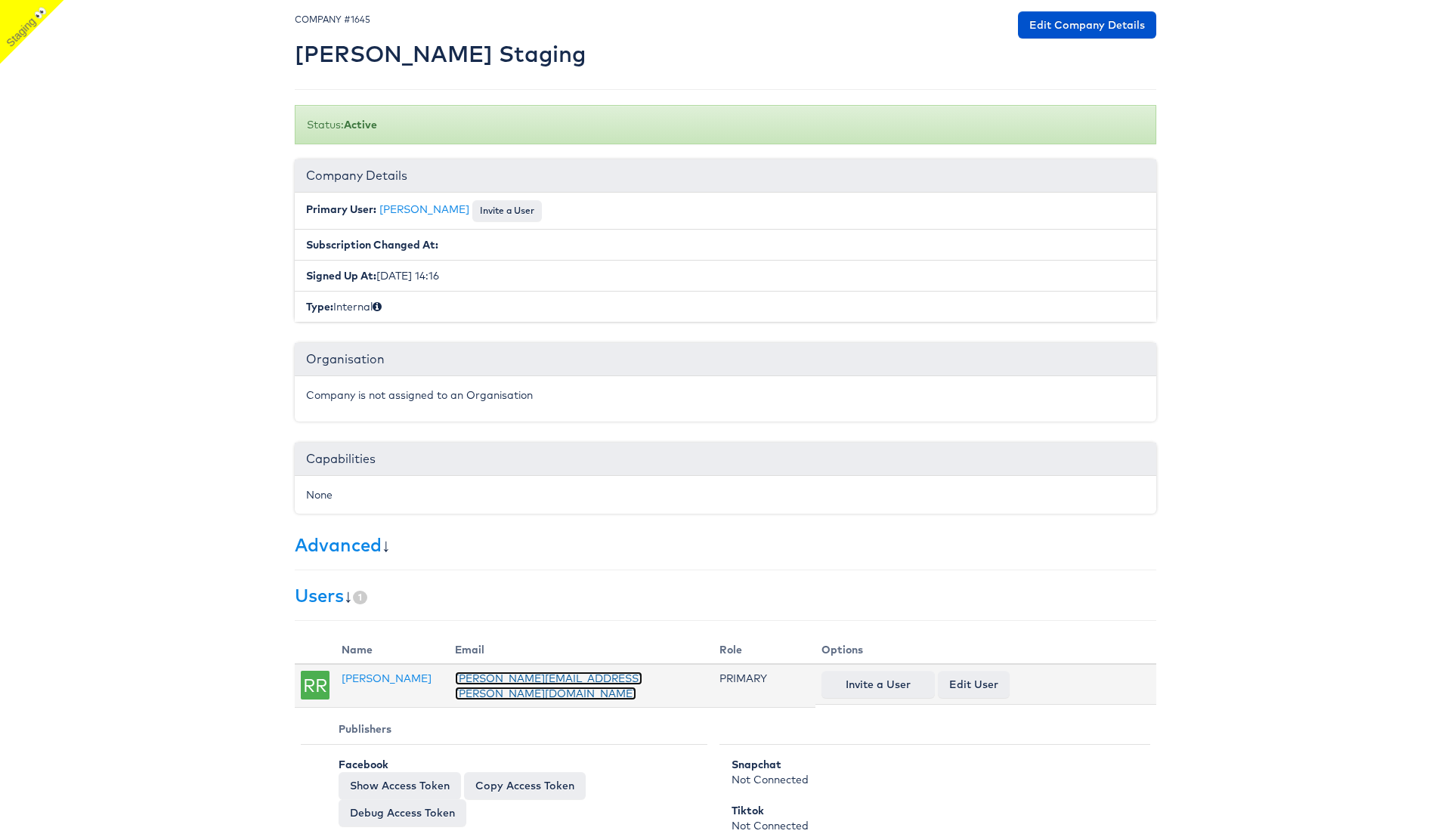
click at [516, 679] on link "[PERSON_NAME][EMAIL_ADDRESS][PERSON_NAME][DOMAIN_NAME]" at bounding box center [548, 686] width 188 height 29
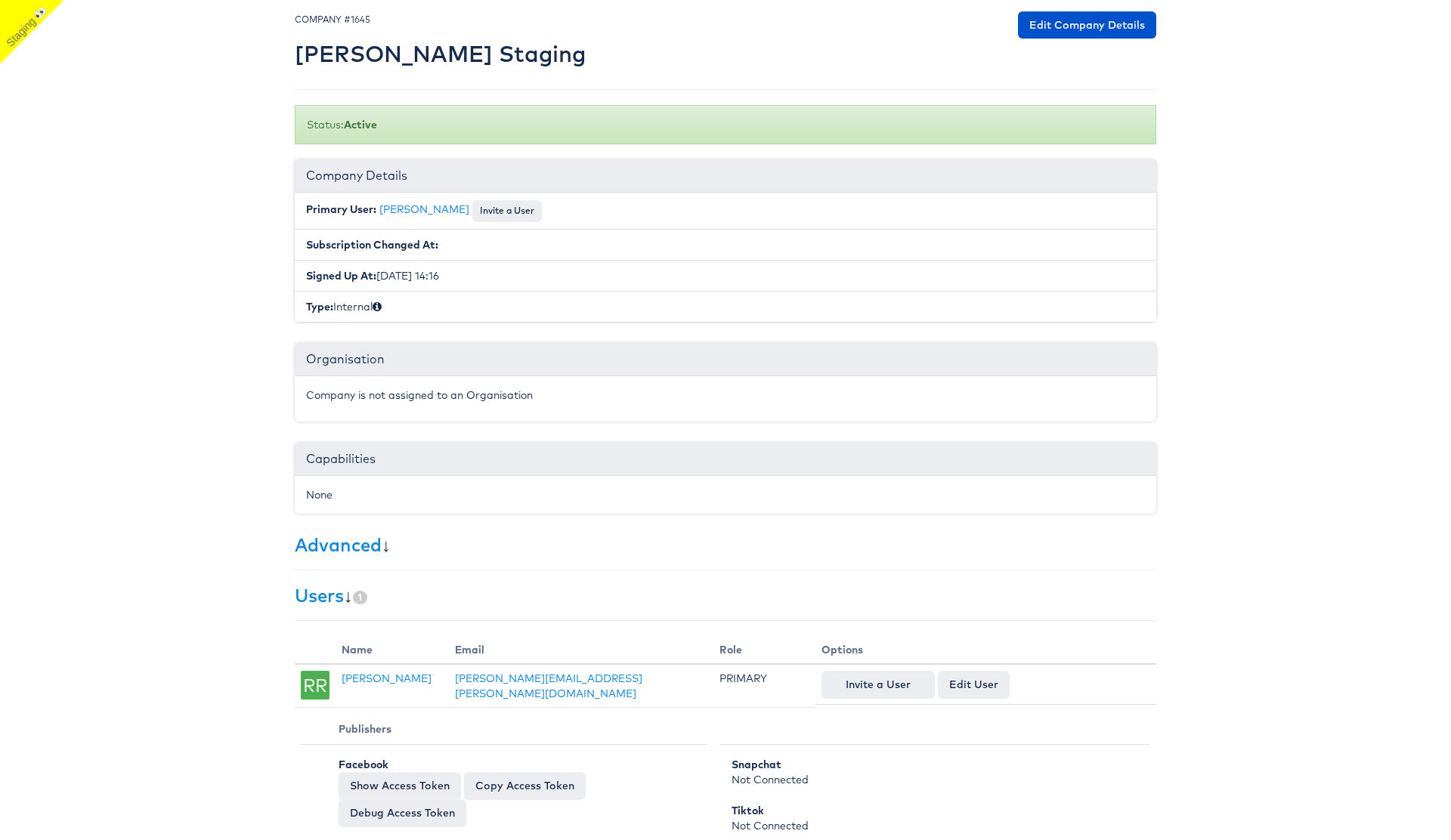
scroll to position [0, 0]
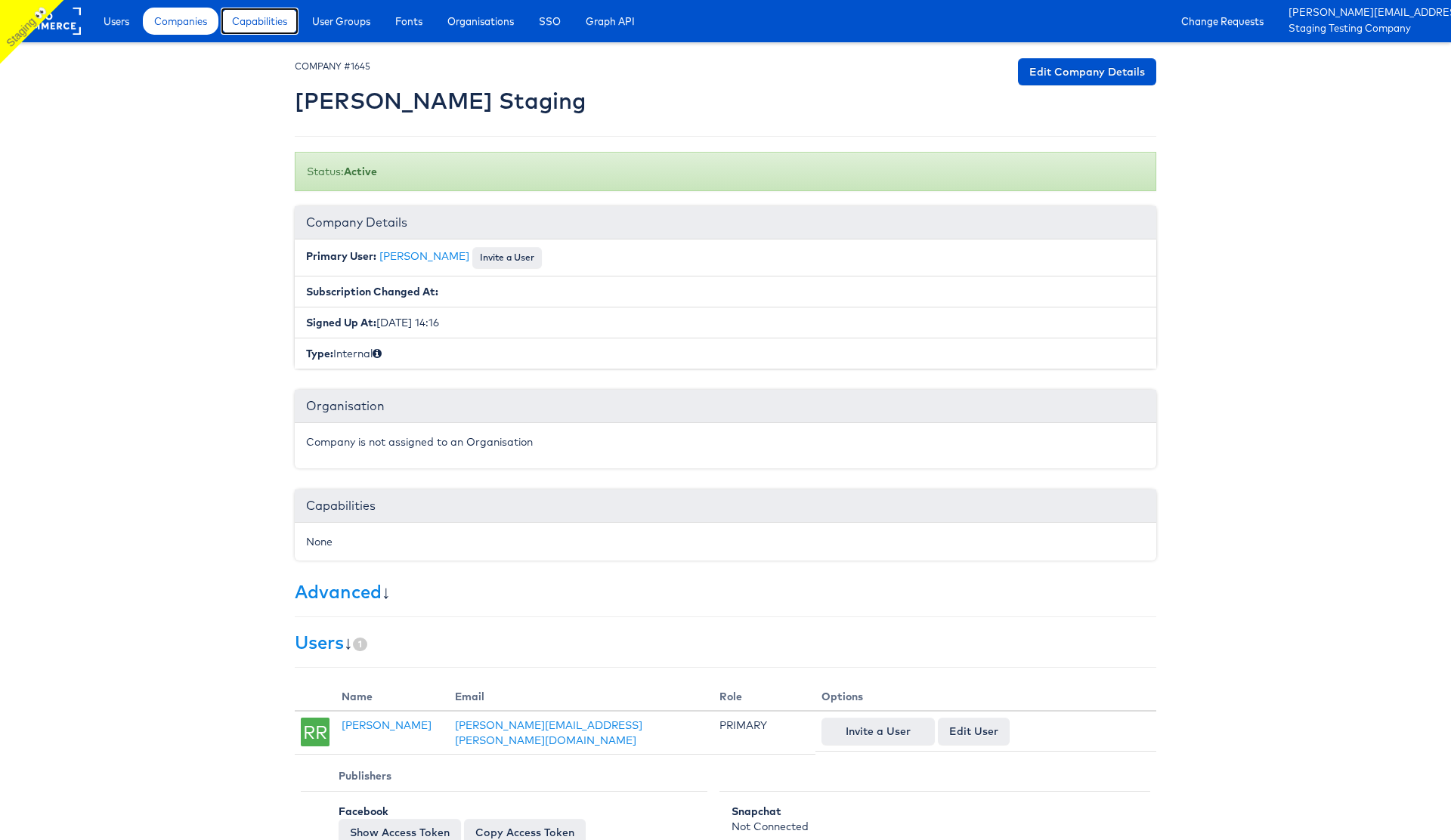
click at [279, 25] on span "Capabilities" at bounding box center [259, 21] width 55 height 15
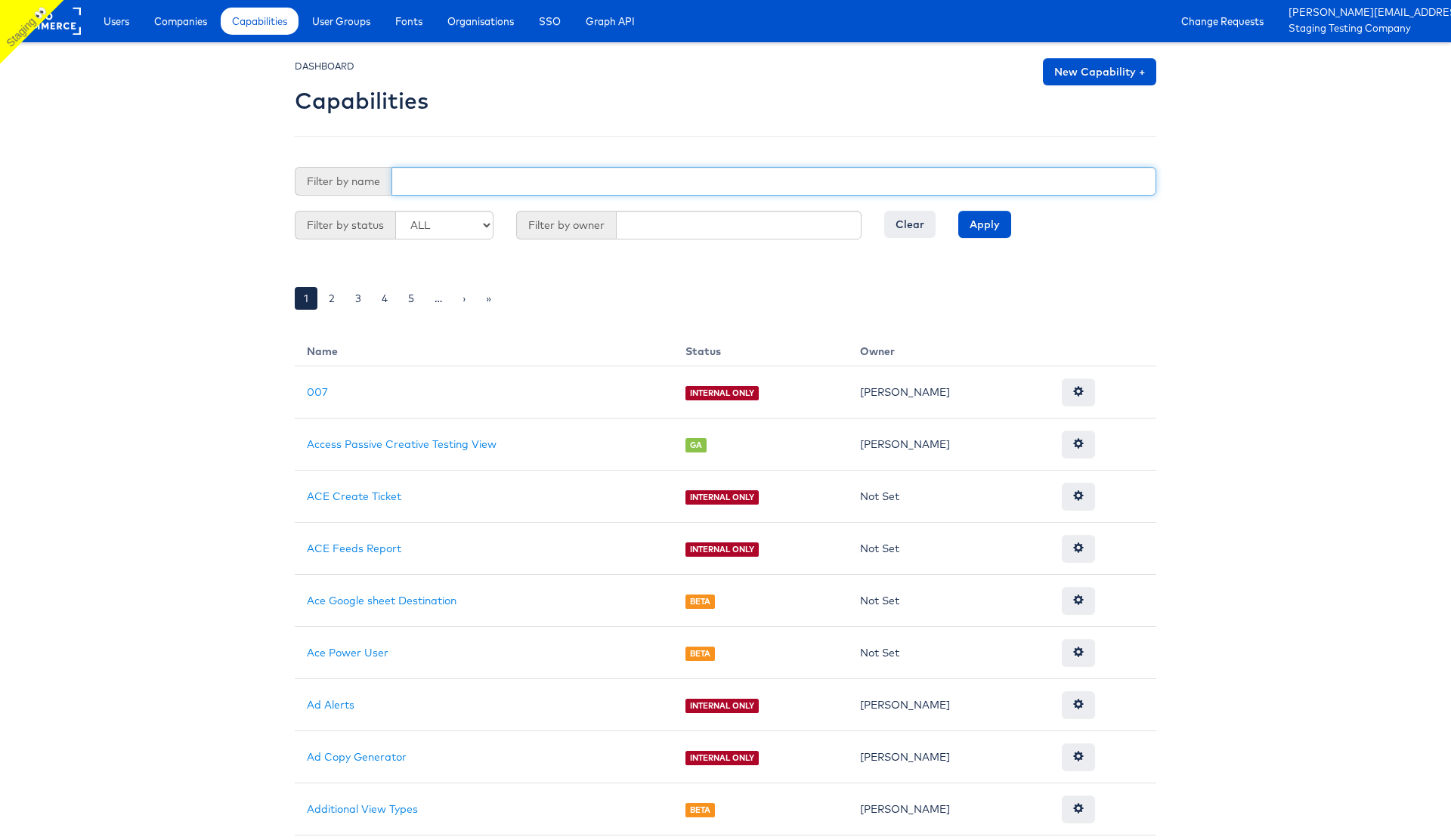
click at [471, 185] on input "text" at bounding box center [774, 182] width 765 height 29
click at [958, 211] on input "Apply" at bounding box center [985, 224] width 53 height 27
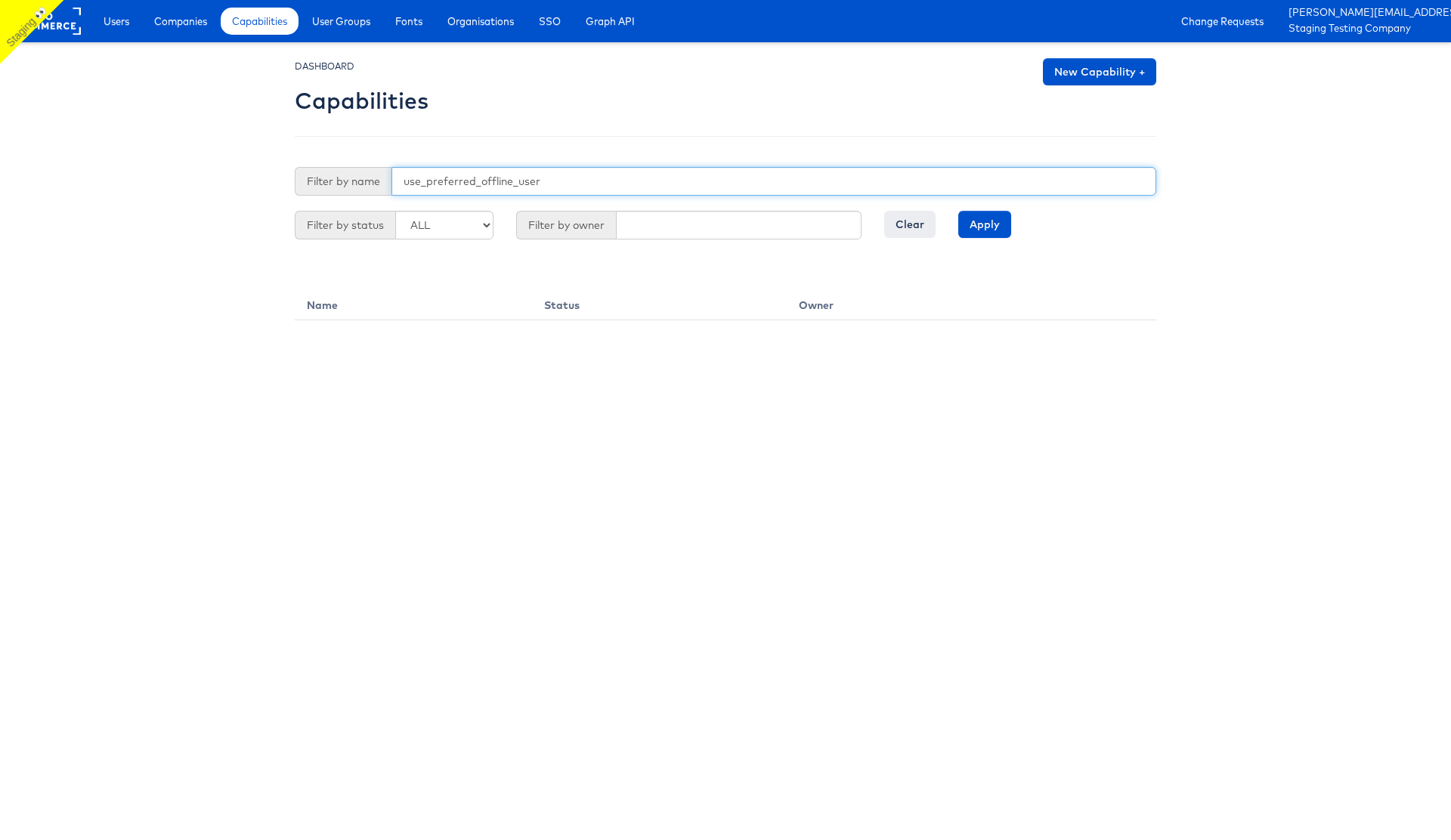
click at [475, 188] on input "use_preferred_offline_user" at bounding box center [774, 182] width 765 height 29
type input "off"
click at [958, 211] on input "Apply" at bounding box center [985, 224] width 53 height 27
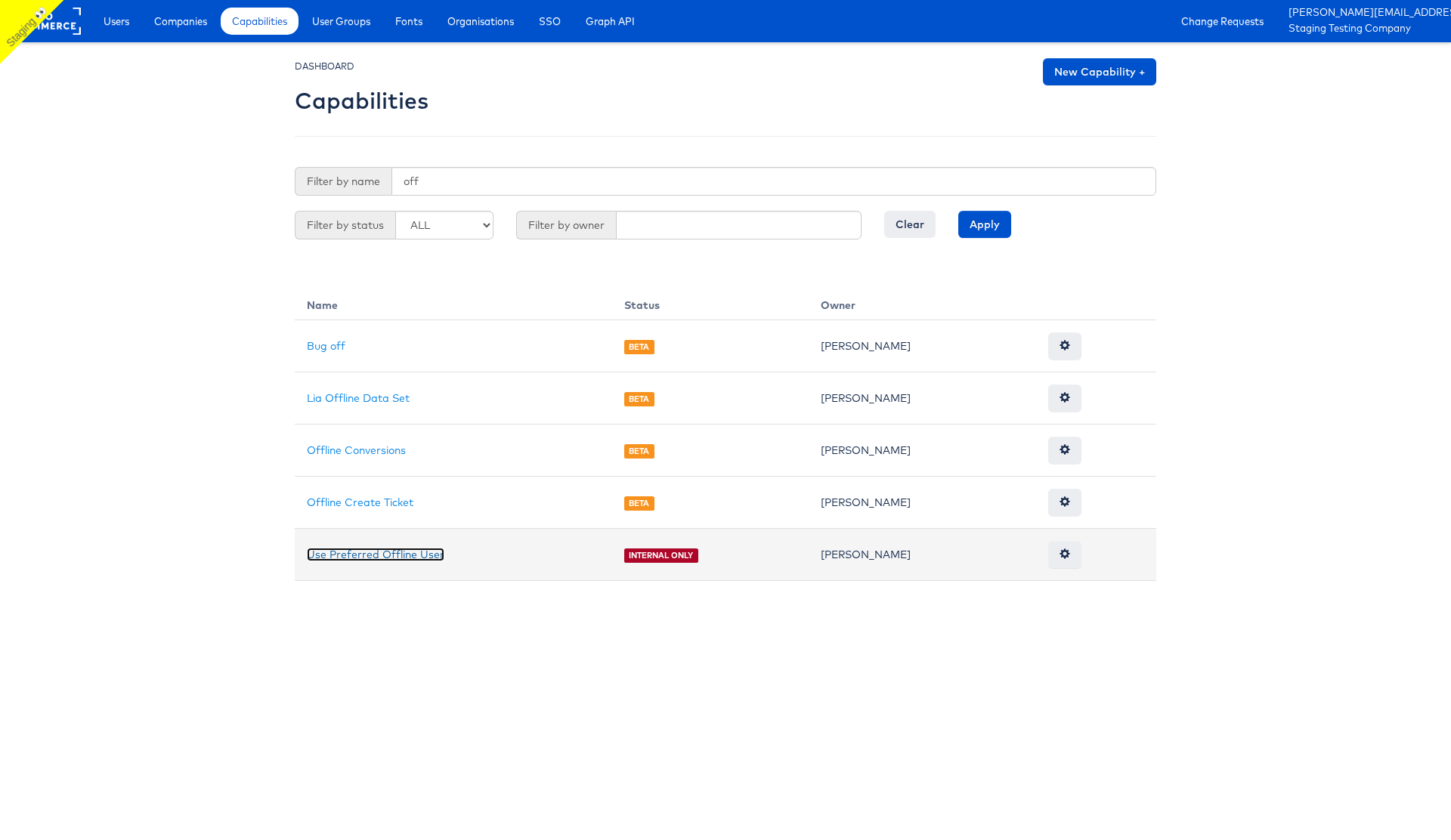
click at [382, 554] on link "Use Preferred Offline User" at bounding box center [375, 555] width 138 height 14
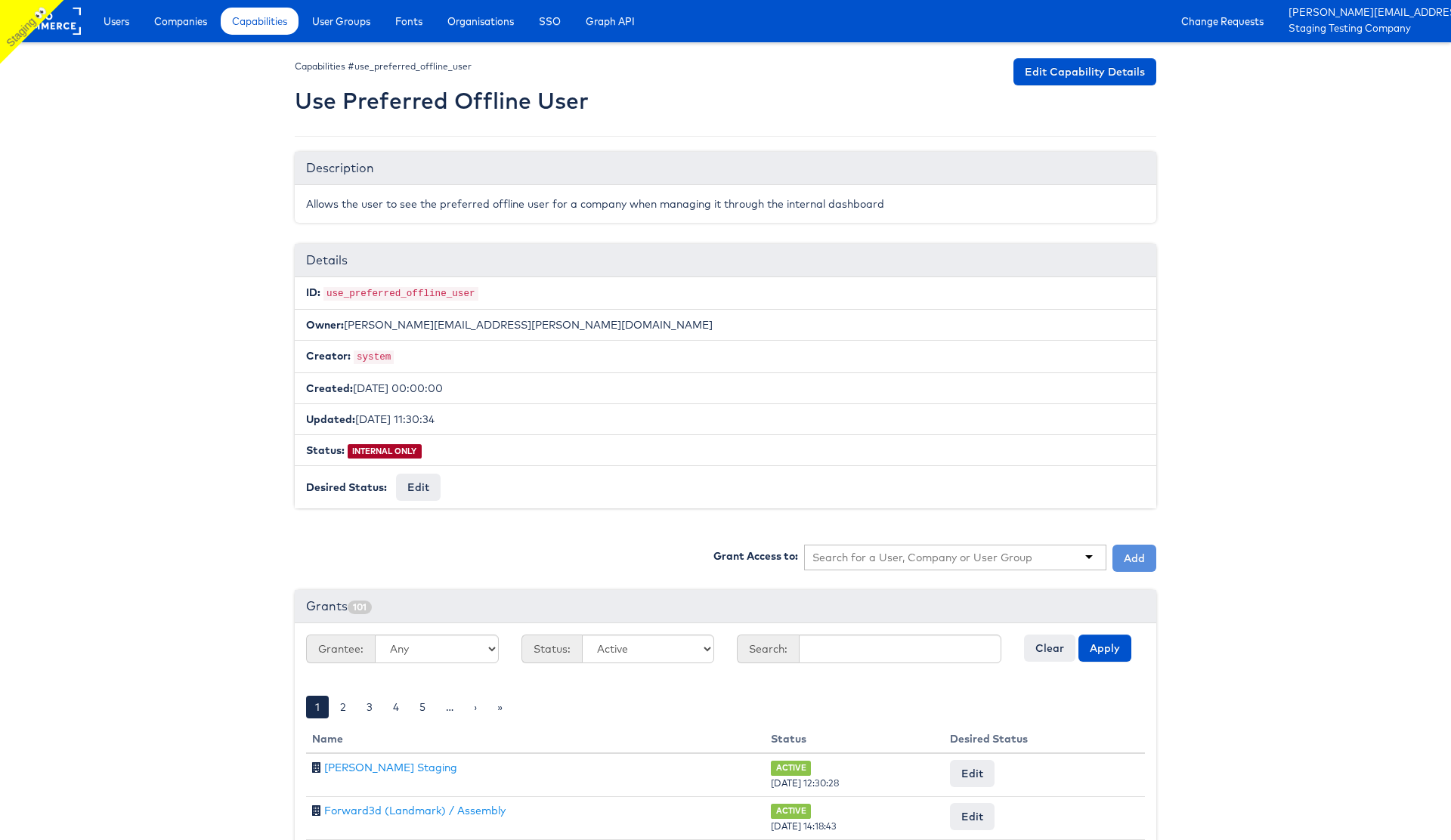
click at [947, 556] on input "text" at bounding box center [923, 558] width 221 height 15
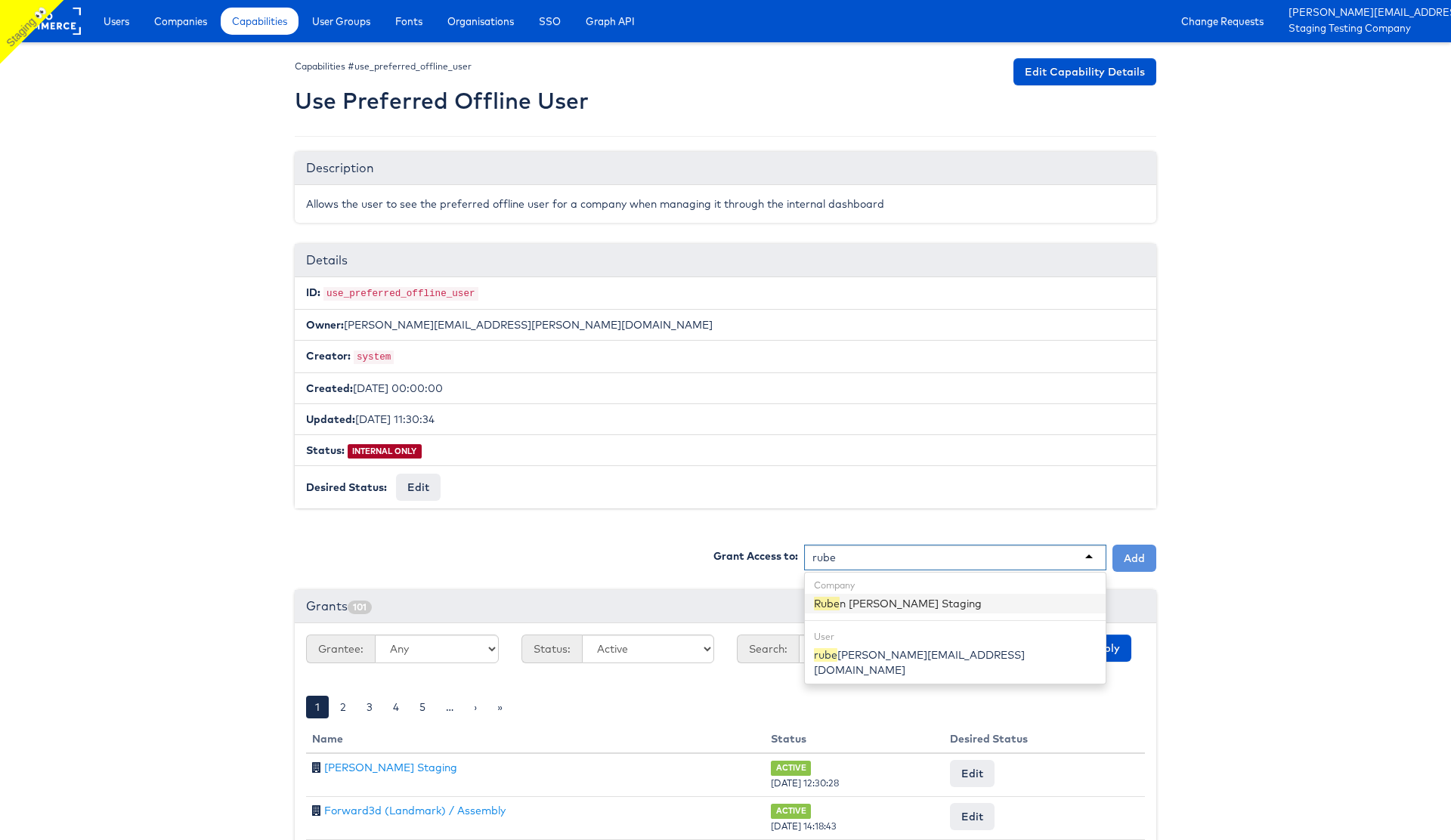
type input "ruben"
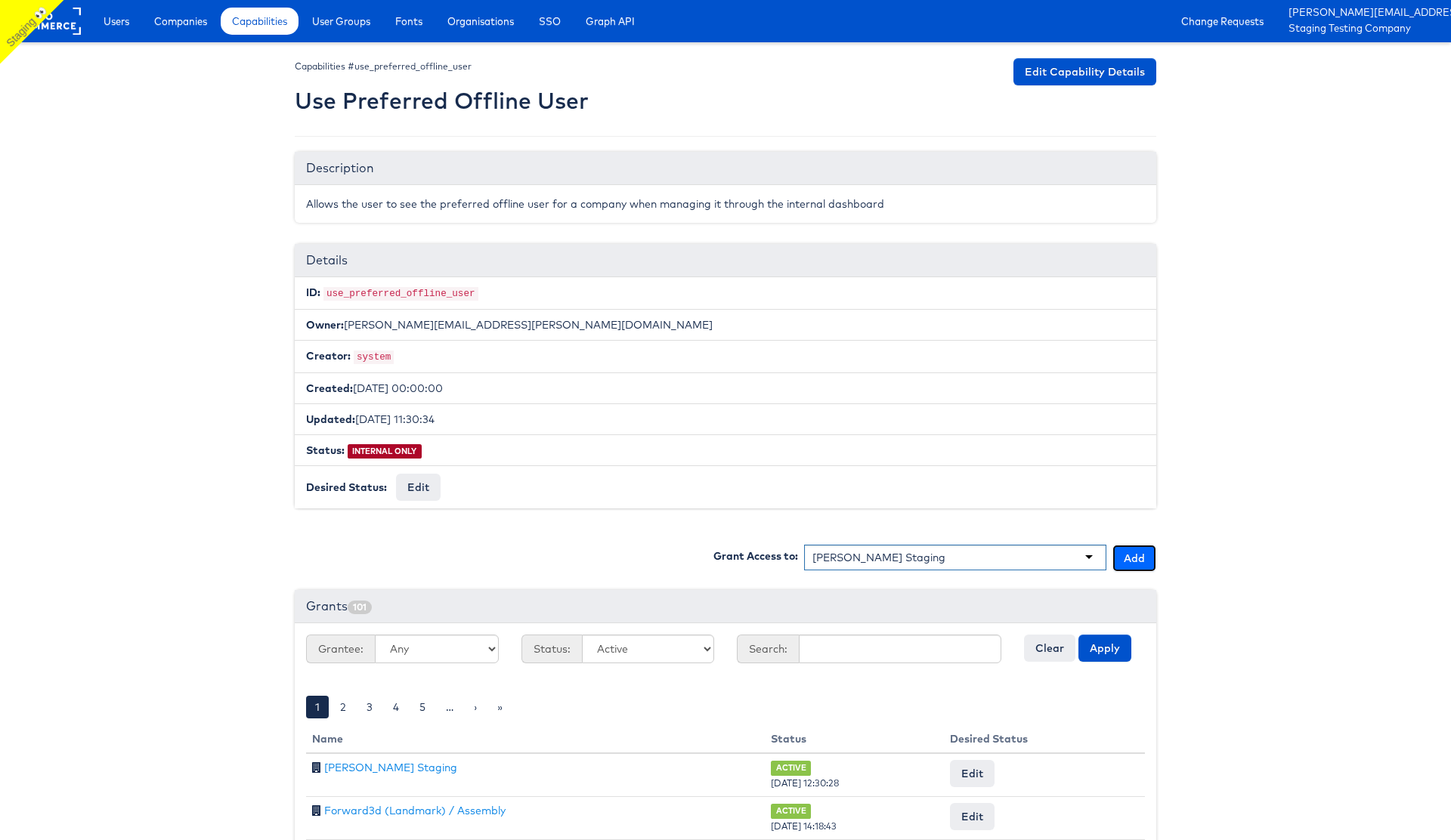
click at [1132, 554] on button "Add" at bounding box center [1134, 558] width 44 height 27
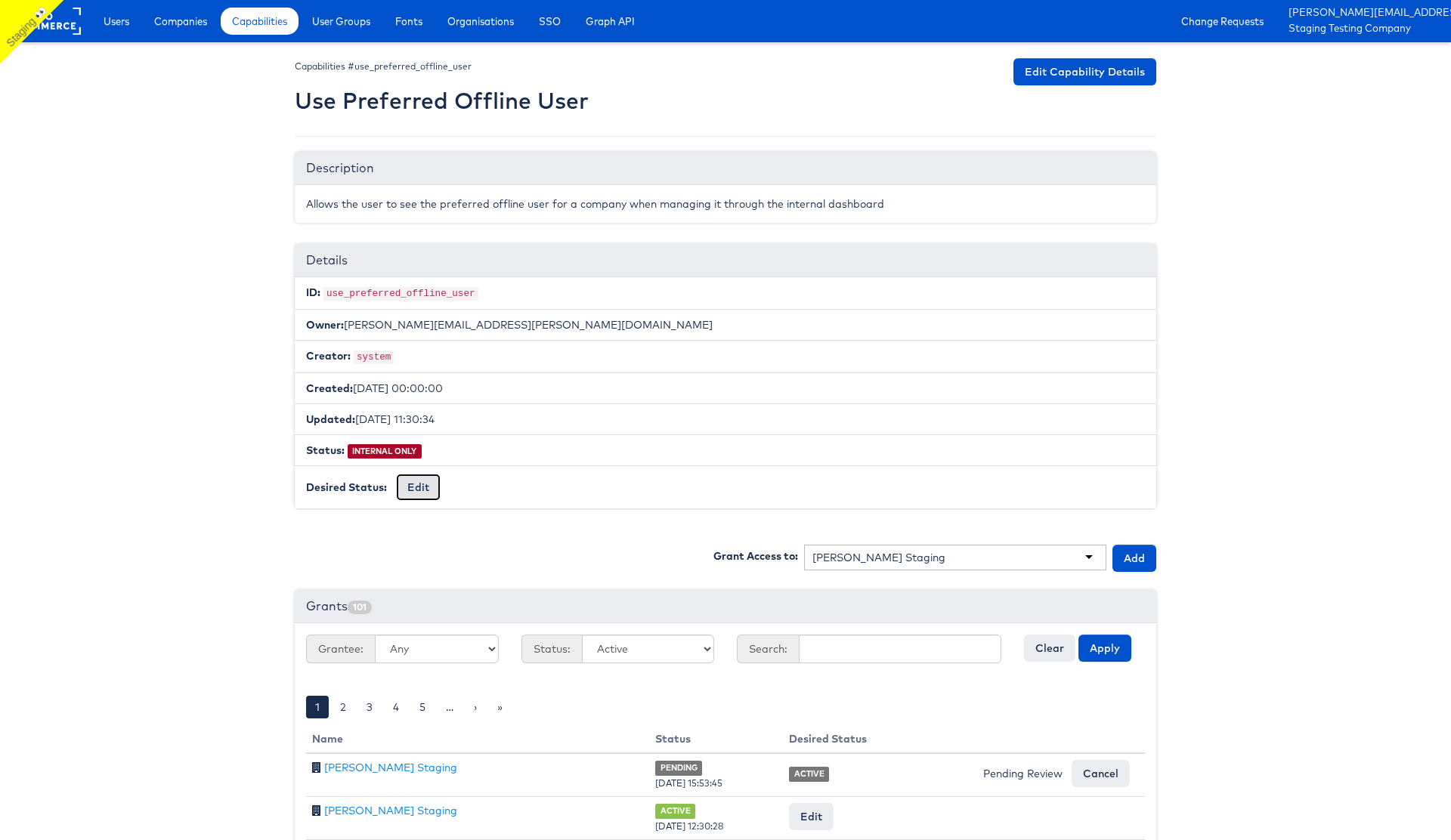
click at [412, 487] on button "Edit" at bounding box center [418, 488] width 44 height 27
click at [485, 490] on select "-- No Change -- GA BETA INTERNAL ONLY ARCHIVED" at bounding box center [458, 488] width 125 height 29
select select "LIMITED_RELEASE"
click at [396, 474] on select "-- No Change -- GA BETA INTERNAL ONLY ARCHIVED" at bounding box center [458, 488] width 125 height 29
click at [555, 491] on input "Request Change" at bounding box center [572, 488] width 86 height 21
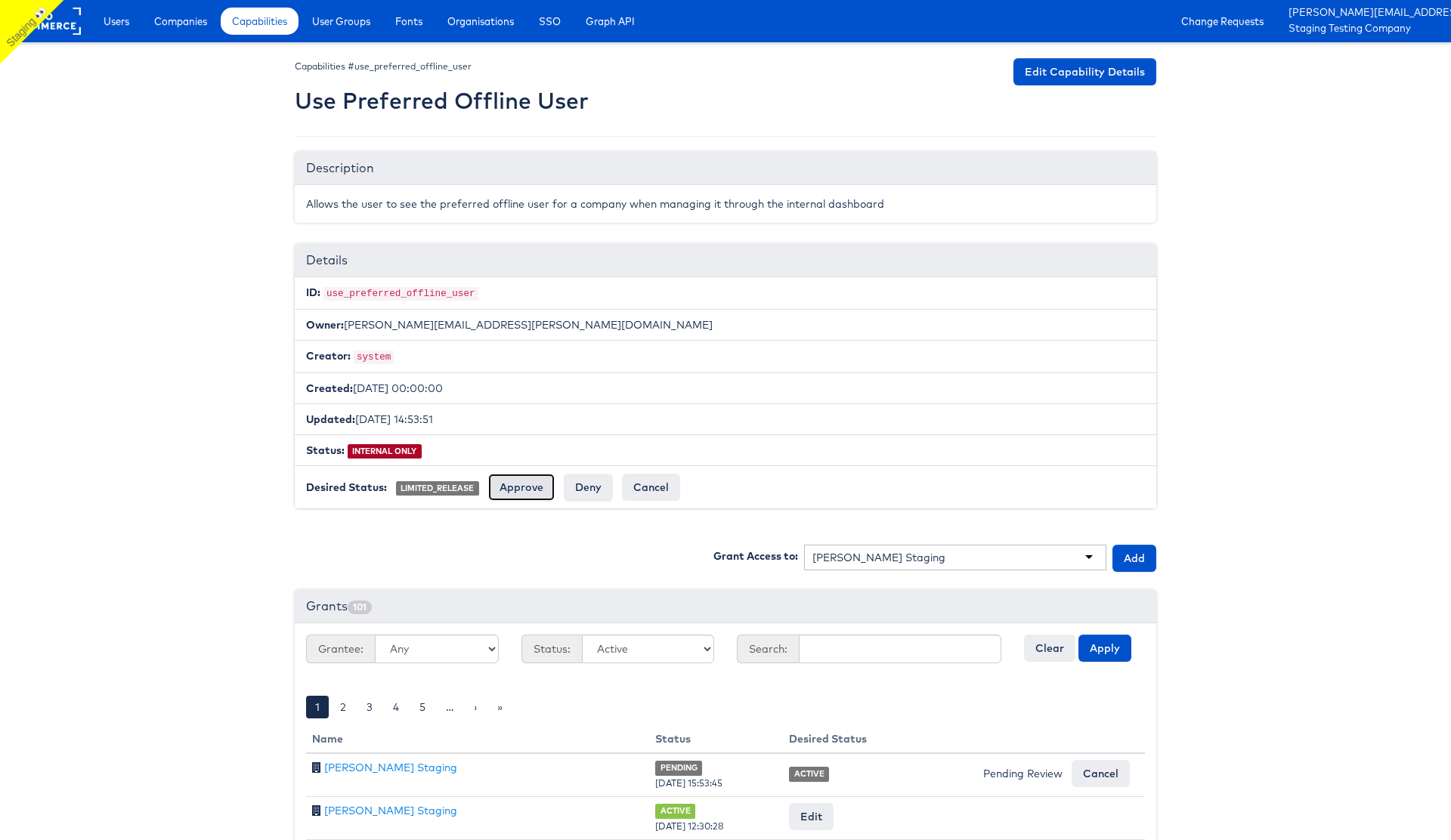
click at [509, 482] on input "Approve" at bounding box center [522, 488] width 66 height 27
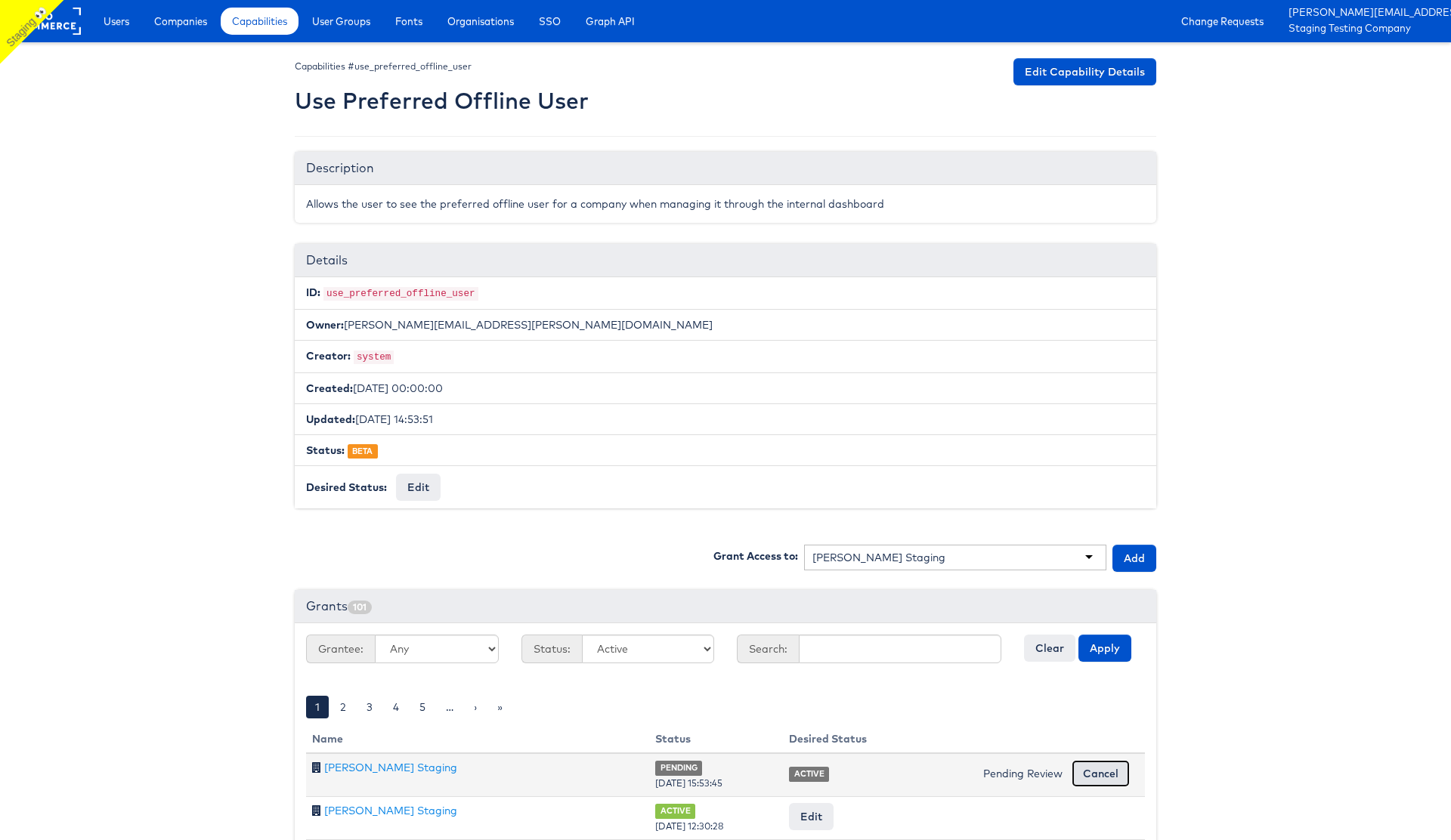
click at [1101, 761] on input "Cancel" at bounding box center [1100, 774] width 58 height 27
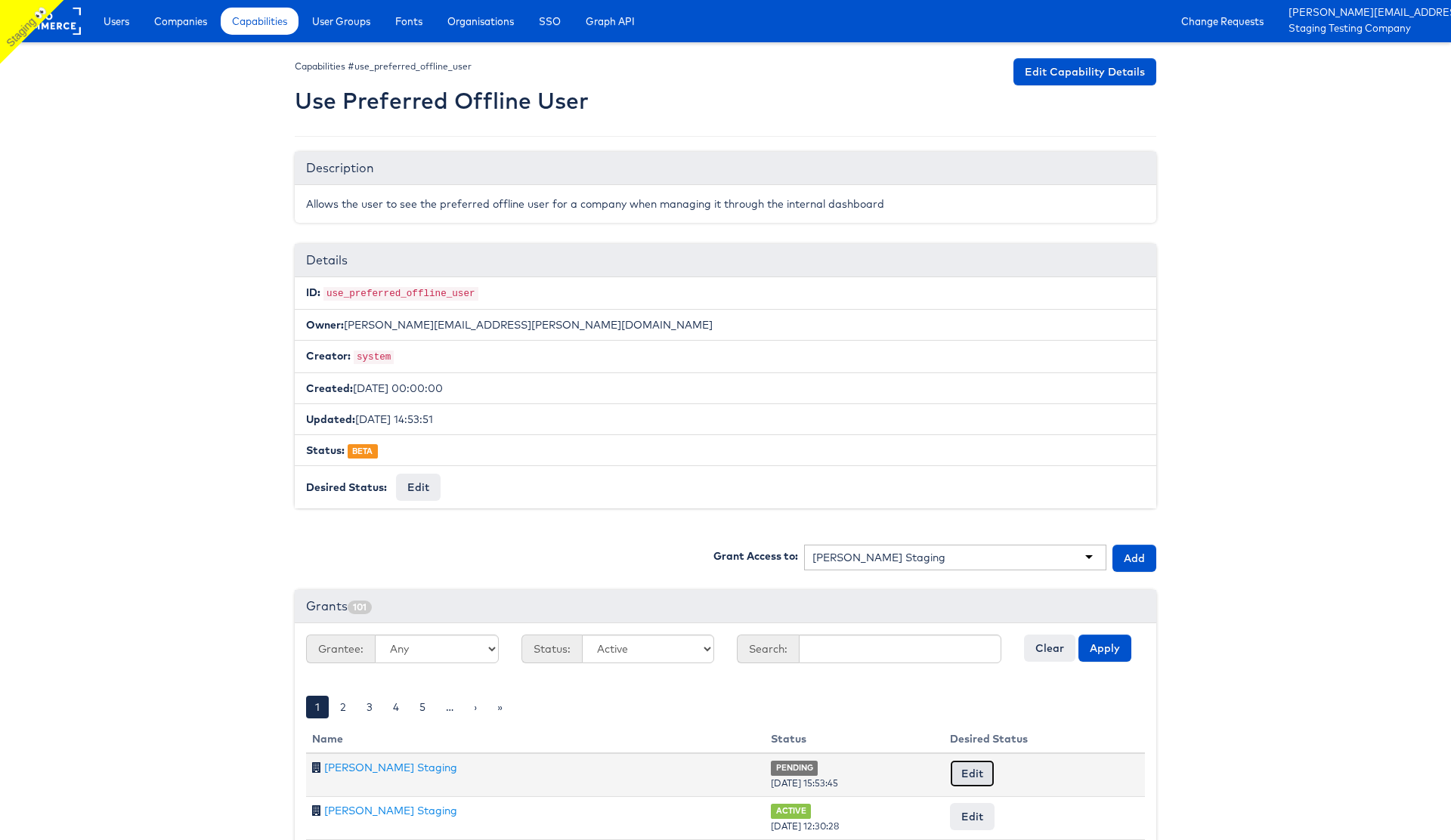
click at [982, 773] on button "Edit" at bounding box center [972, 774] width 44 height 27
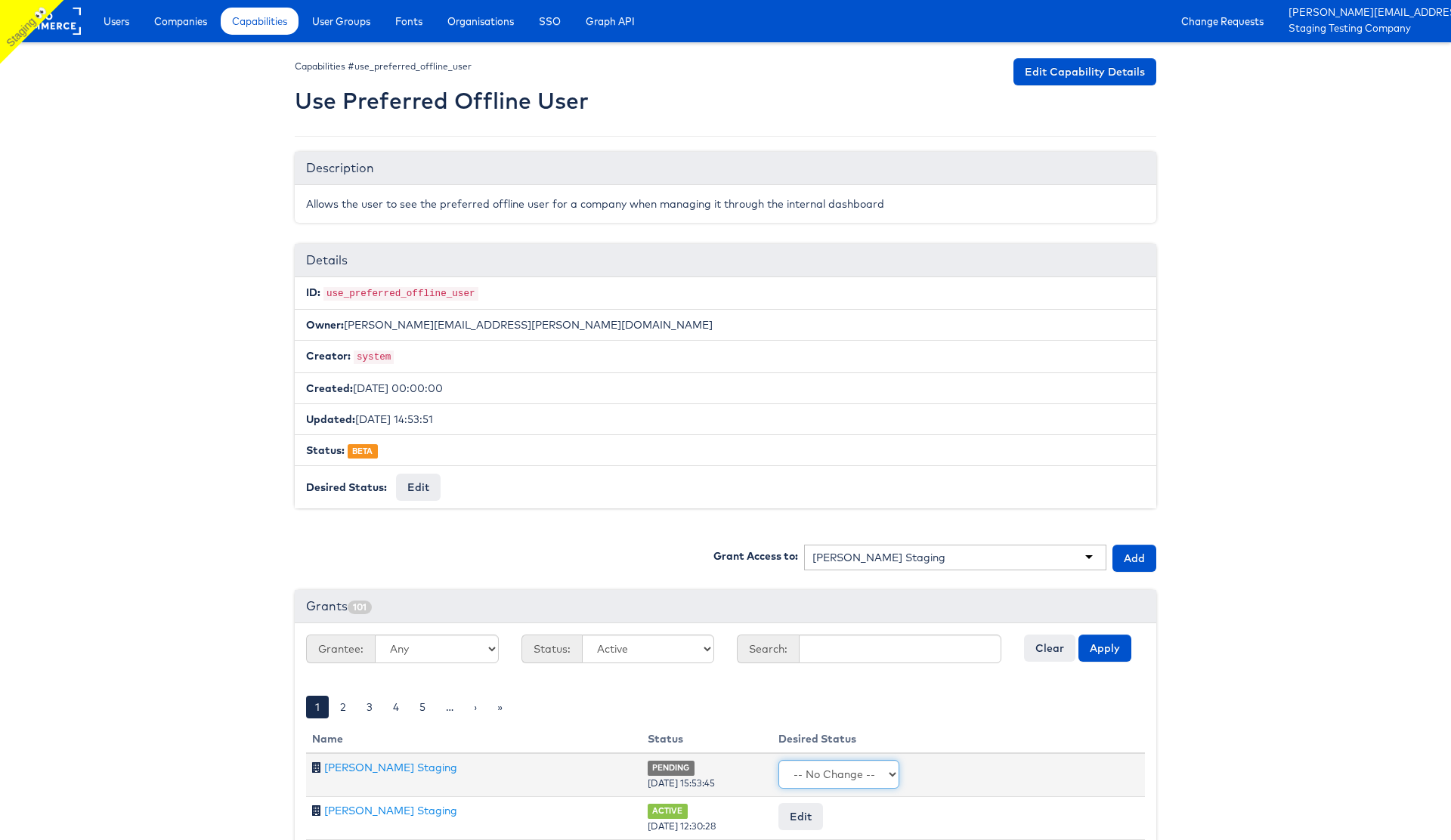
click at [843, 769] on select "-- No Change -- Active Revoked" at bounding box center [838, 775] width 121 height 29
select select "ACTIVE"
click at [793, 760] on select "-- No Change -- Active Revoked" at bounding box center [838, 775] width 121 height 29
click at [1070, 774] on input "Request Change" at bounding box center [1095, 774] width 86 height 21
click at [978, 779] on input "Approve" at bounding box center [980, 774] width 66 height 27
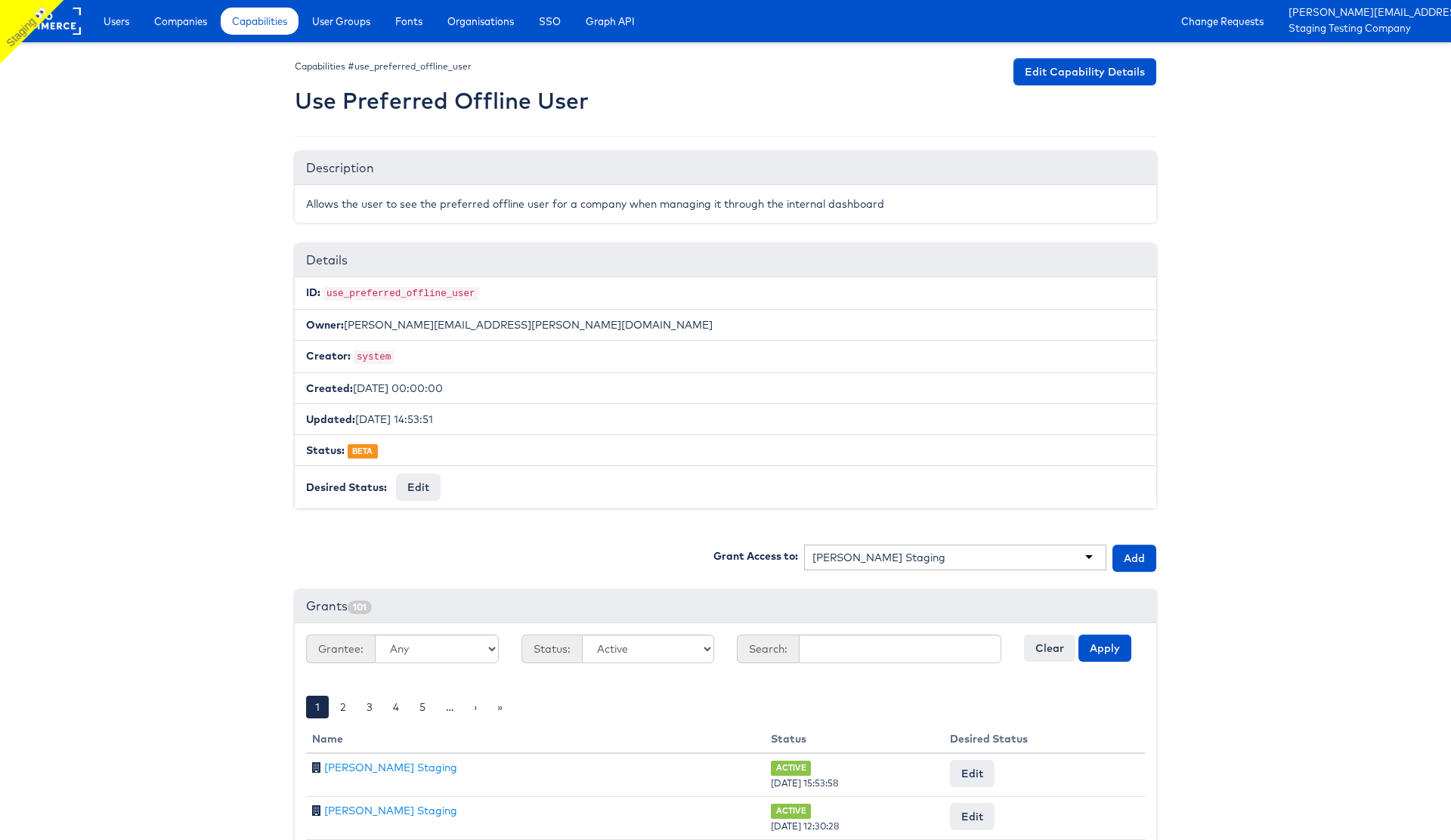
click at [229, 521] on body "Users Companies Capabilities User Groups Fonts Organisations SSO Graph API Chan…" at bounding box center [726, 653] width 1451 height 1307
click at [182, 20] on span "Companies" at bounding box center [180, 21] width 53 height 15
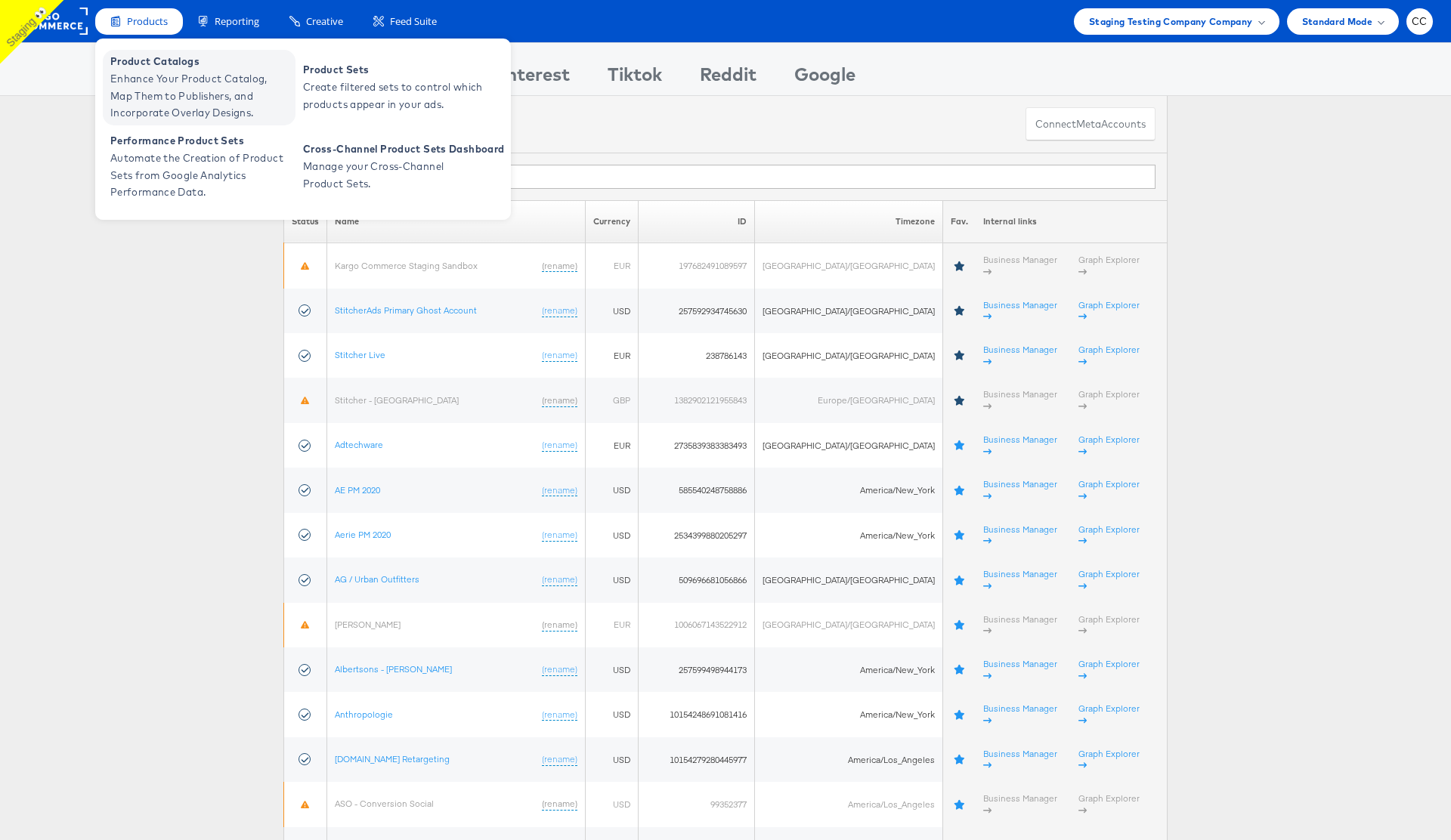
click at [183, 85] on span "Enhance Your Product Catalog, Map Them to Publishers, and Incorporate Overlay D…" at bounding box center [200, 96] width 181 height 51
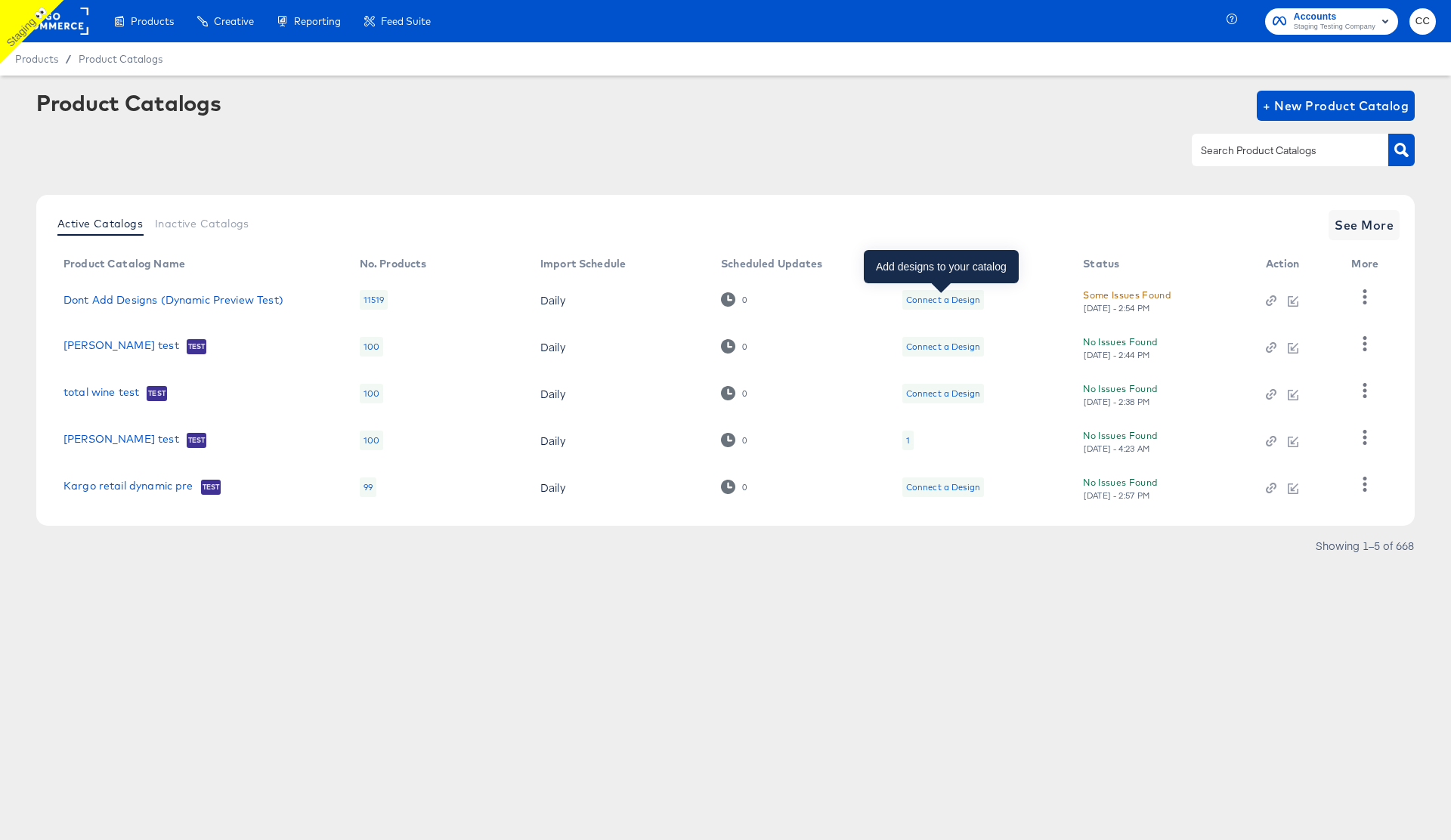
click at [948, 300] on div "Connect a Design" at bounding box center [942, 300] width 74 height 12
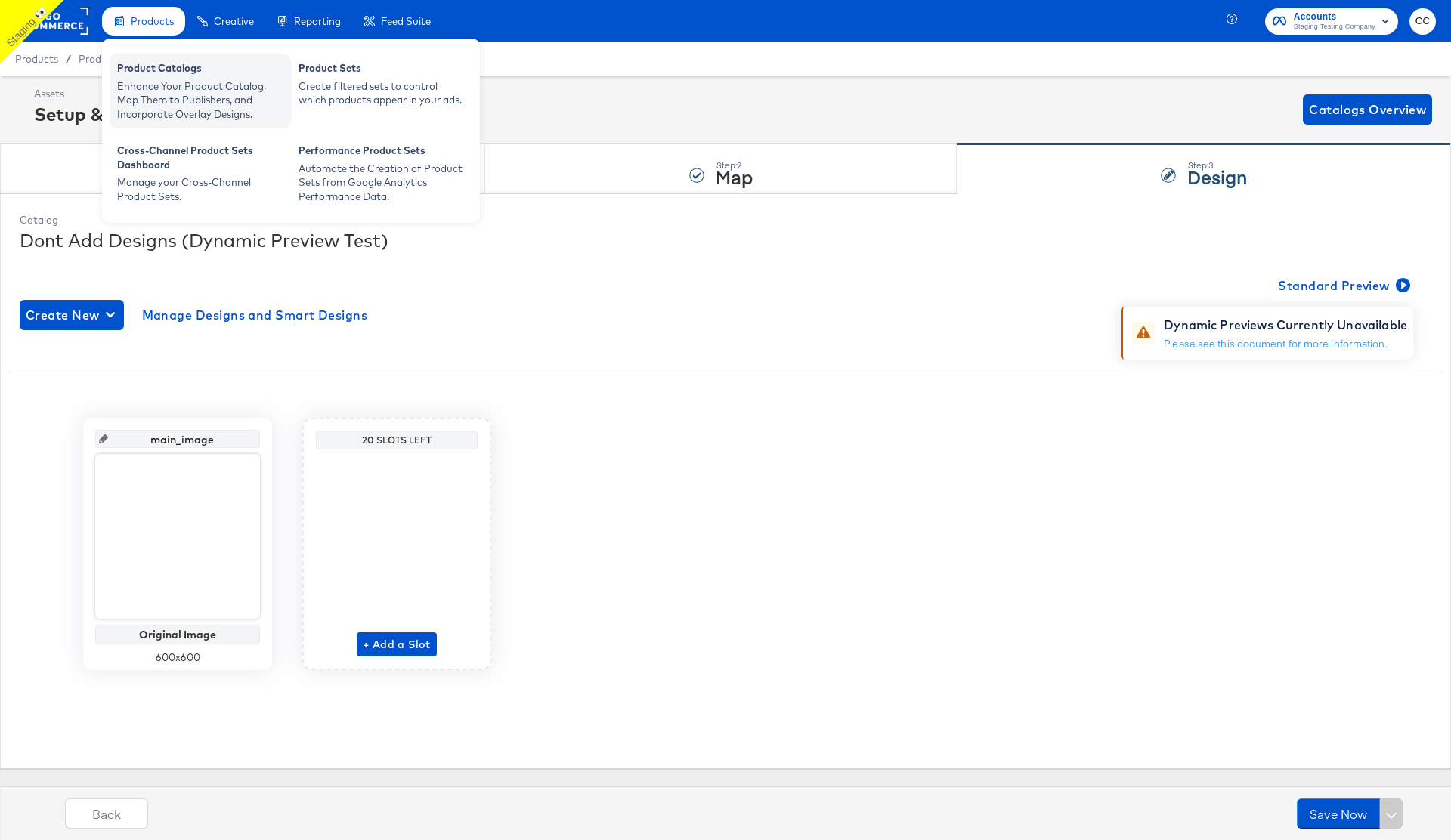
click at [172, 86] on div "Enhance Your Product Catalog, Map Them to Publishers, and Incorporate Overlay D…" at bounding box center [200, 100] width 167 height 42
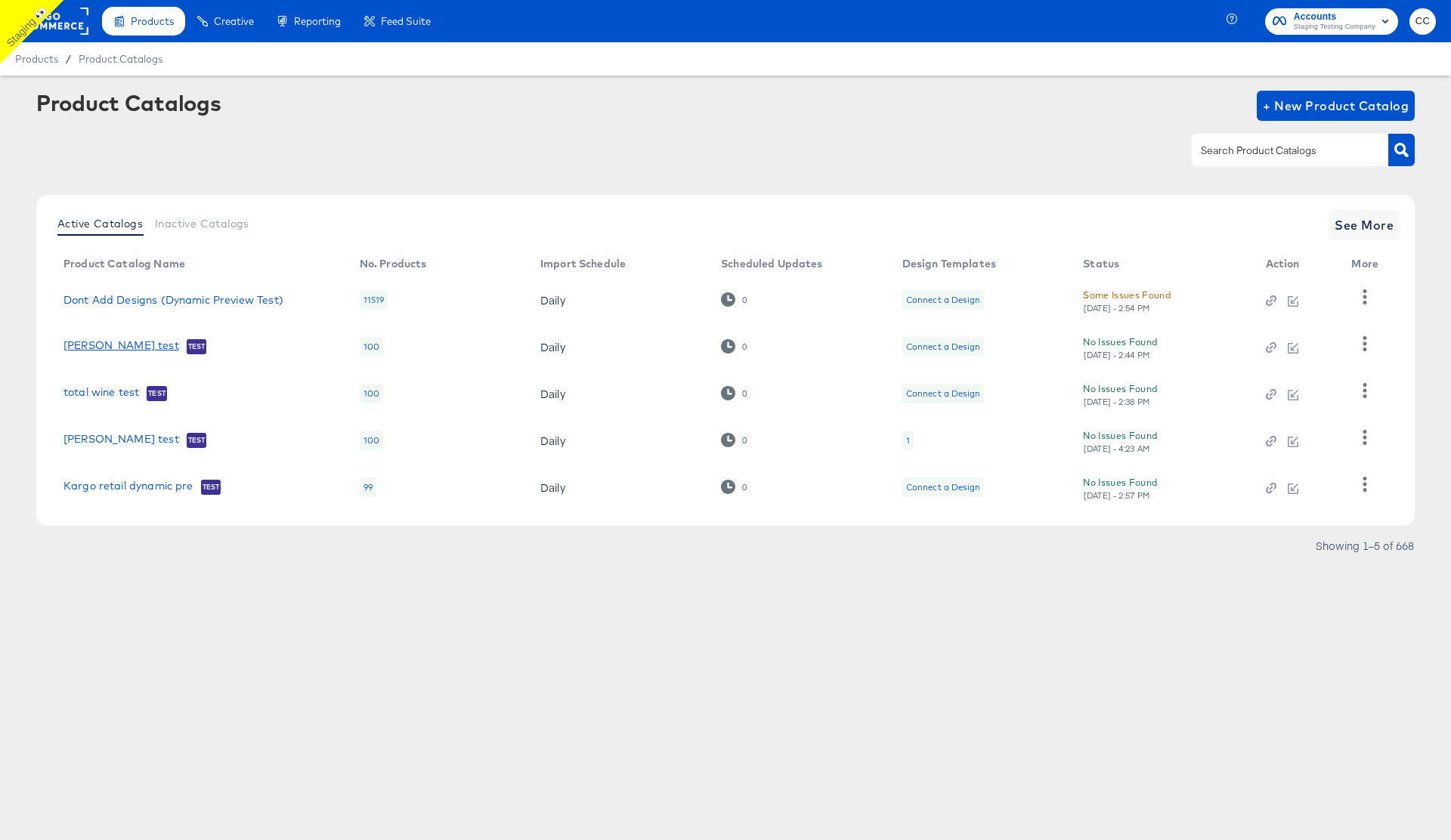
click at [92, 346] on link "fran test" at bounding box center [121, 347] width 116 height 15
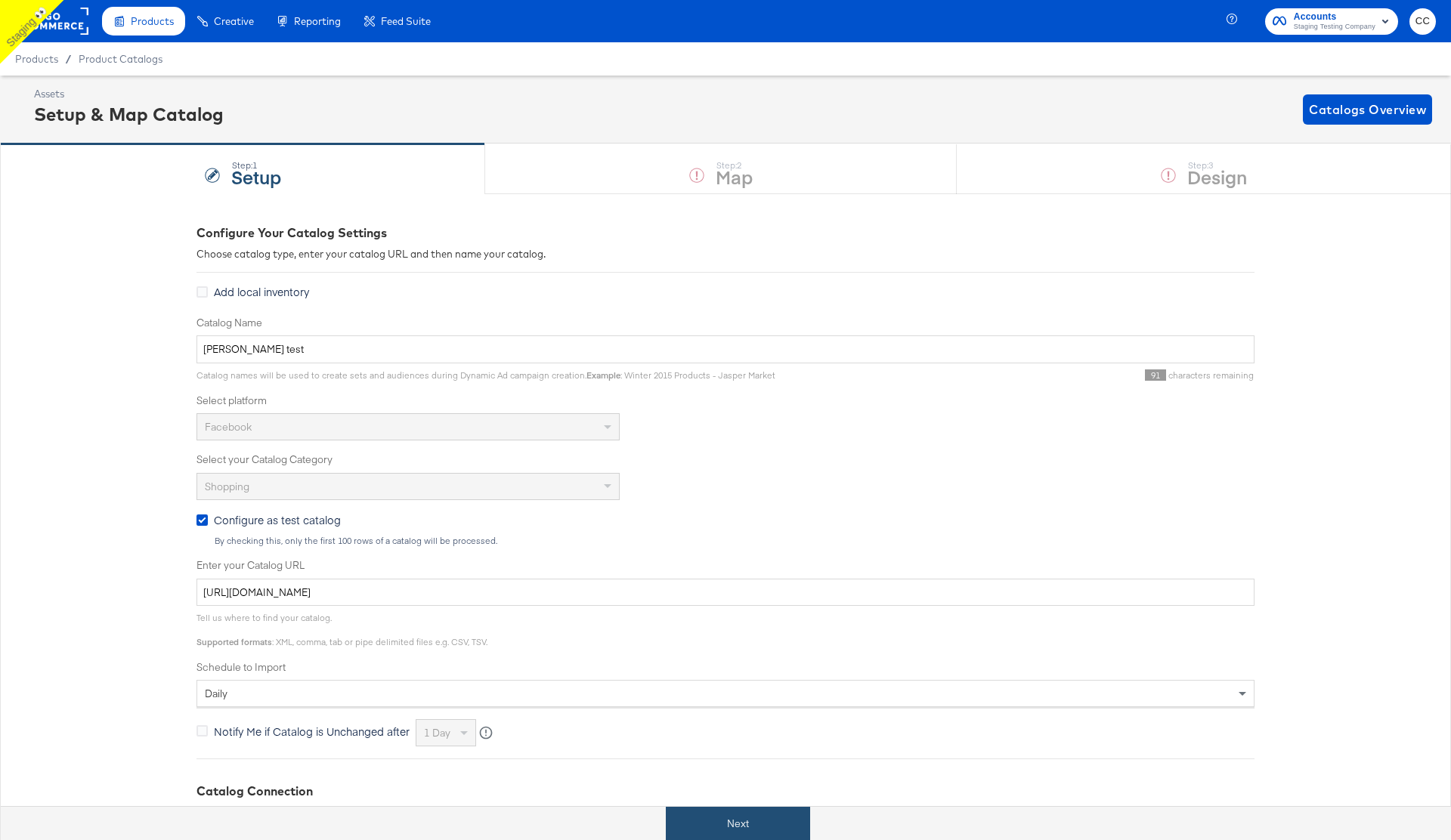
click at [738, 826] on button "Next" at bounding box center [738, 824] width 144 height 34
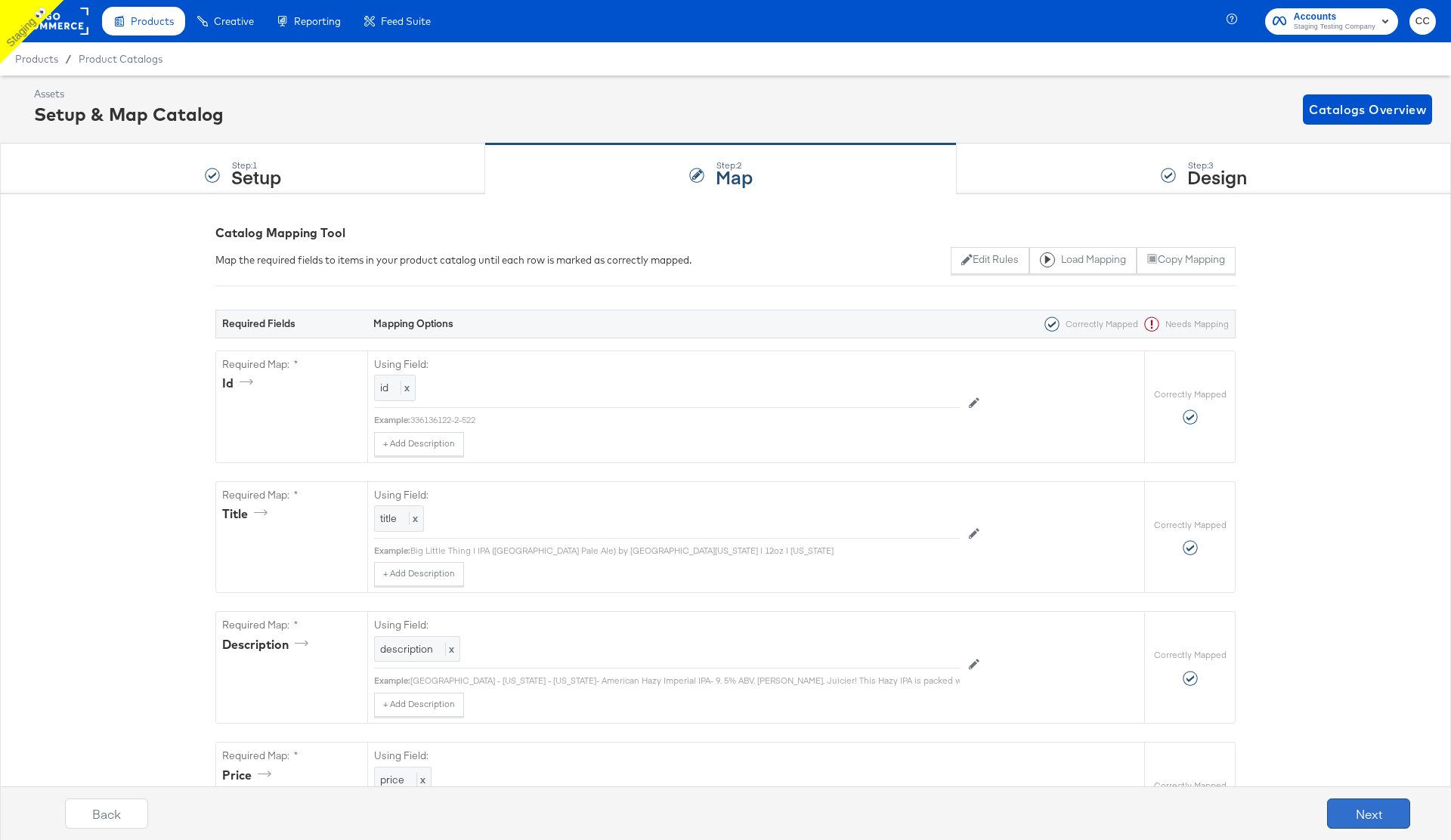
click at [1351, 813] on button "Next" at bounding box center [1369, 814] width 83 height 31
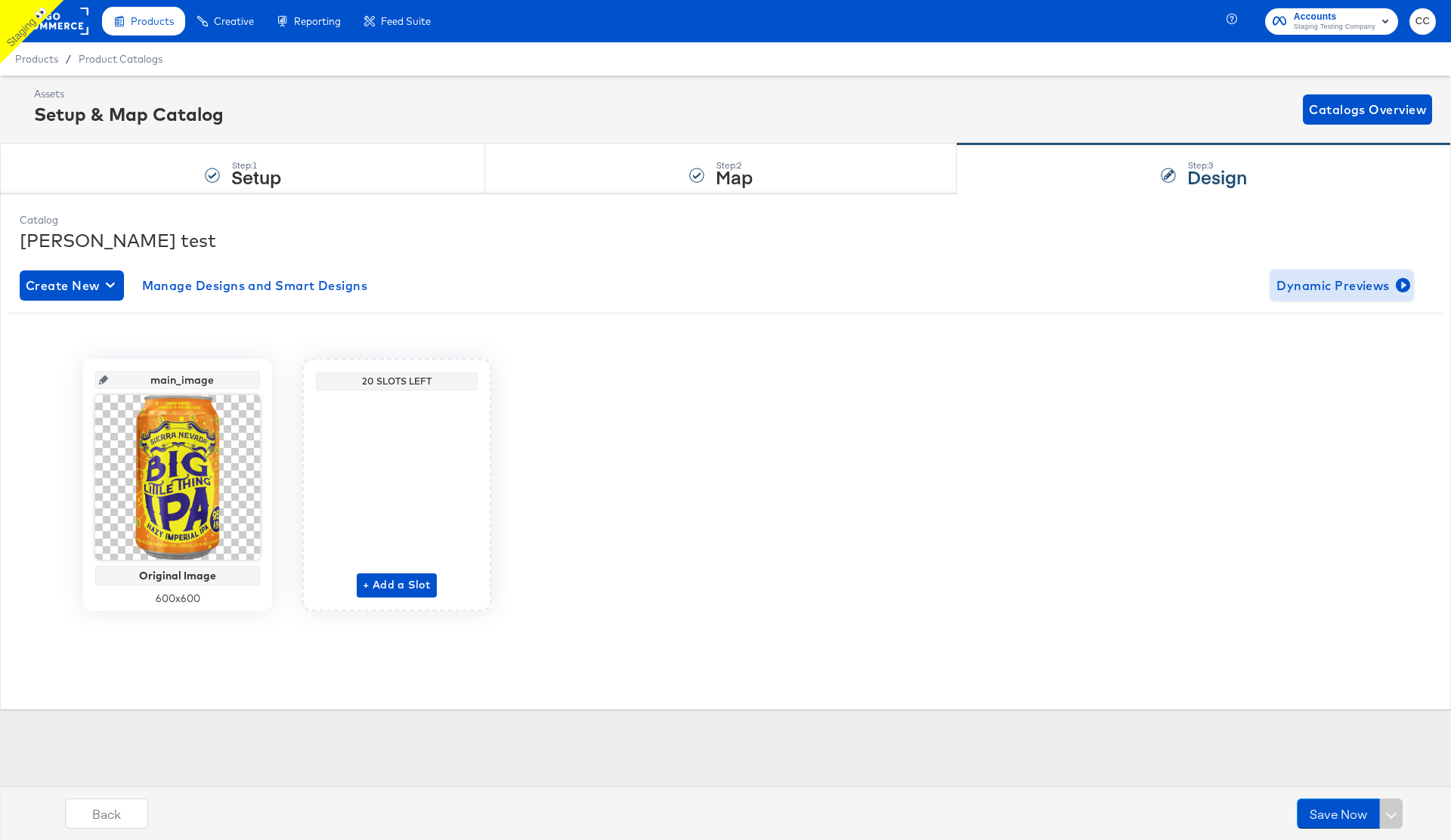
click at [1343, 288] on span "Dynamic Previews" at bounding box center [1341, 285] width 131 height 21
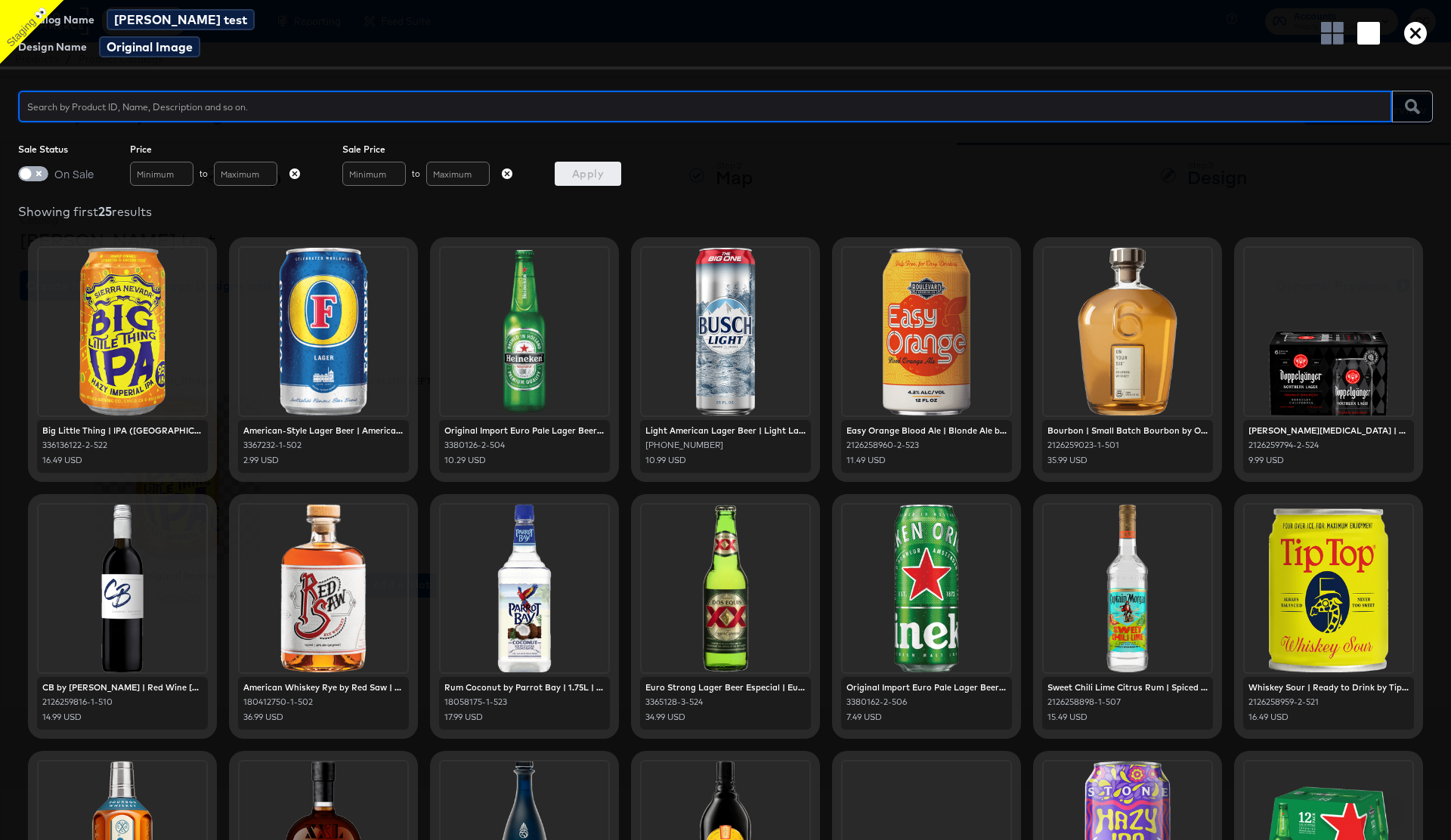
click at [35, 175] on input "checkbox" at bounding box center [25, 178] width 45 height 15
checkbox input "true"
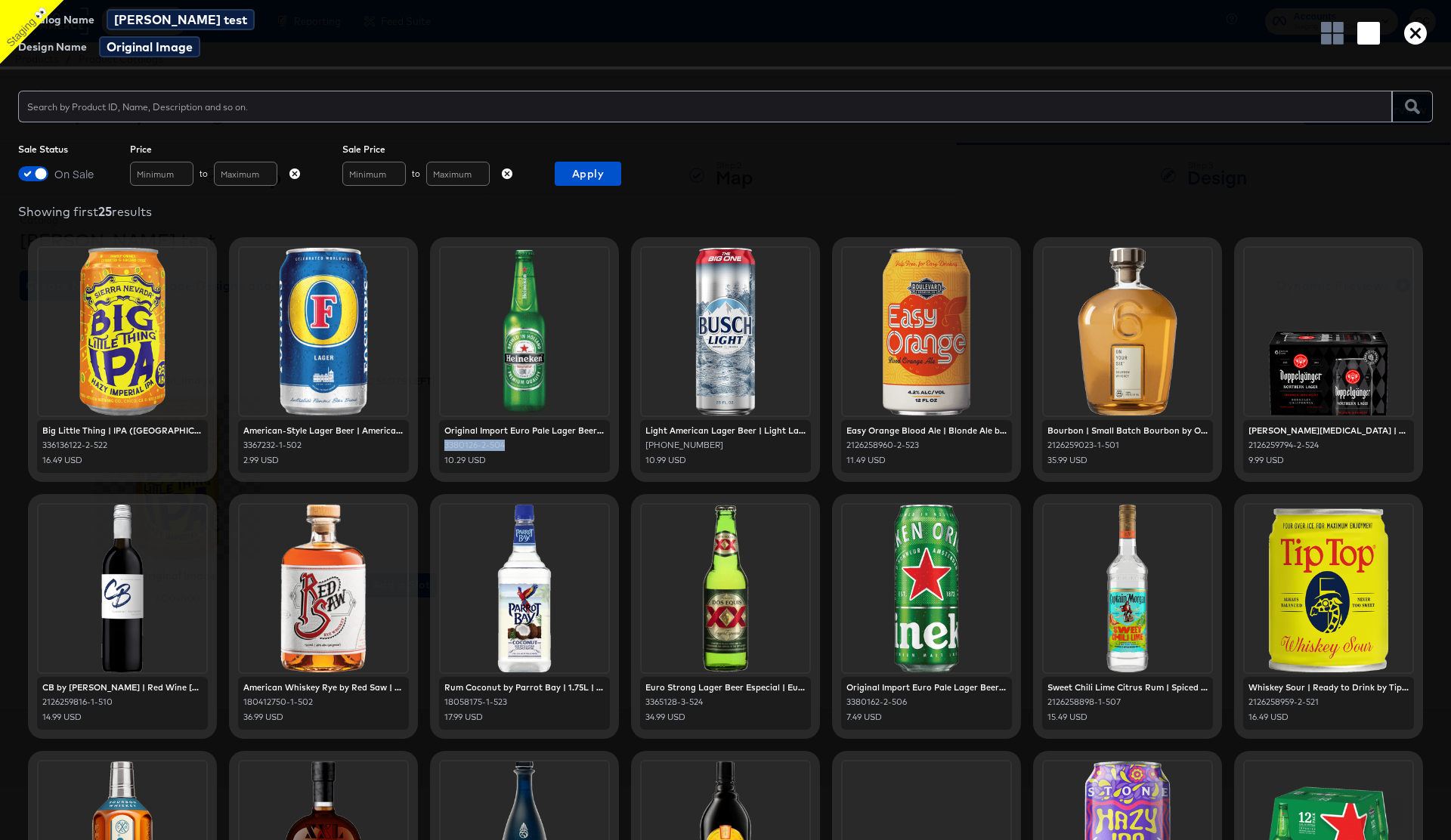
drag, startPoint x: 514, startPoint y: 444, endPoint x: 442, endPoint y: 442, distance: 72.0
click at [442, 442] on div "Original Import Euro Pale Lager Beer | Euro Pale Lager by Heineken | 12oz | Net…" at bounding box center [524, 447] width 171 height 53
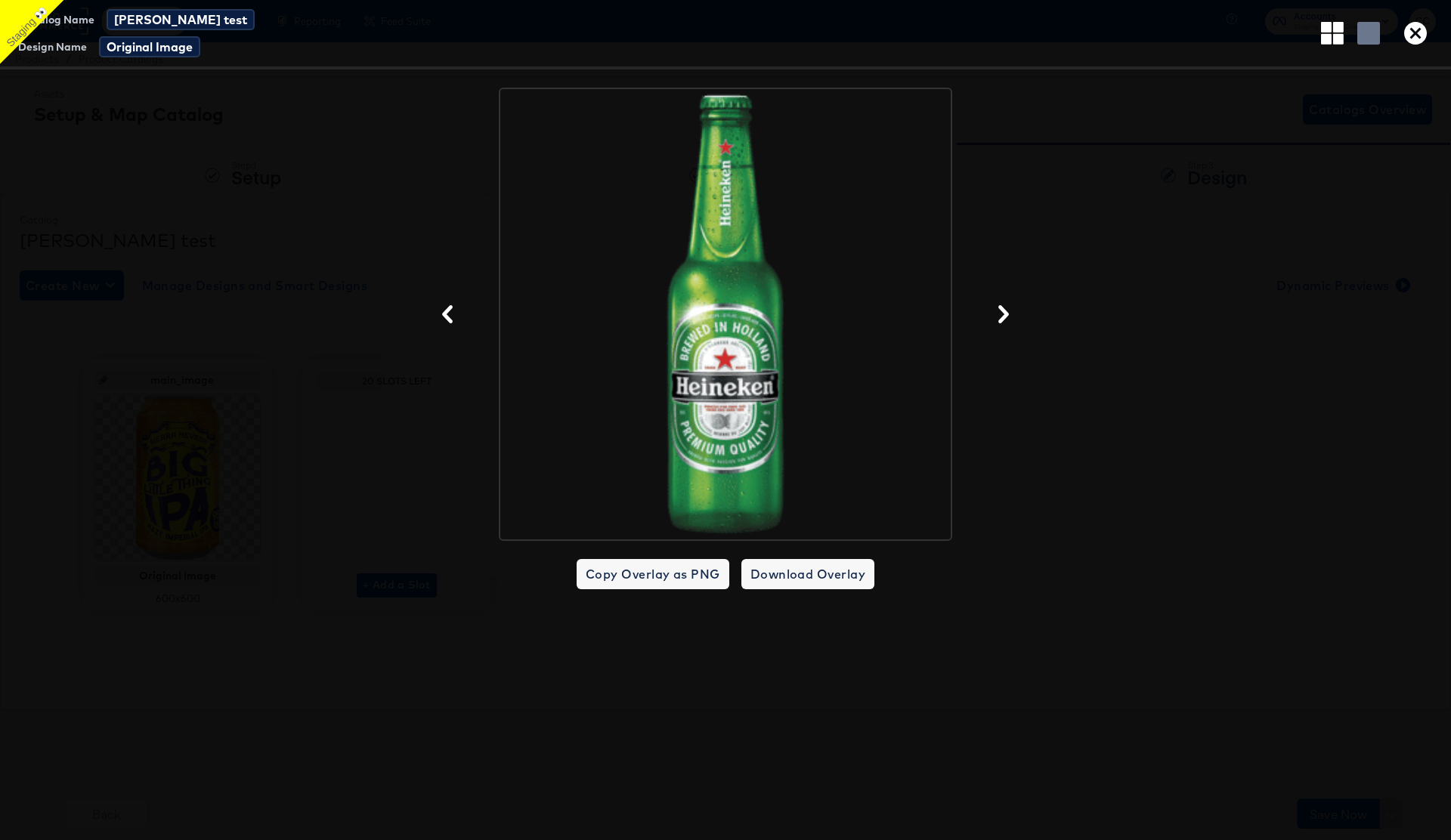
click at [1418, 38] on icon "button" at bounding box center [1415, 33] width 23 height 23
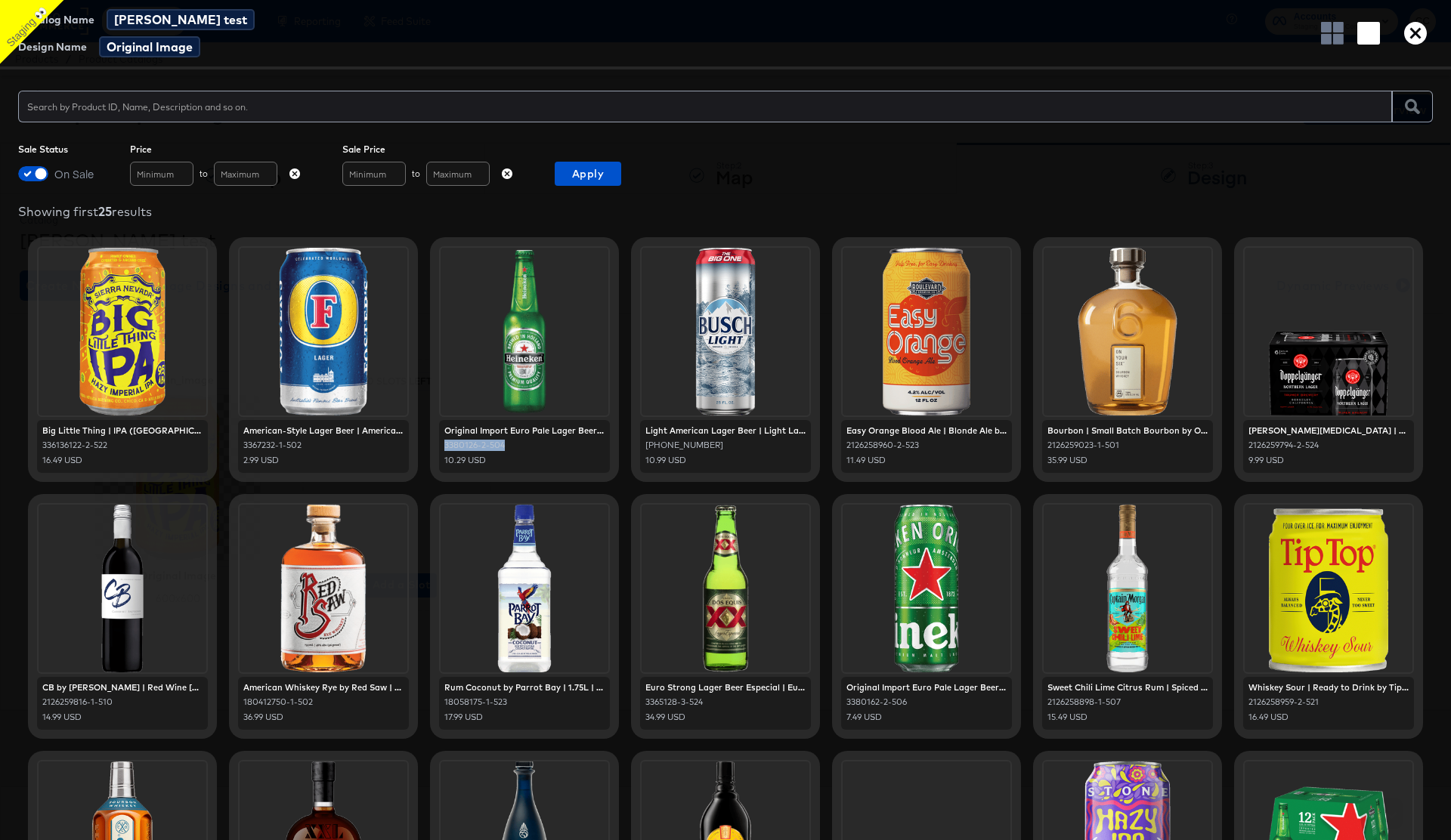
copy div "3380126-2-504"
drag, startPoint x: 442, startPoint y: 444, endPoint x: 520, endPoint y: 444, distance: 78.0
click at [520, 444] on div "Original Import Euro Pale Lager Beer | Euro Pale Lager by Heineken | 12oz | Net…" at bounding box center [524, 447] width 171 height 53
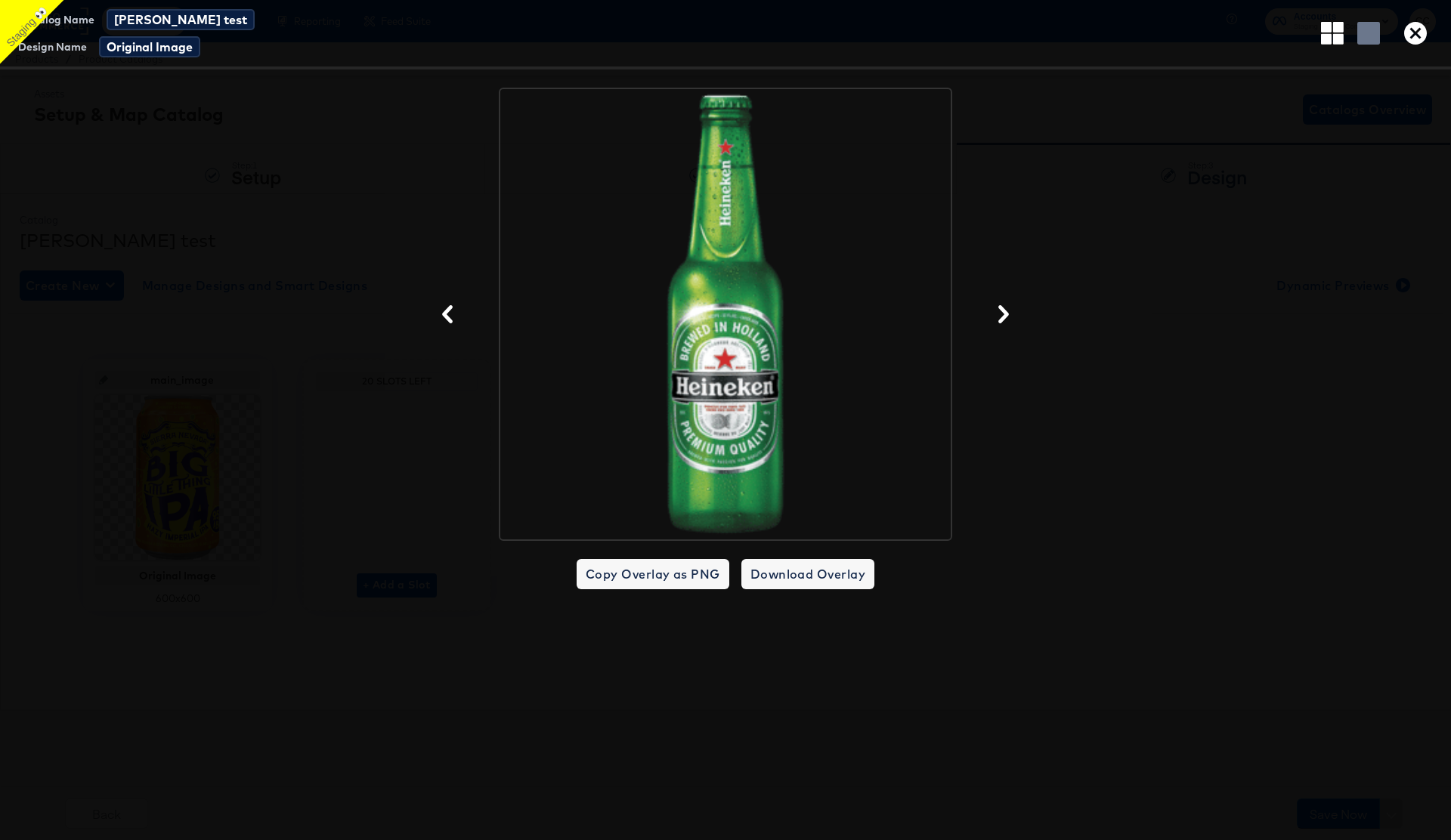
click at [381, 181] on div at bounding box center [726, 314] width 1451 height 454
click at [1415, 35] on icon "button" at bounding box center [1415, 33] width 23 height 23
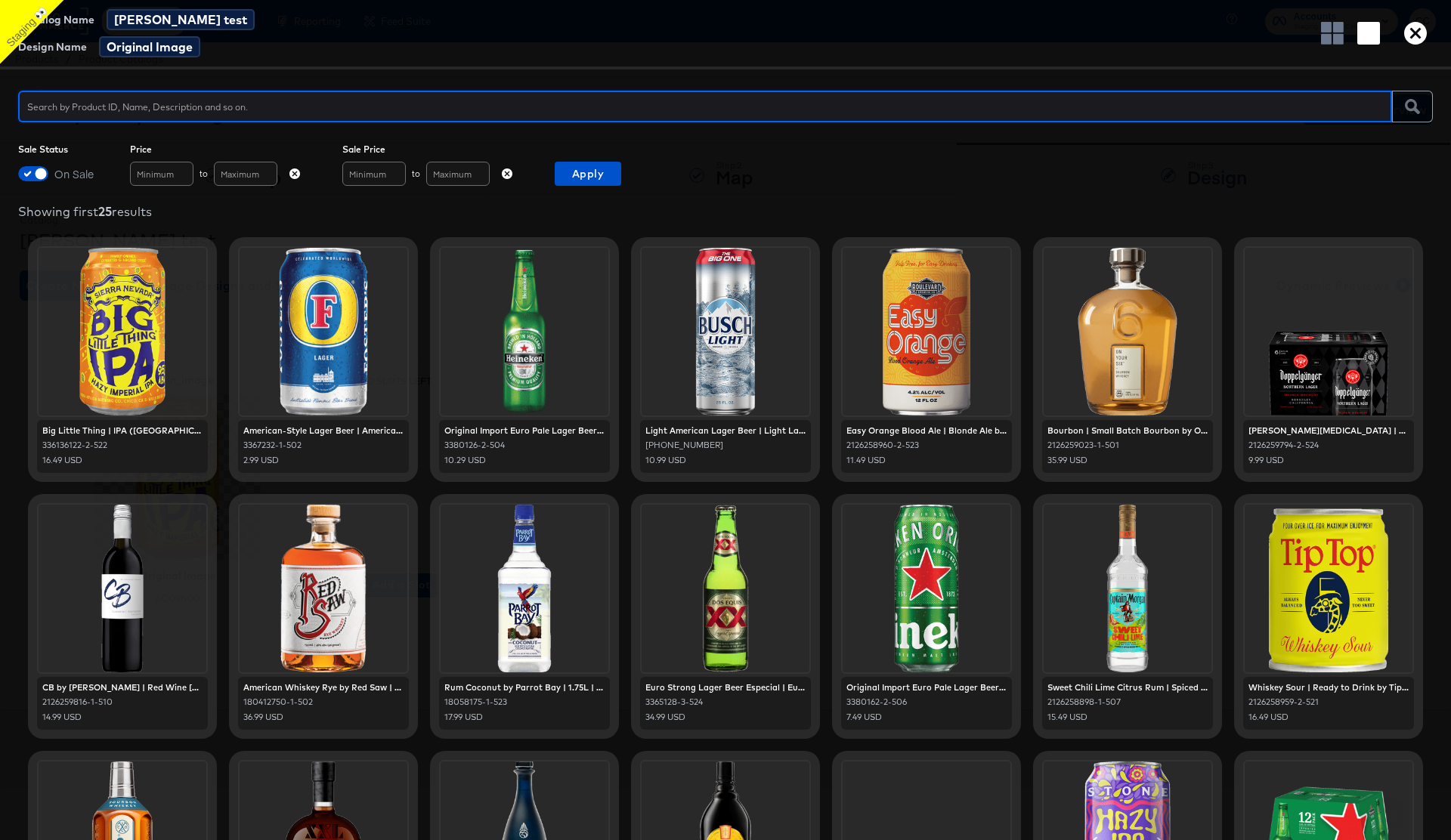
click at [86, 105] on input "text" at bounding box center [704, 100] width 1374 height 32
type input "3380126-2-504"
click at [1416, 111] on icon "button" at bounding box center [1411, 106] width 14 height 14
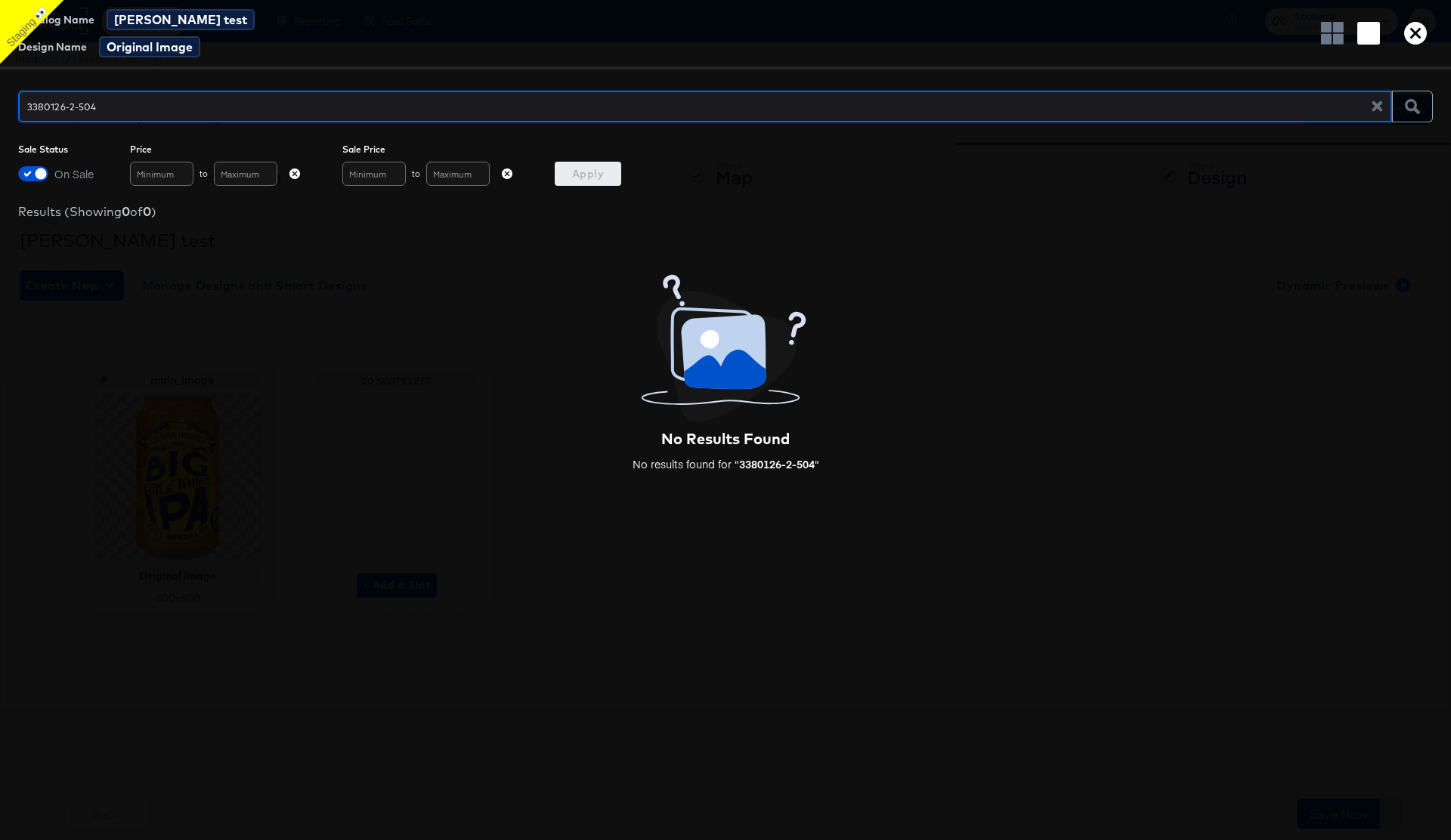
click at [133, 104] on input "3380126-2-504" at bounding box center [700, 100] width 1364 height 32
click at [30, 175] on input "checkbox" at bounding box center [40, 178] width 45 height 15
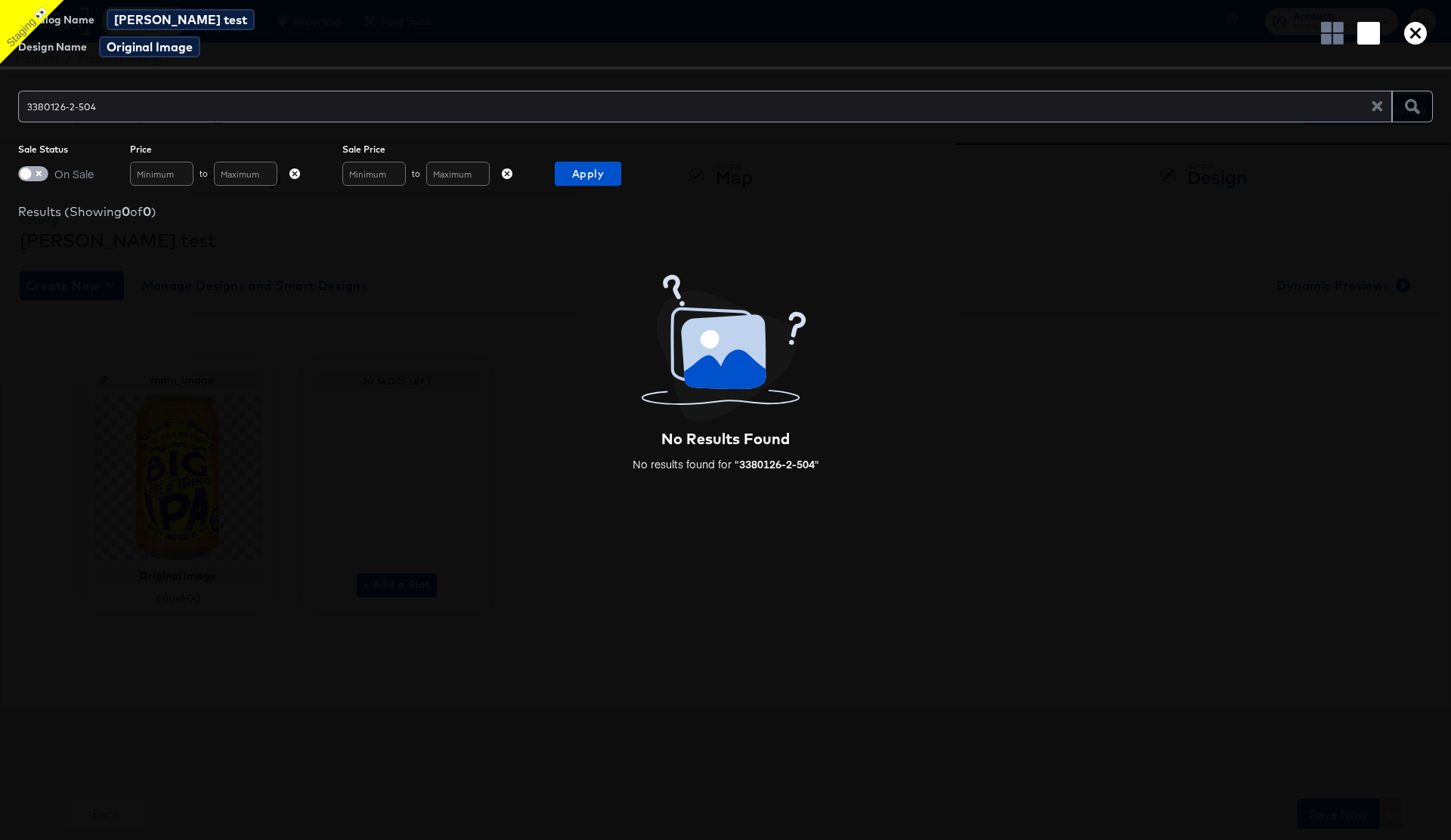
click at [32, 175] on input "checkbox" at bounding box center [25, 178] width 45 height 15
checkbox input "true"
click at [68, 110] on input "3380126-2-504" at bounding box center [700, 100] width 1364 height 32
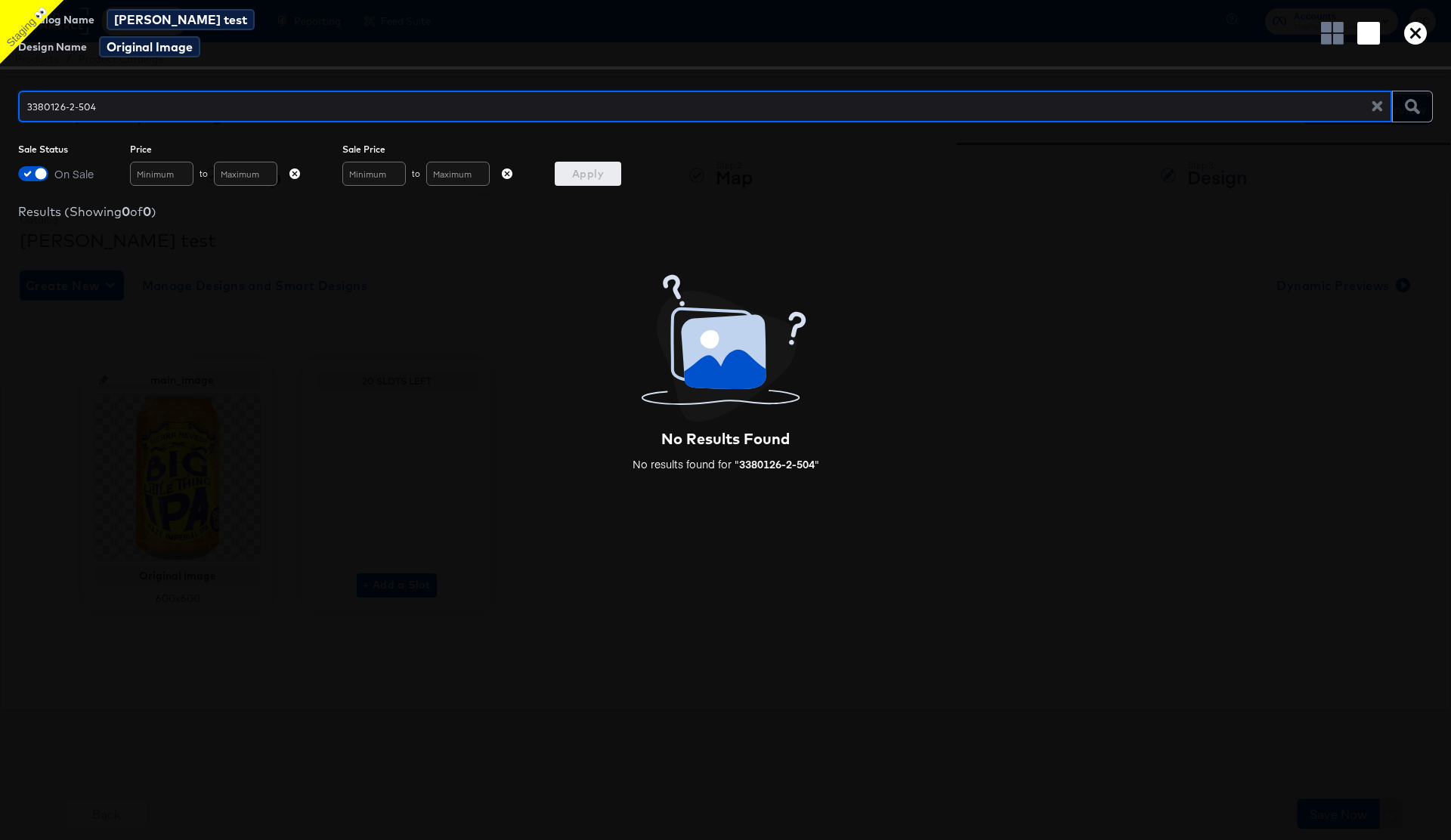
click at [68, 110] on input "3380126-2-504" at bounding box center [700, 100] width 1364 height 32
click at [325, 103] on input "3380126-2-504" at bounding box center [700, 100] width 1364 height 32
click at [1418, 106] on div "3380126-2-504" at bounding box center [725, 106] width 1414 height 37
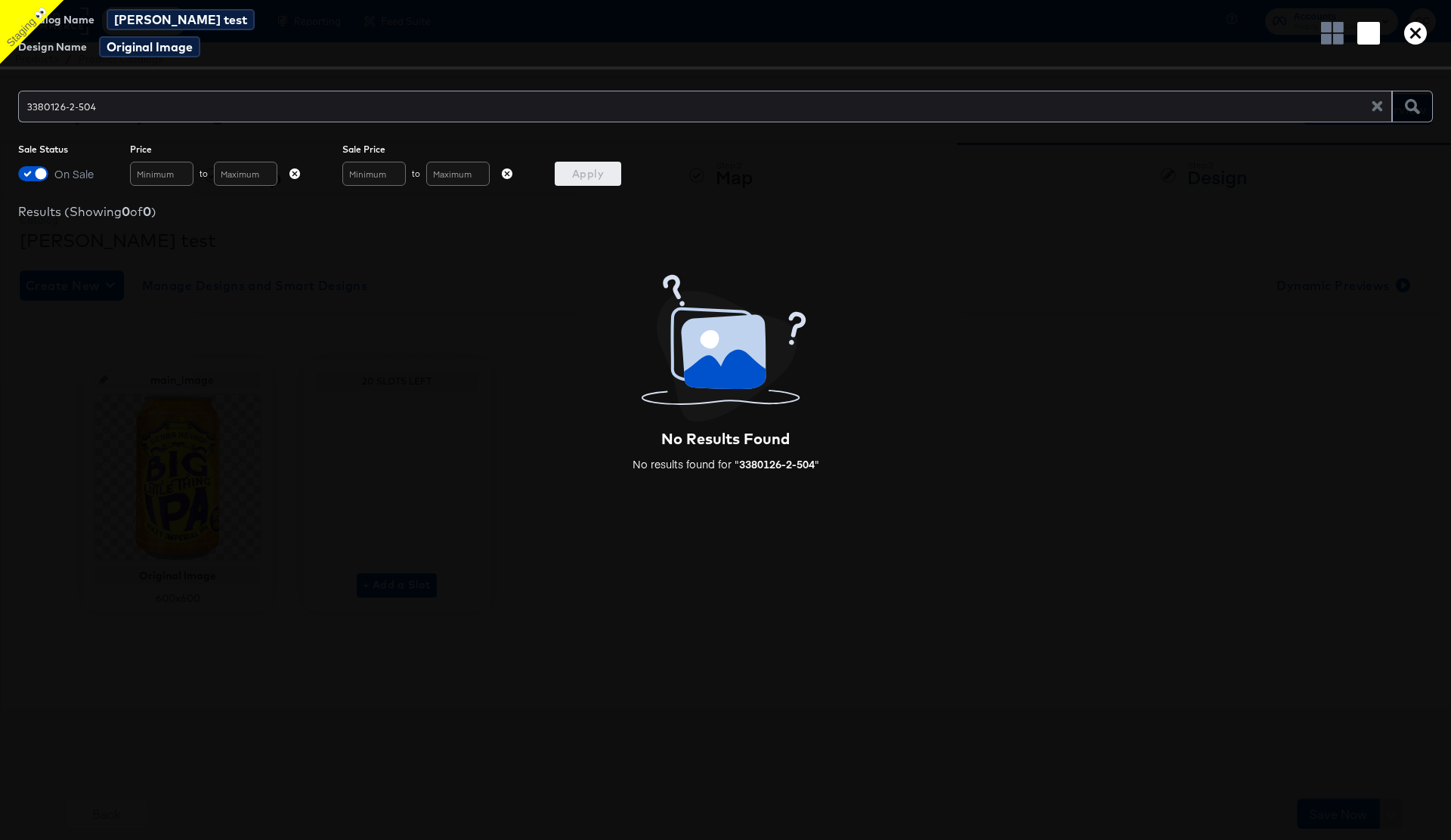
click at [1383, 103] on icon "button" at bounding box center [1377, 106] width 14 height 14
click at [1412, 108] on icon "button" at bounding box center [1411, 106] width 14 height 14
click at [31, 174] on input "checkbox" at bounding box center [40, 178] width 45 height 15
checkbox input "false"
click at [149, 112] on input "text" at bounding box center [704, 100] width 1374 height 32
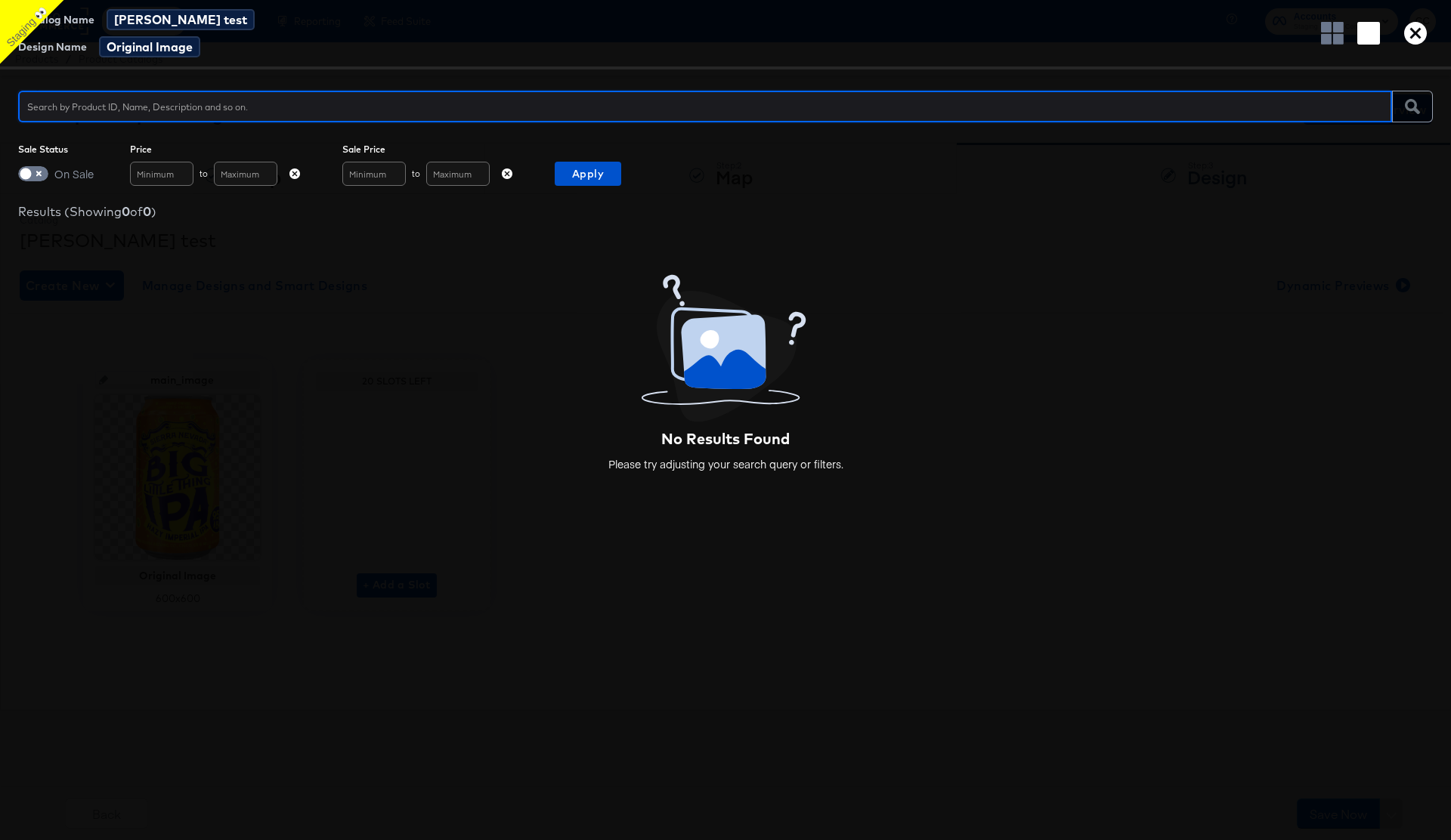
paste input "3380126-2-504"
type input "3380126-2-504"
click at [1411, 107] on icon "button" at bounding box center [1411, 106] width 14 height 14
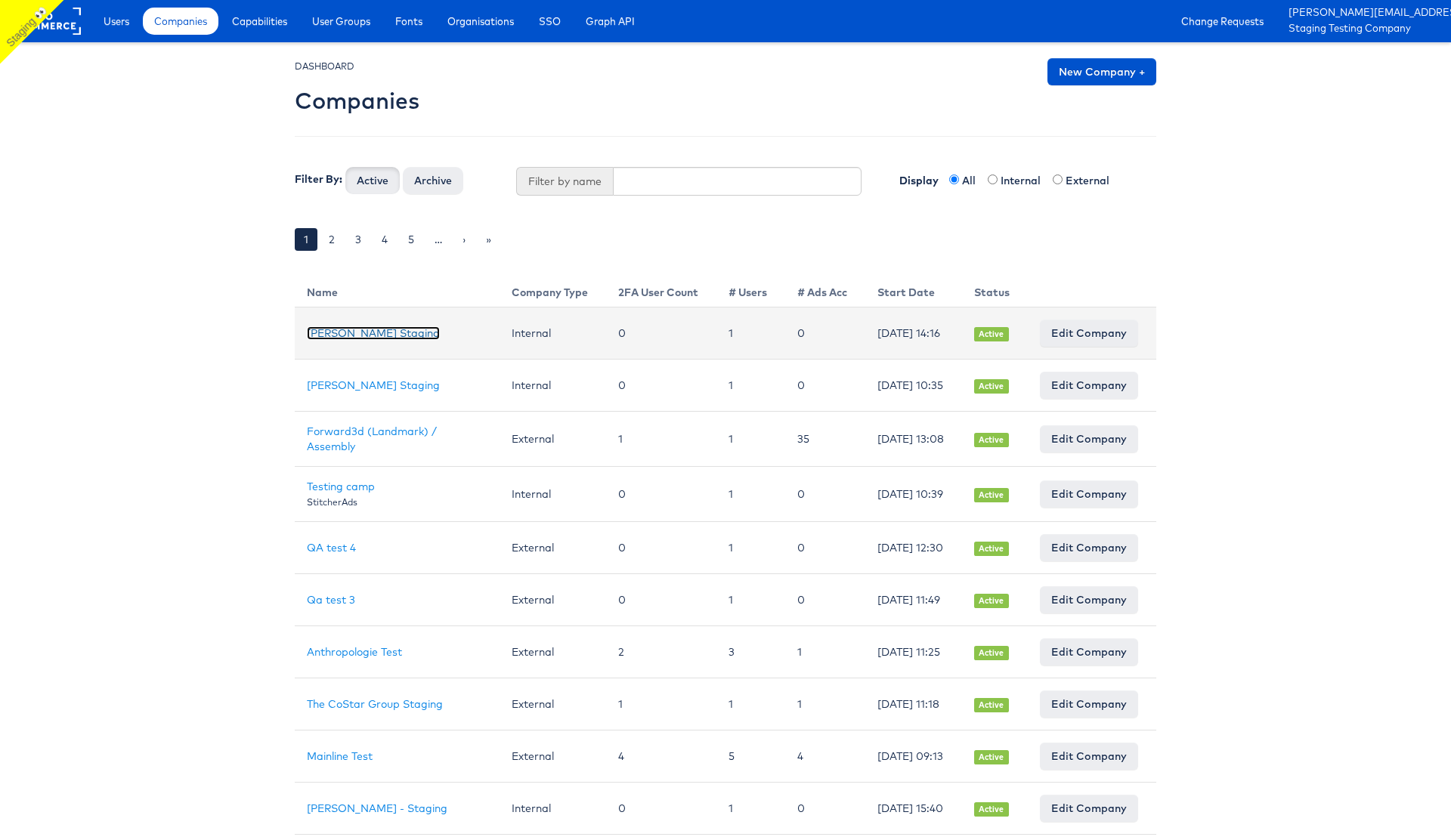
click at [375, 336] on link "[PERSON_NAME] Staging" at bounding box center [373, 333] width 133 height 14
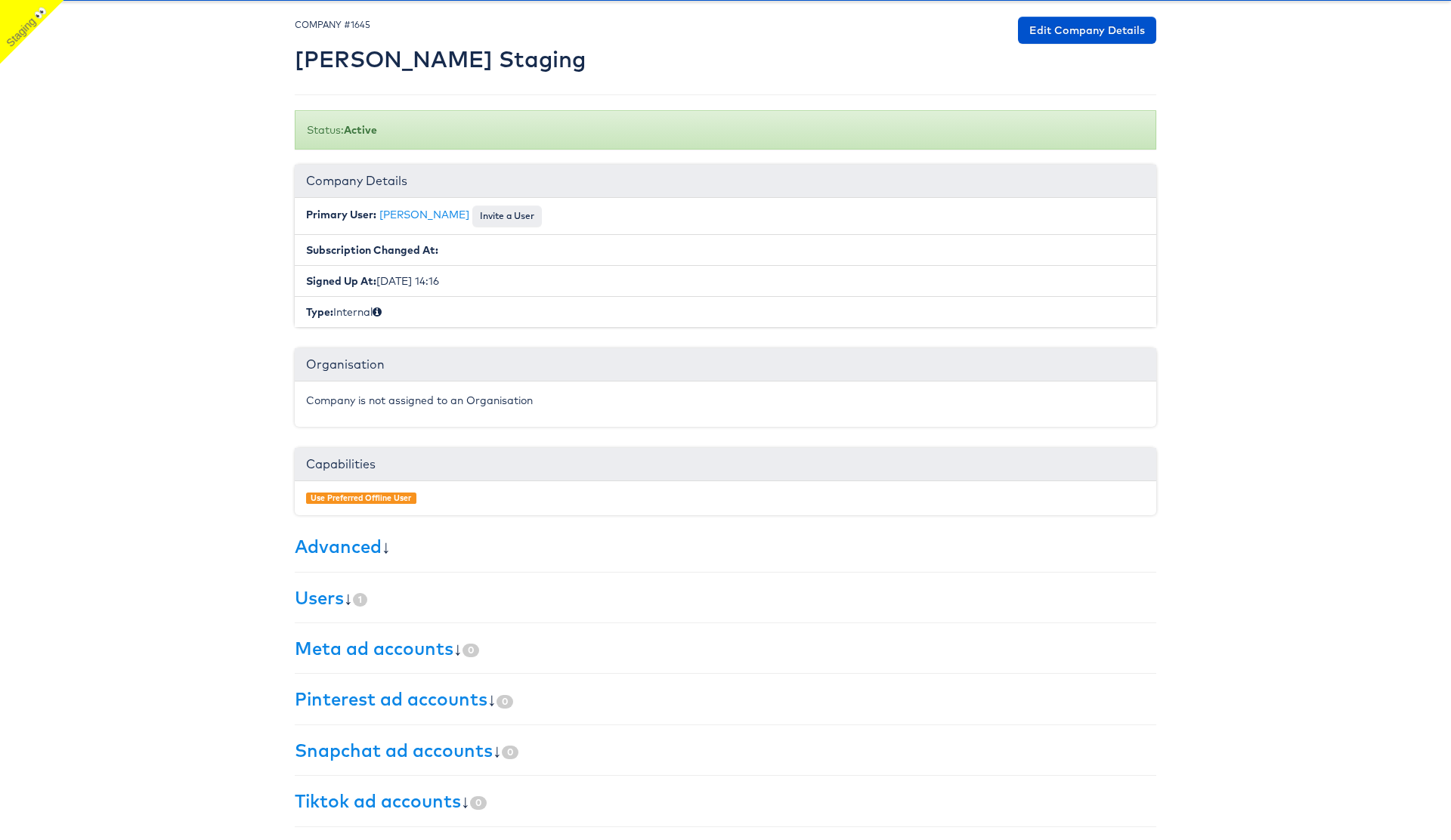
scroll to position [44, 0]
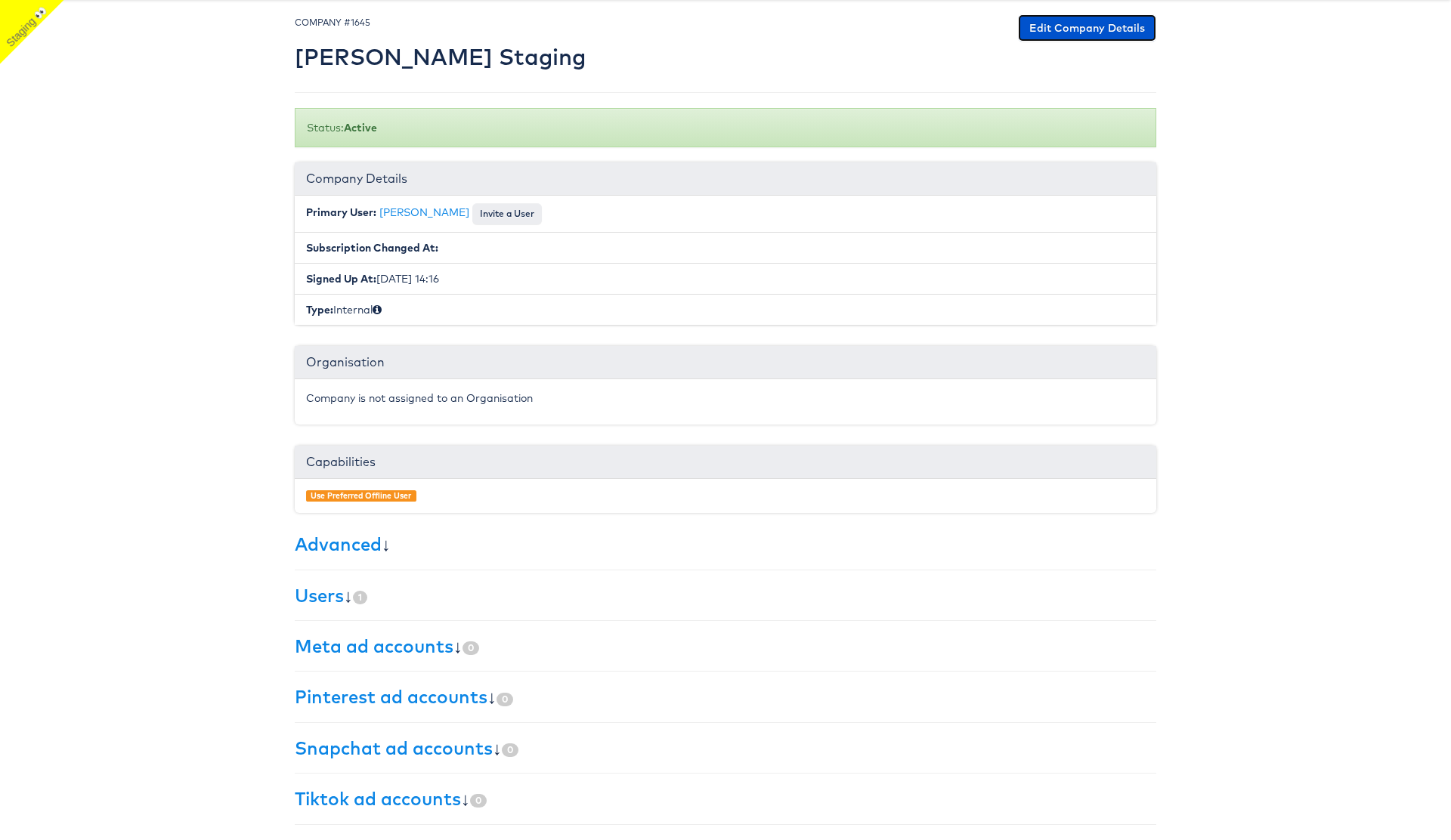
click at [1087, 27] on link "Edit Company Details" at bounding box center [1087, 28] width 138 height 27
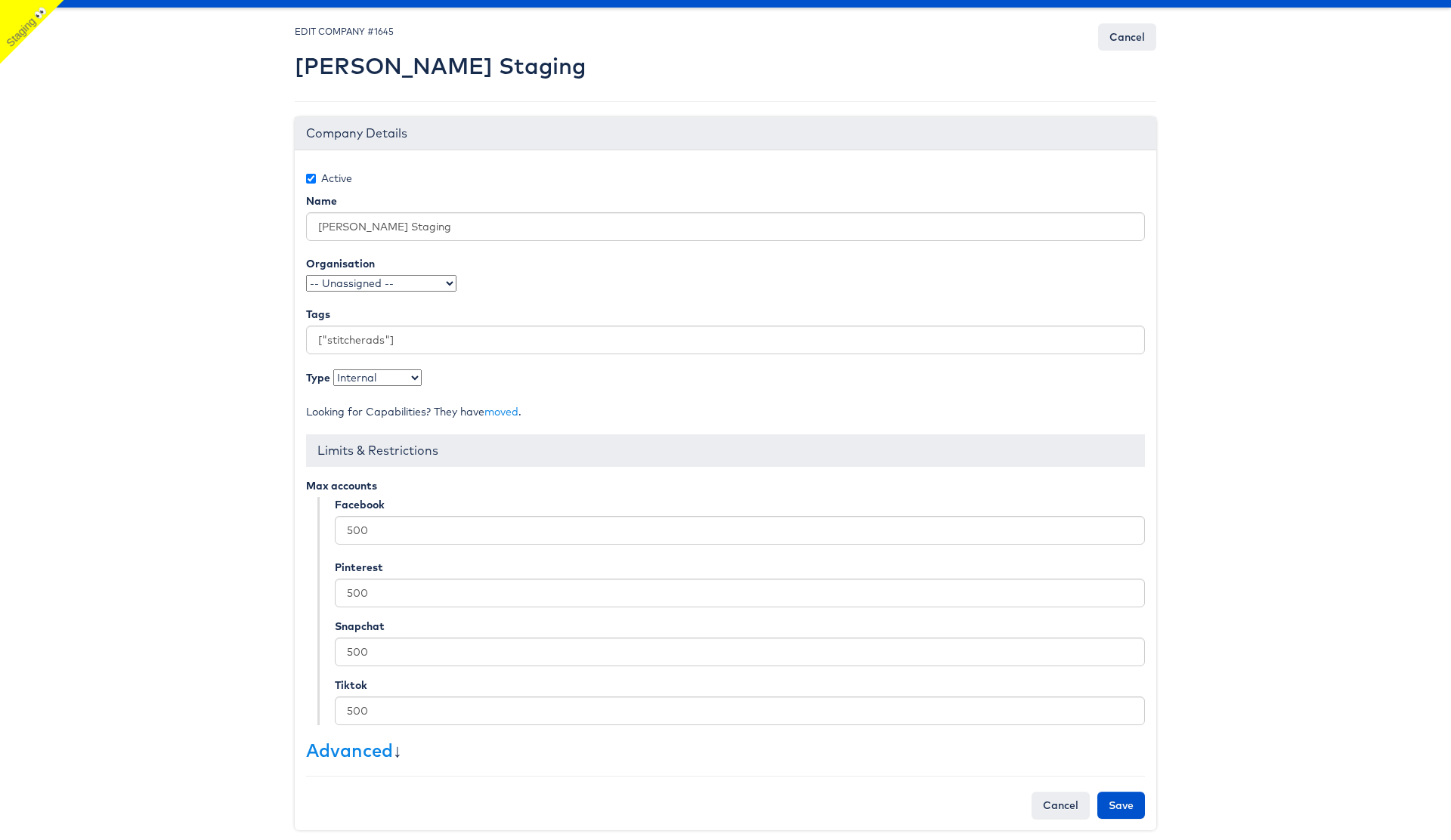
scroll to position [46, 0]
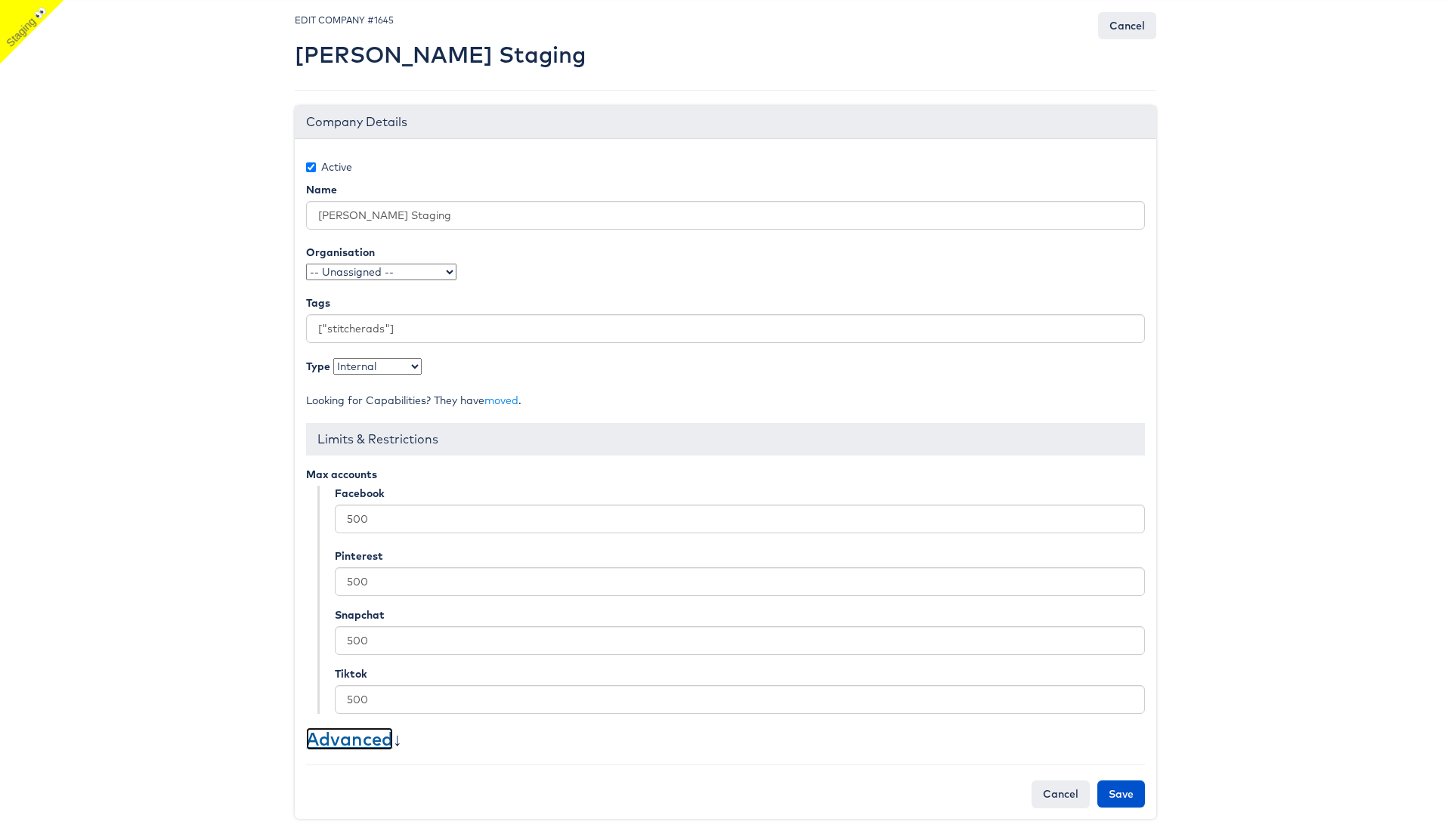
click at [364, 741] on link "Advanced" at bounding box center [349, 739] width 87 height 23
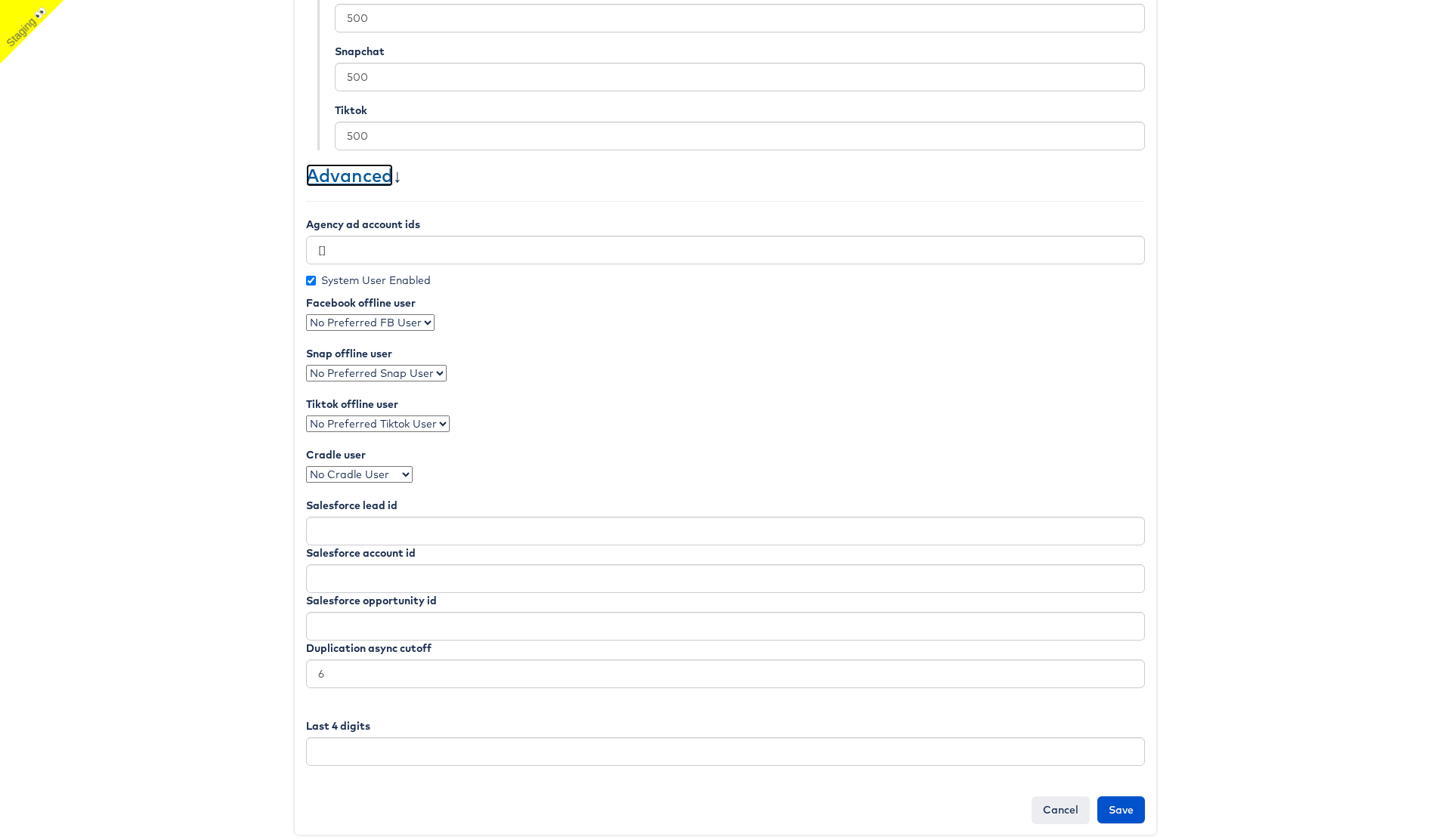
scroll to position [625, 0]
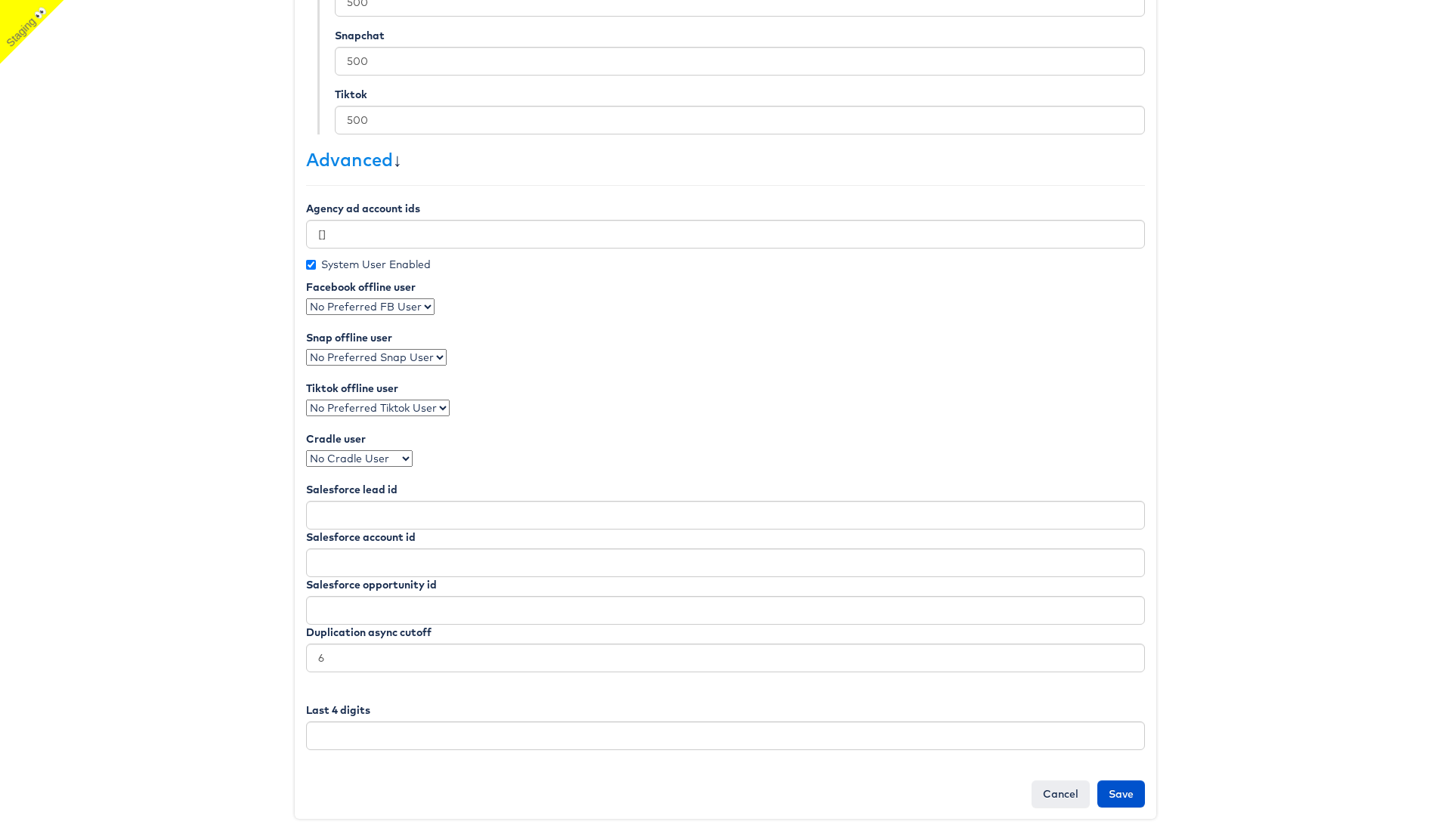
click at [407, 313] on select "No Preferred FB User Ruben Ruiz" at bounding box center [370, 307] width 128 height 17
select select "2106"
click at [306, 298] on select "No Preferred FB User Ruben Ruiz" at bounding box center [370, 307] width 128 height 17
click at [1126, 787] on input "Save" at bounding box center [1121, 794] width 48 height 27
type input "Saving..."
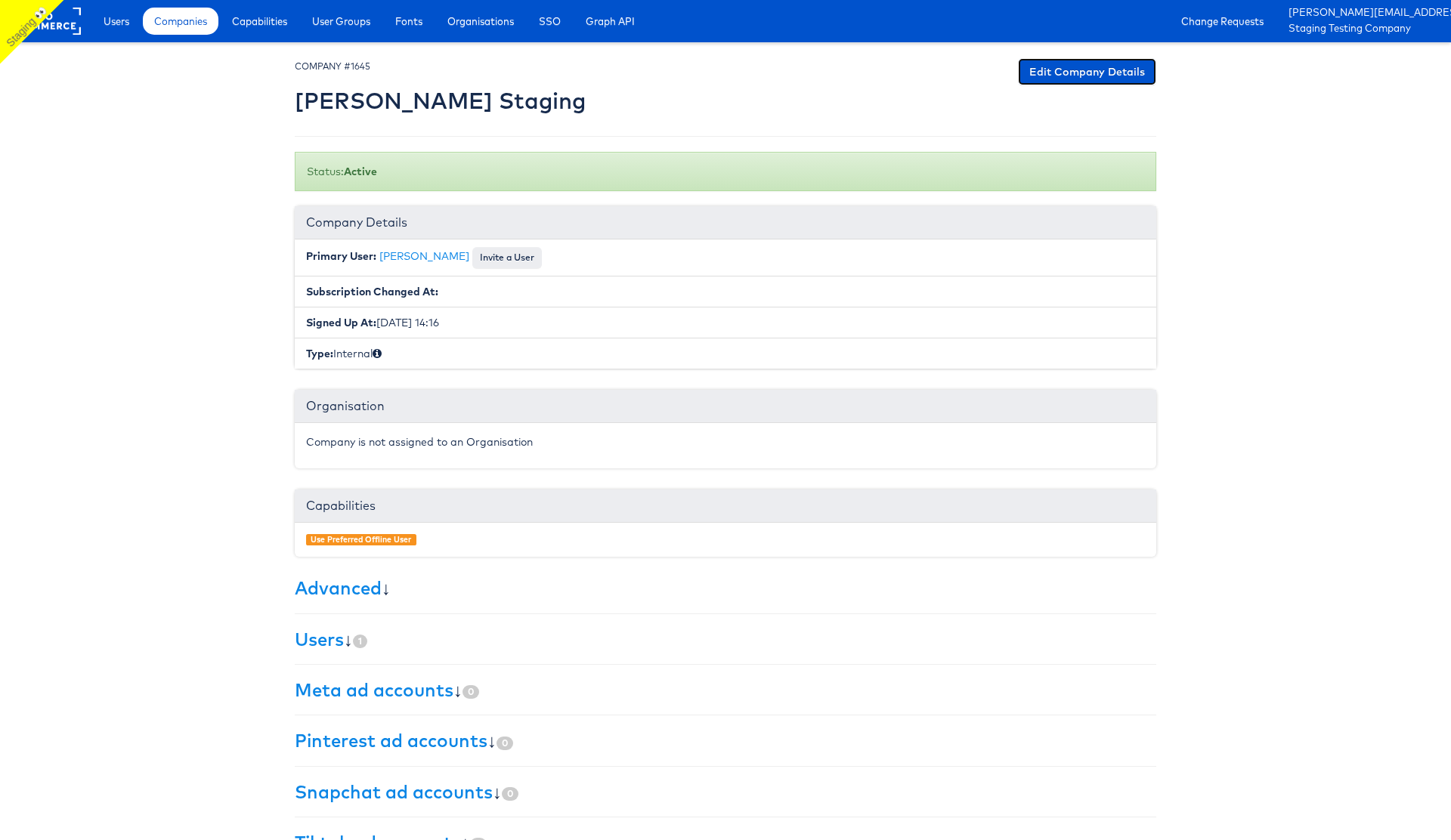
click at [1090, 65] on link "Edit Company Details" at bounding box center [1087, 71] width 138 height 27
click at [1064, 72] on link "Edit Company Details" at bounding box center [1087, 71] width 138 height 27
click at [407, 257] on link "[PERSON_NAME]" at bounding box center [424, 257] width 90 height 14
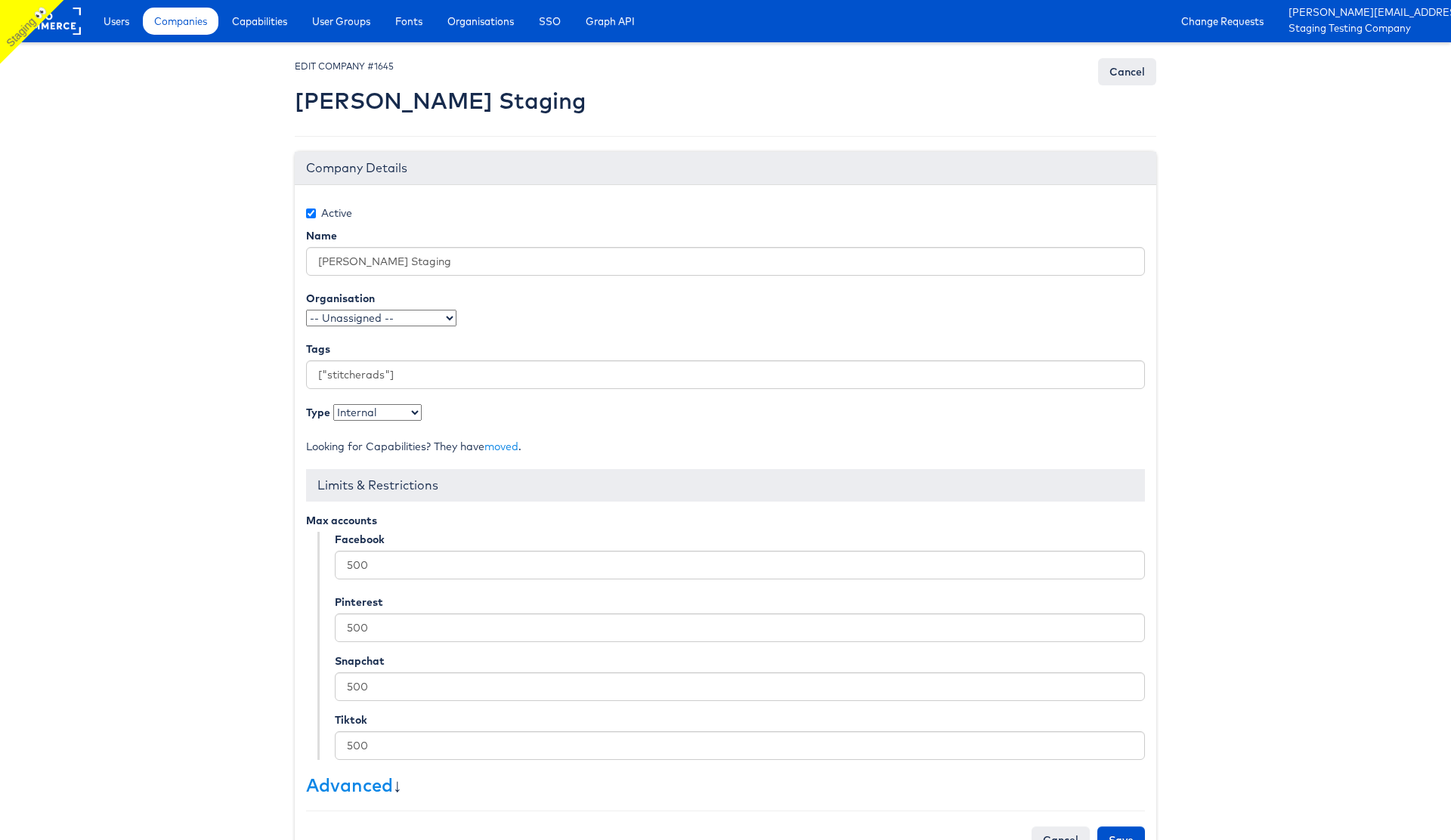
scroll to position [46, 0]
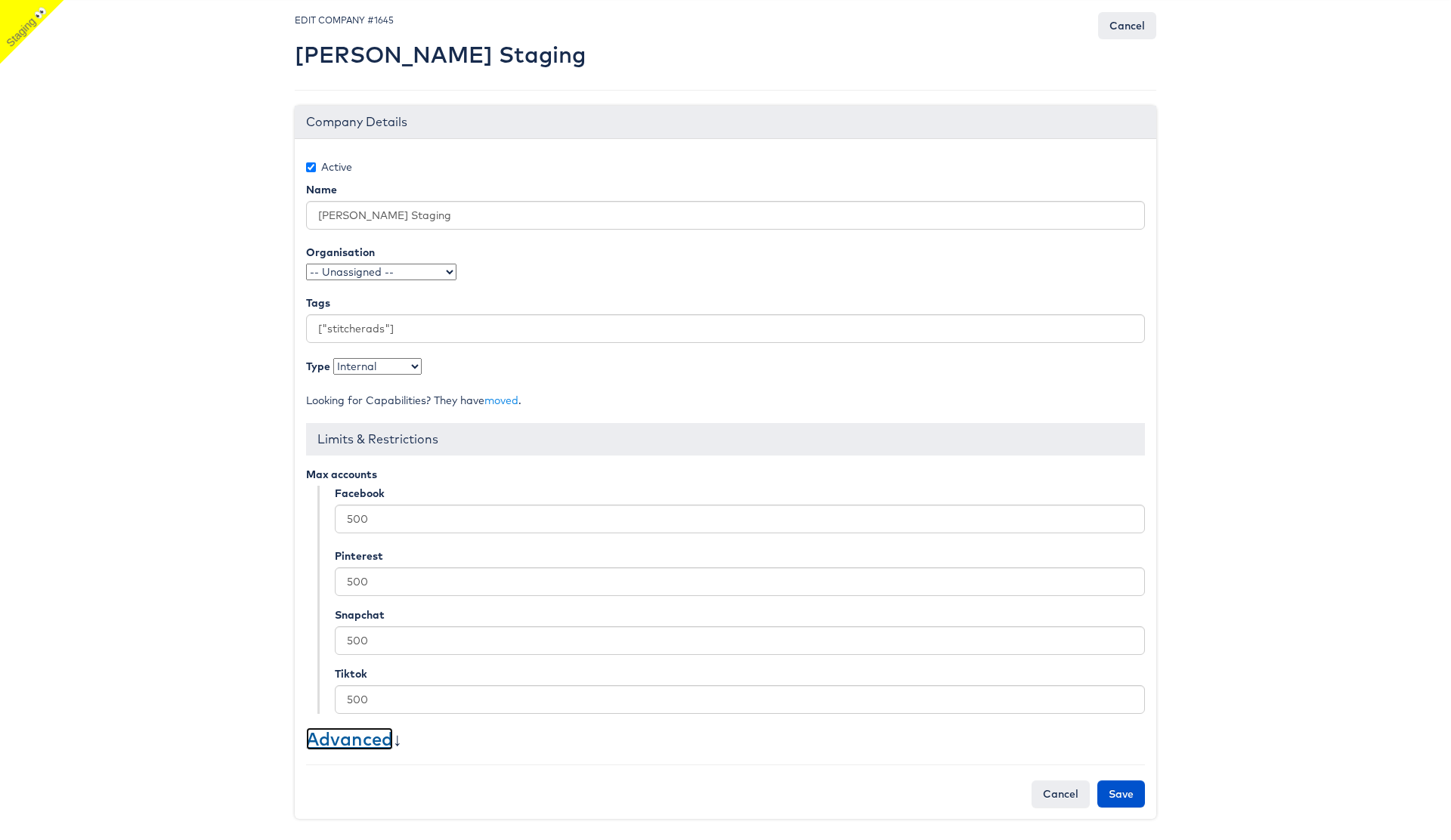
click at [342, 731] on link "Advanced" at bounding box center [349, 739] width 87 height 23
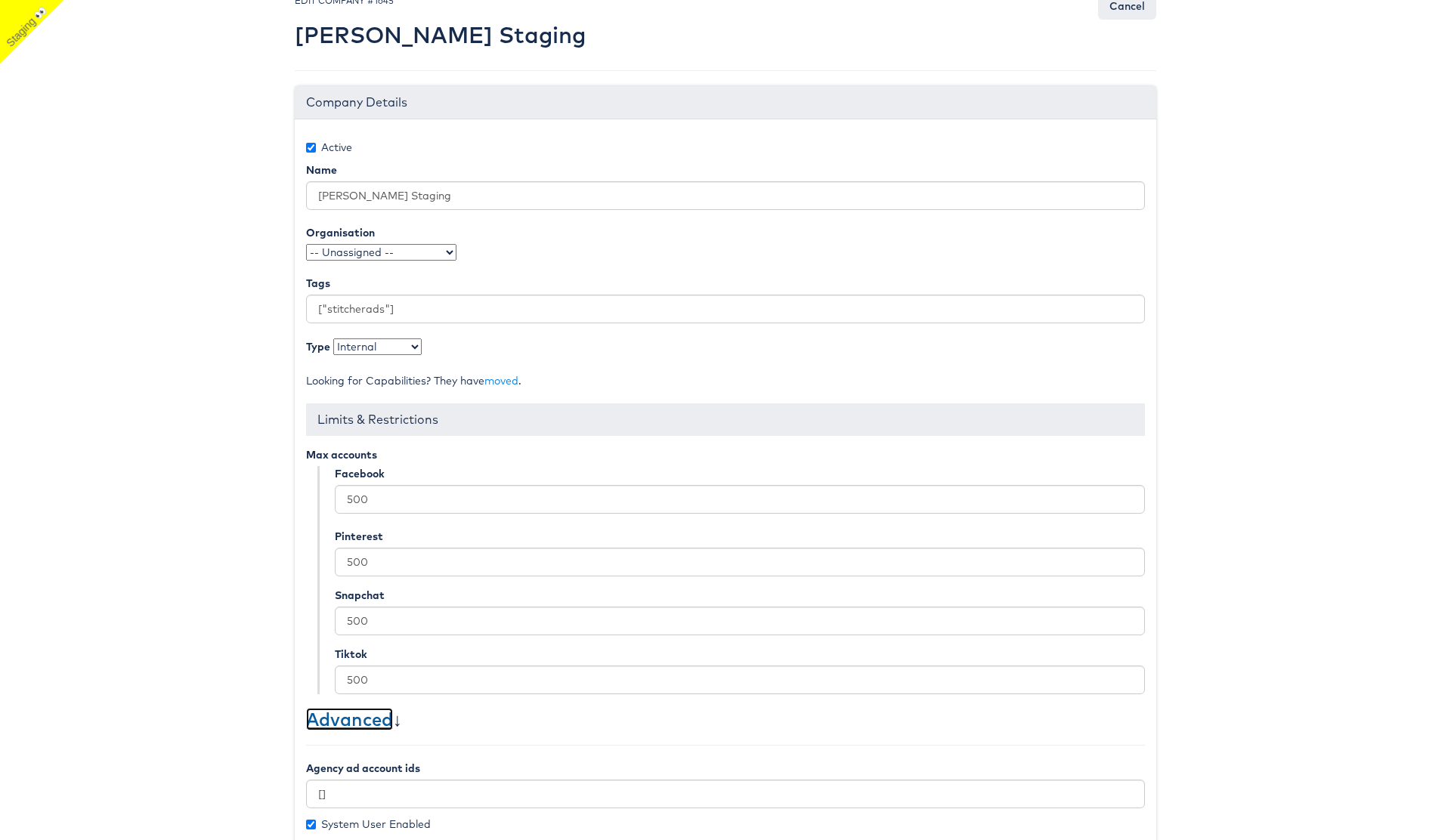
scroll to position [0, 0]
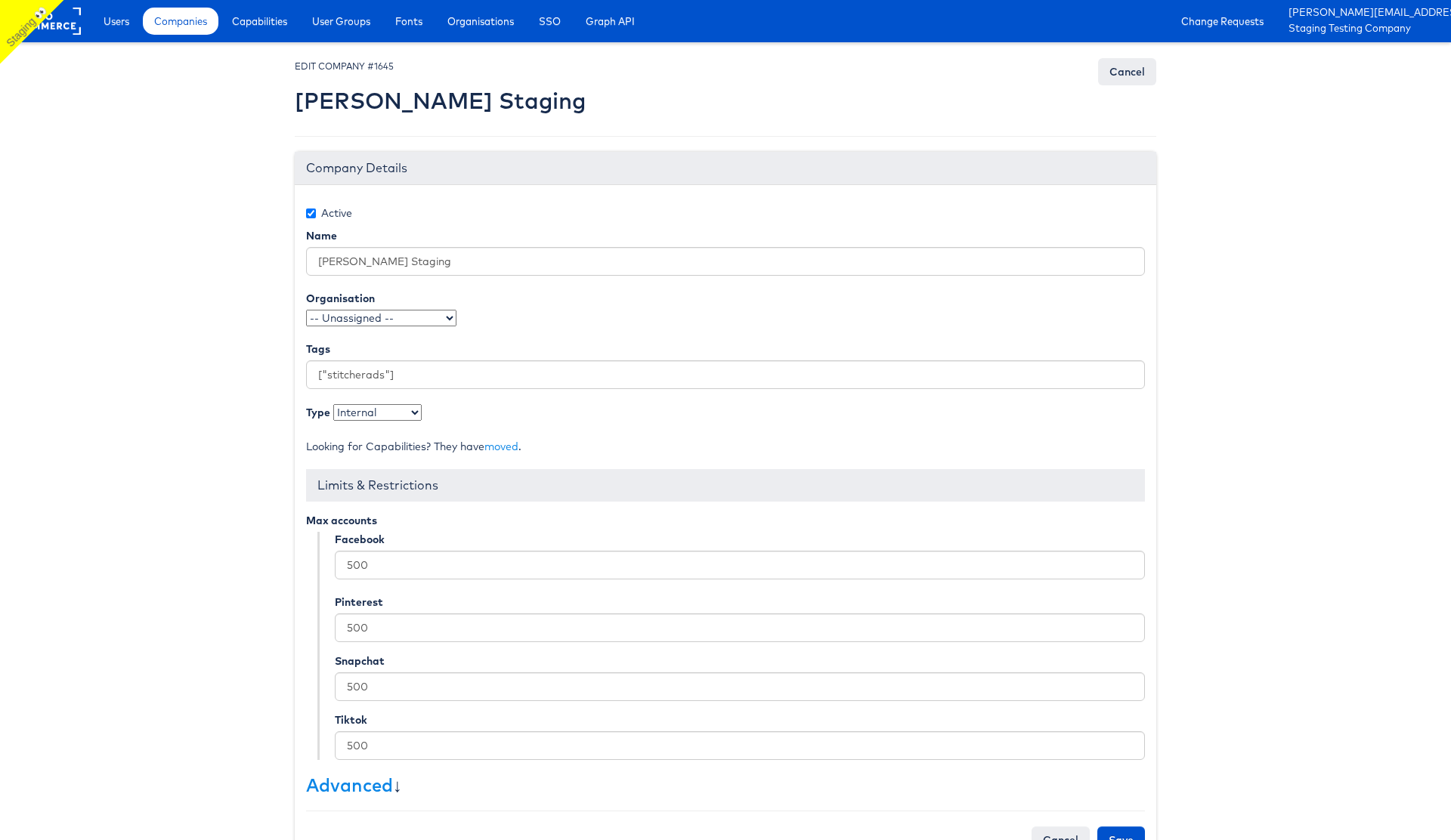
scroll to position [46, 0]
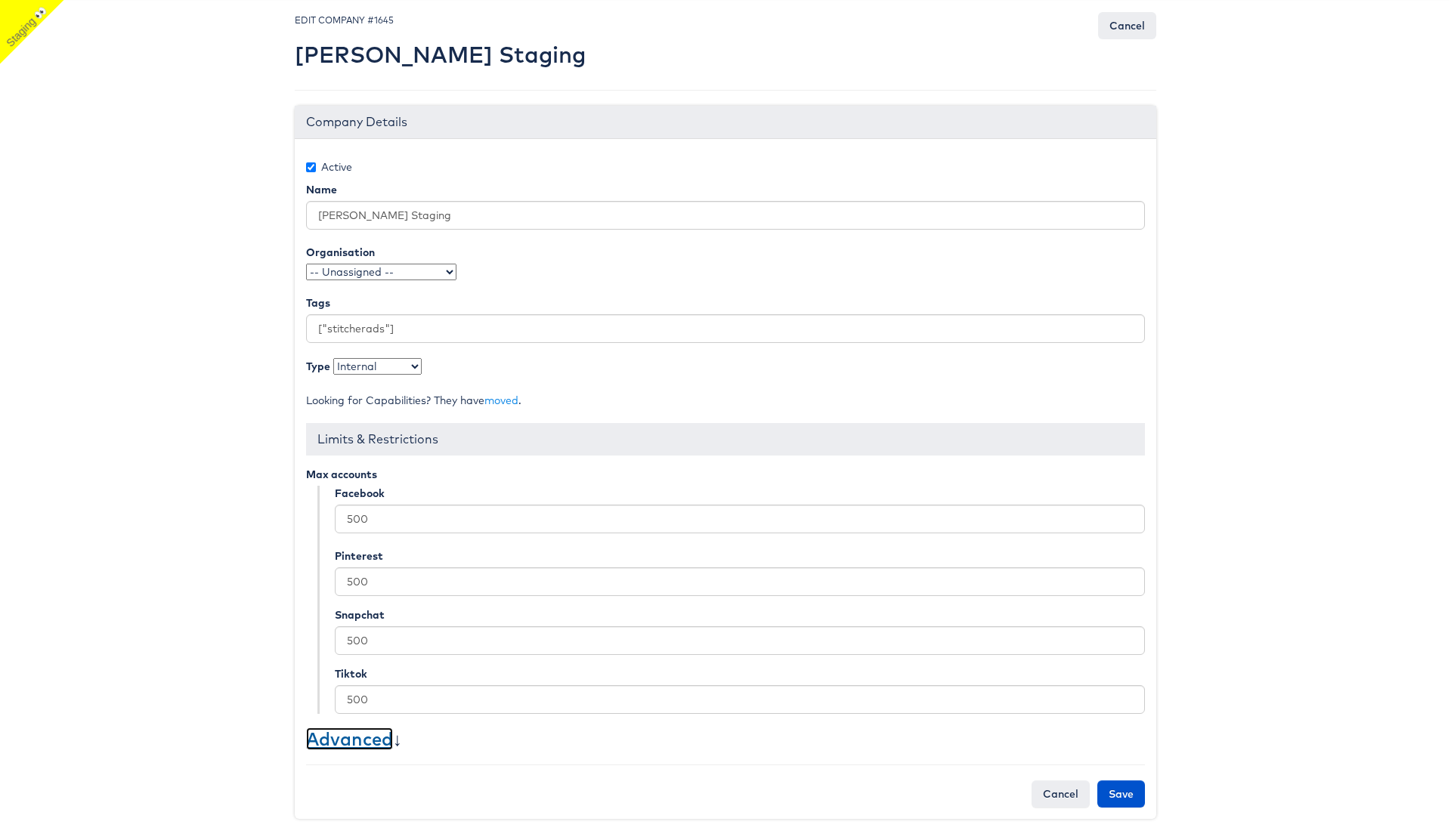
click at [330, 741] on link "Advanced" at bounding box center [349, 739] width 87 height 23
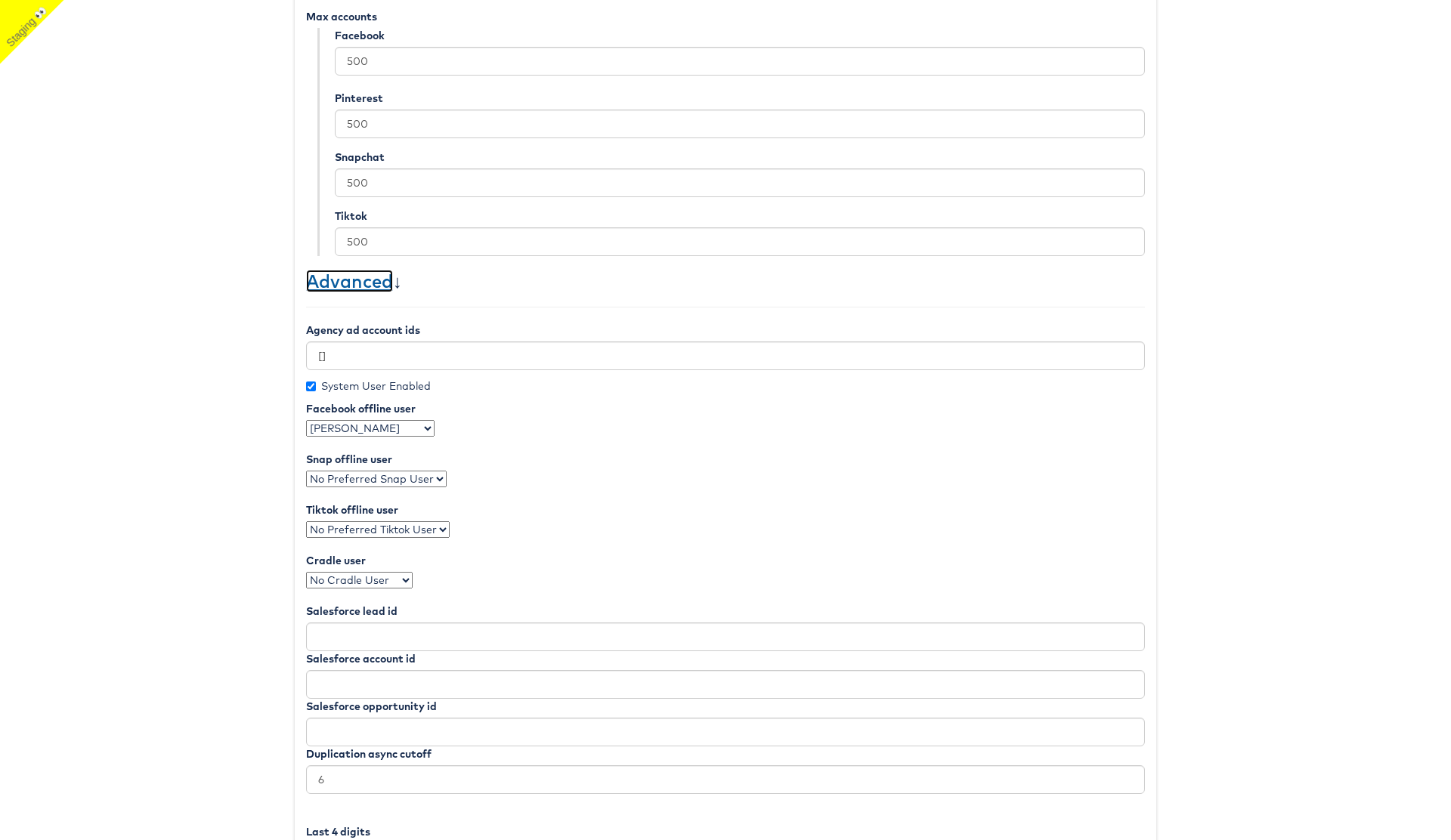
scroll to position [505, 0]
drag, startPoint x: 442, startPoint y: 387, endPoint x: 323, endPoint y: 385, distance: 119.0
click at [323, 385] on div "System User Enabled" at bounding box center [725, 386] width 838 height 17
copy label "System User Enabled"
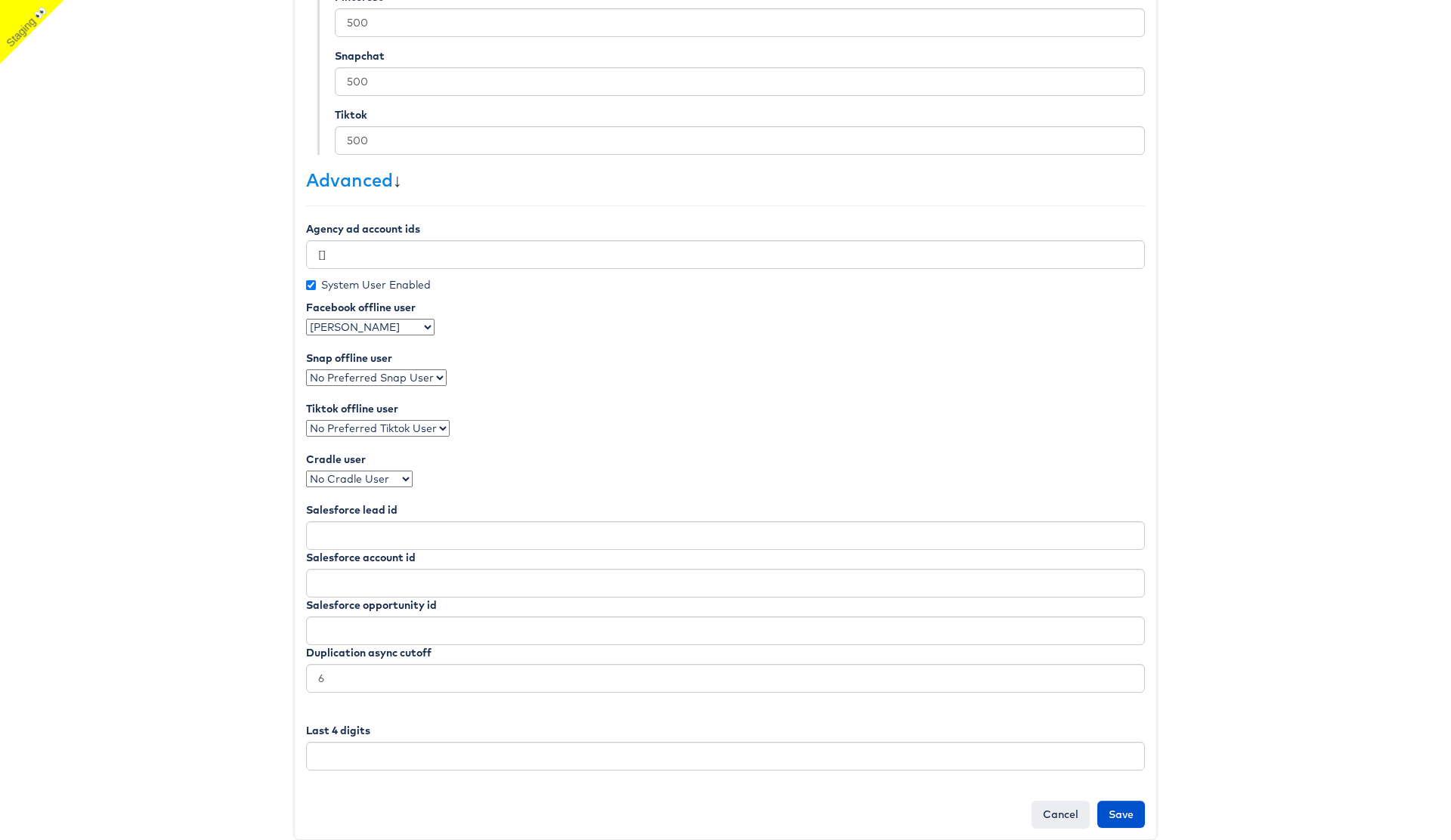
scroll to position [0, 0]
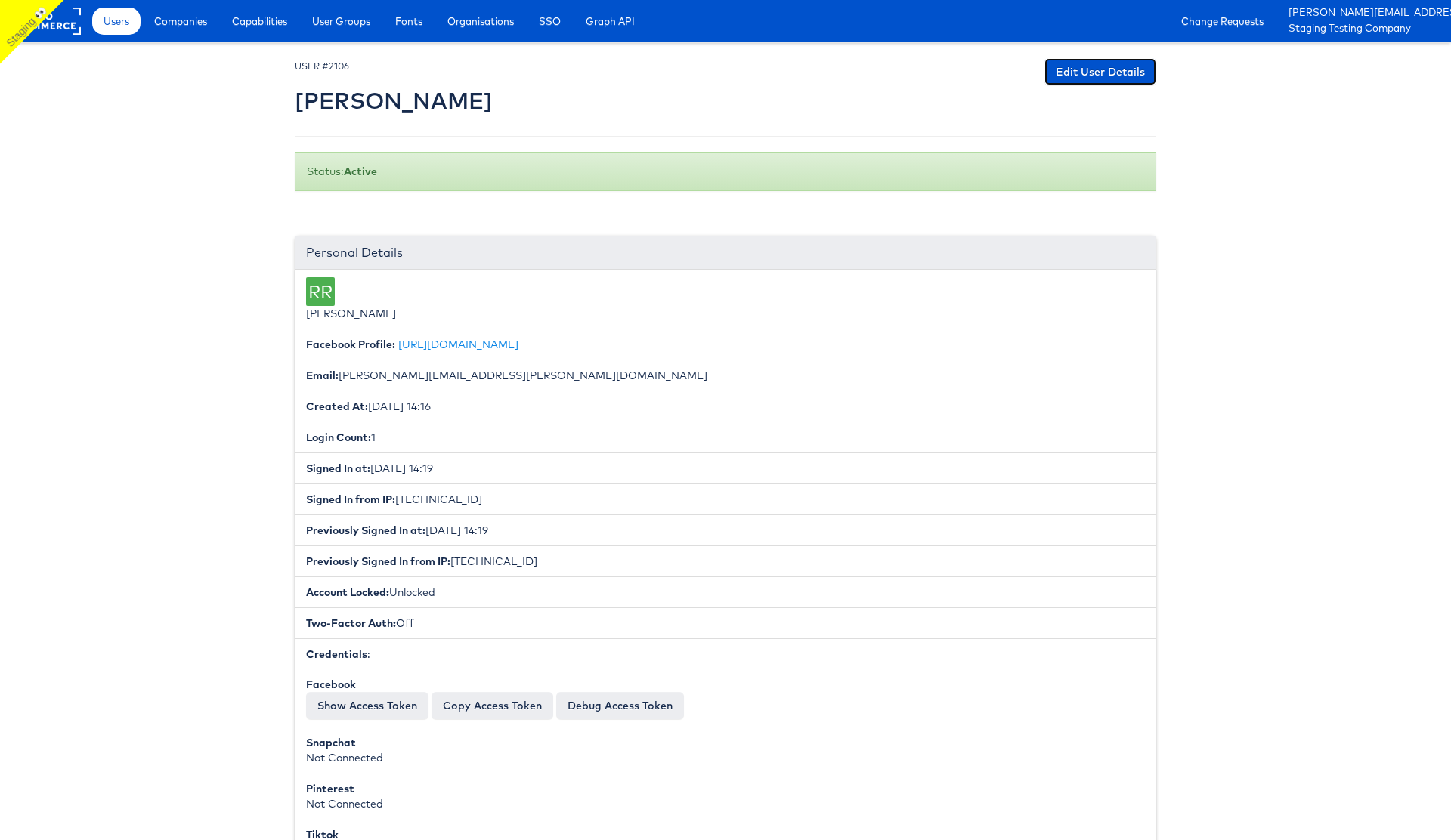
click at [1094, 74] on link "Edit User Details" at bounding box center [1100, 71] width 112 height 27
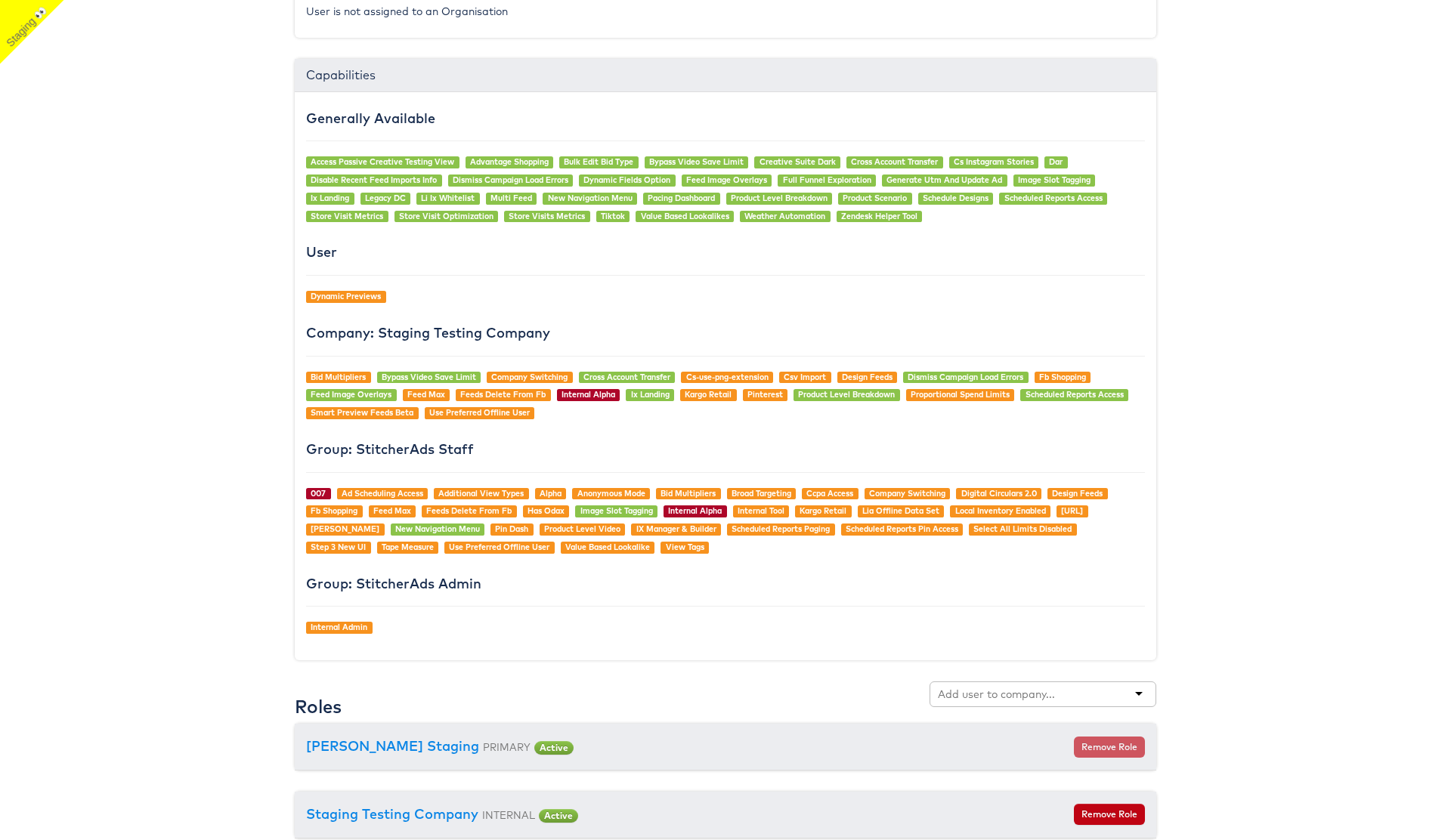
scroll to position [1036, 0]
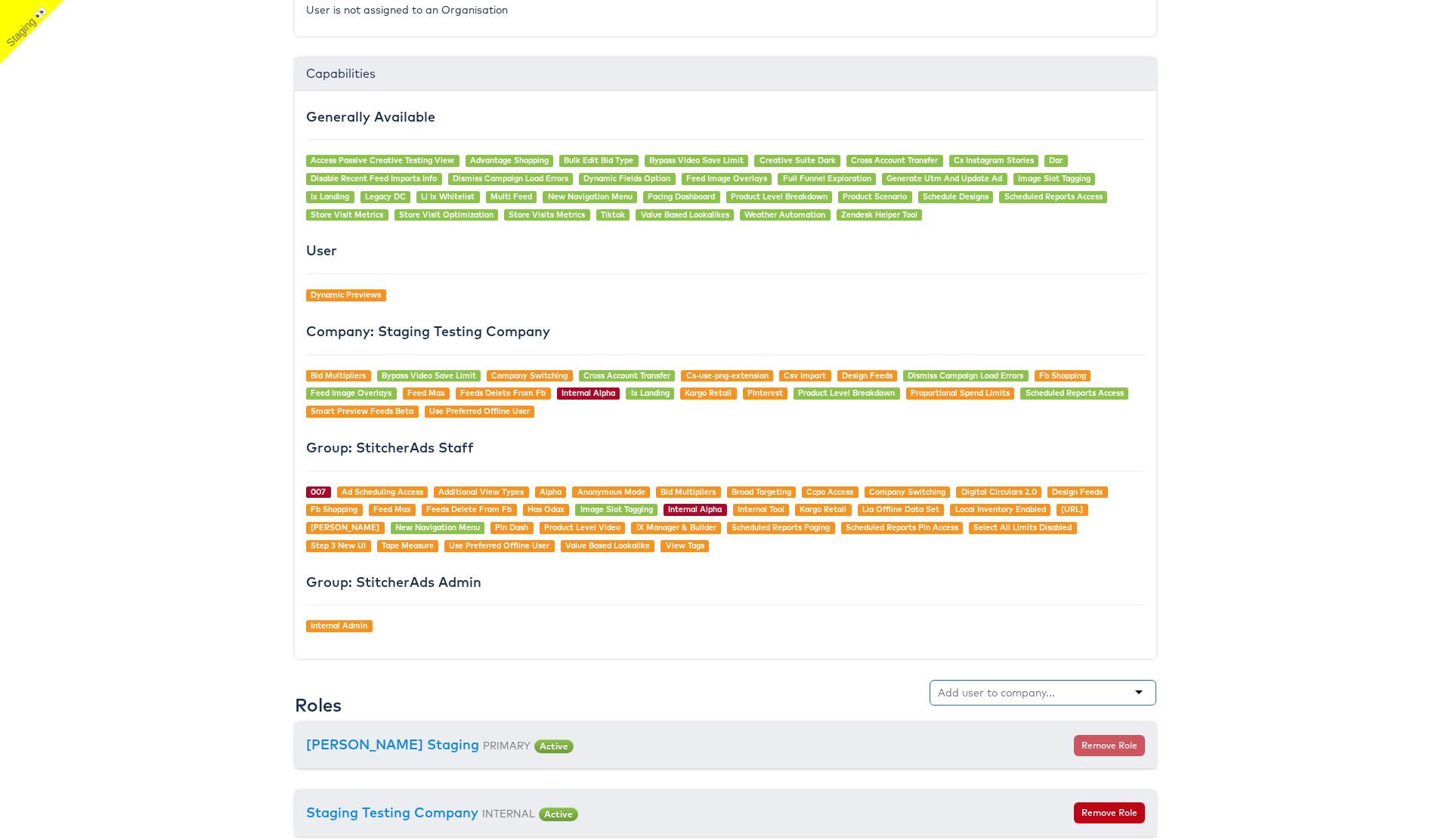
click at [999, 688] on input "text" at bounding box center [997, 693] width 120 height 15
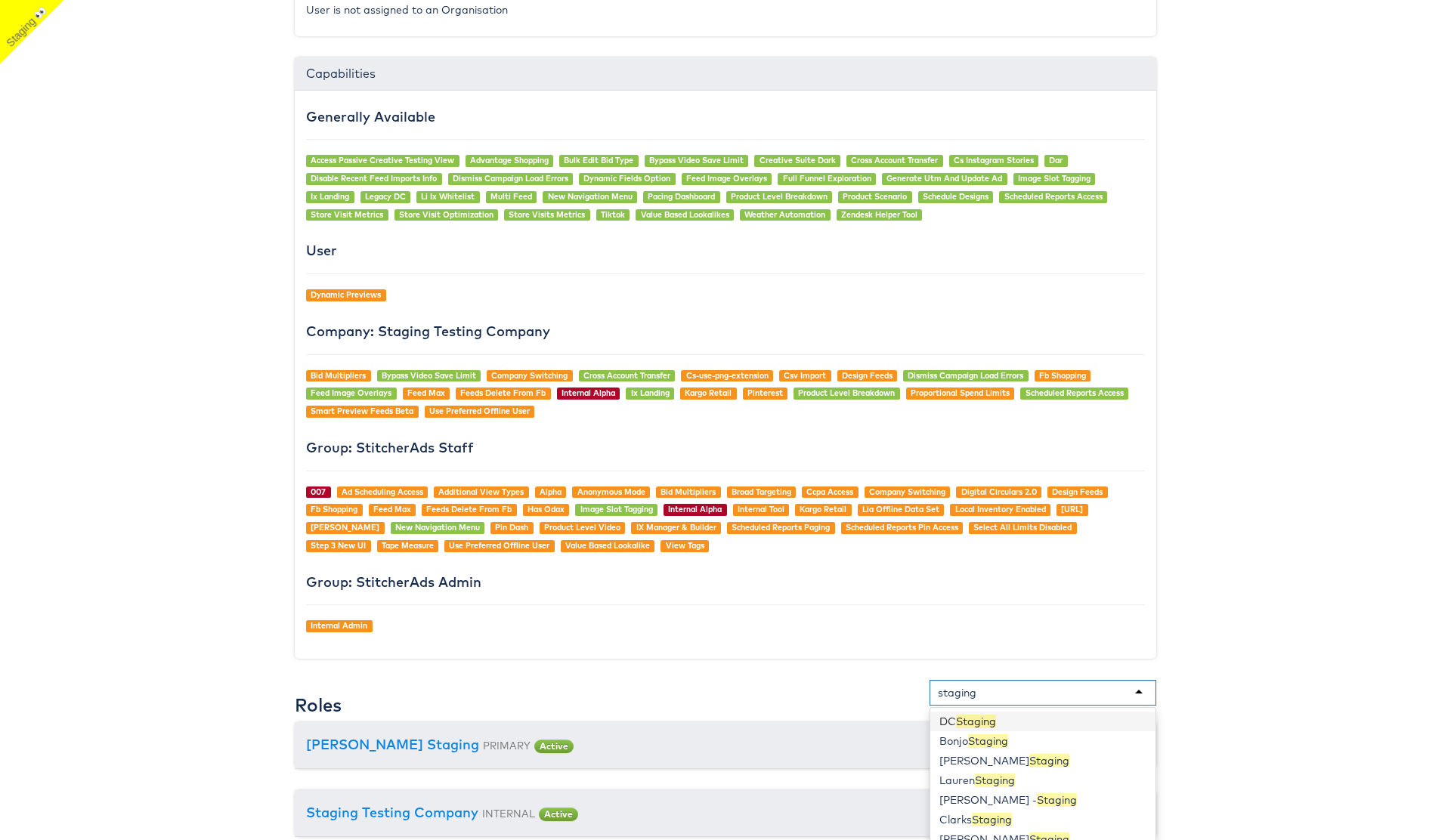
type input "staging"
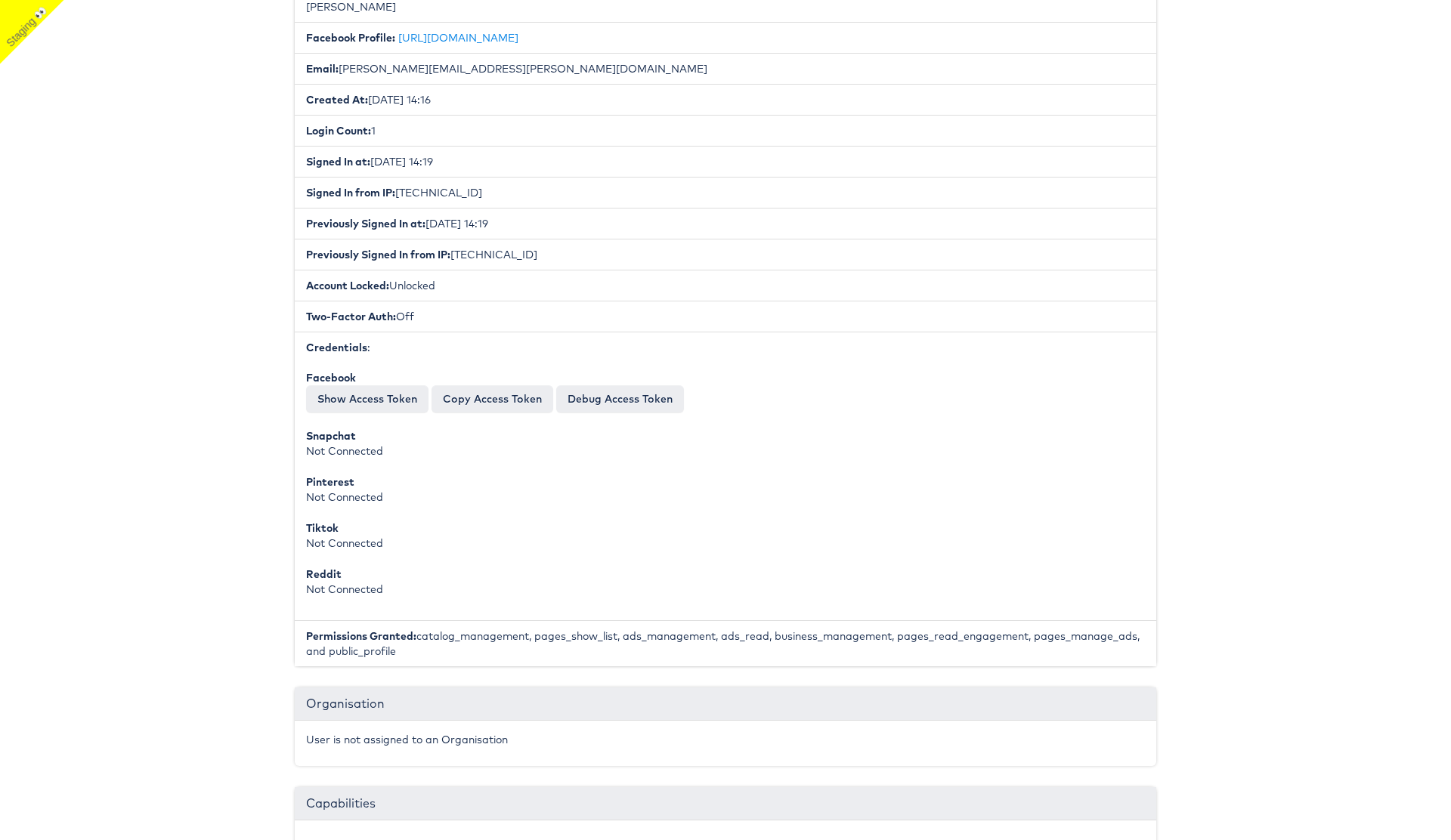
scroll to position [0, 0]
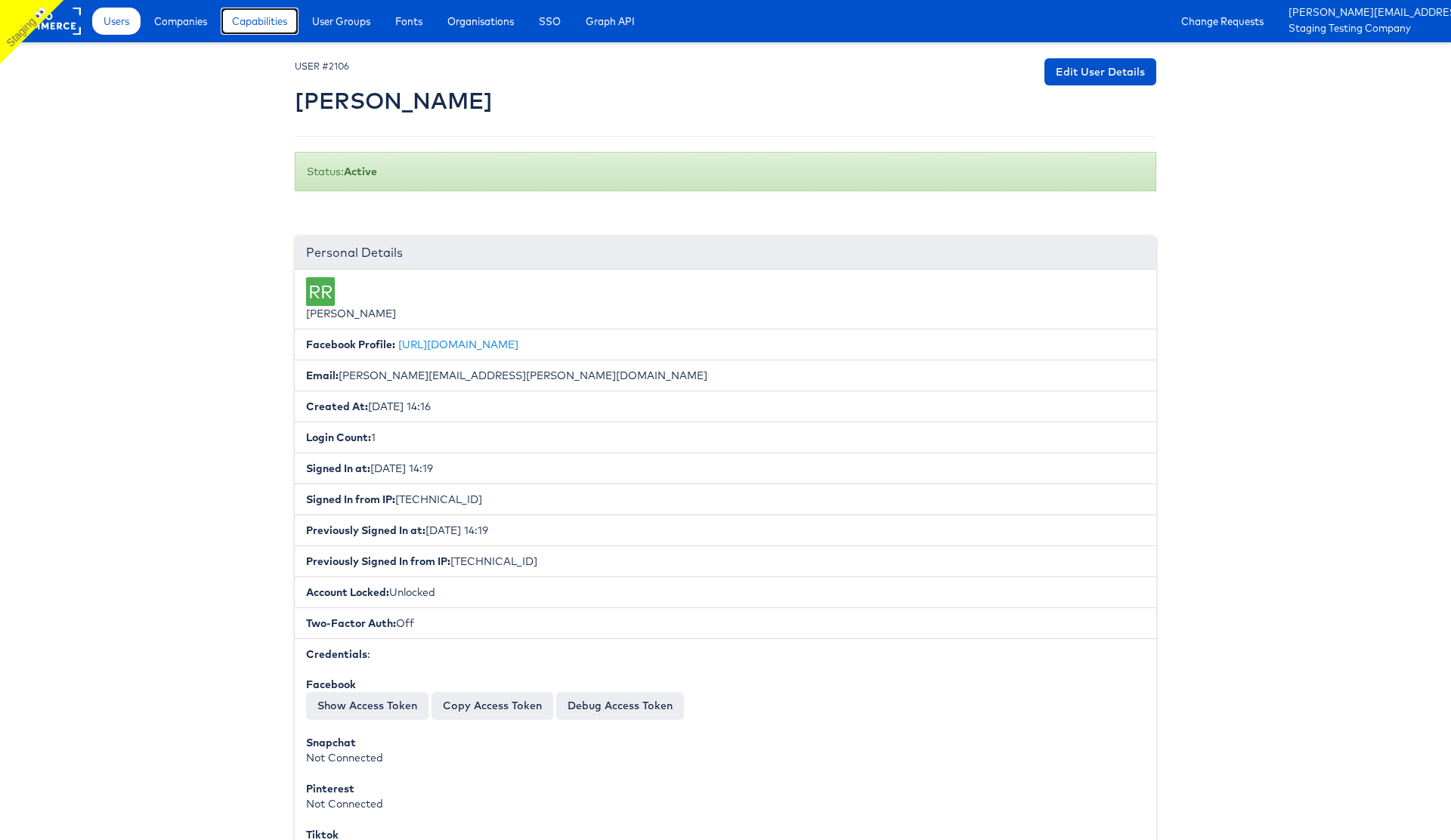
click at [260, 23] on span "Capabilities" at bounding box center [259, 21] width 55 height 15
click at [274, 18] on span "Capabilities" at bounding box center [259, 21] width 55 height 15
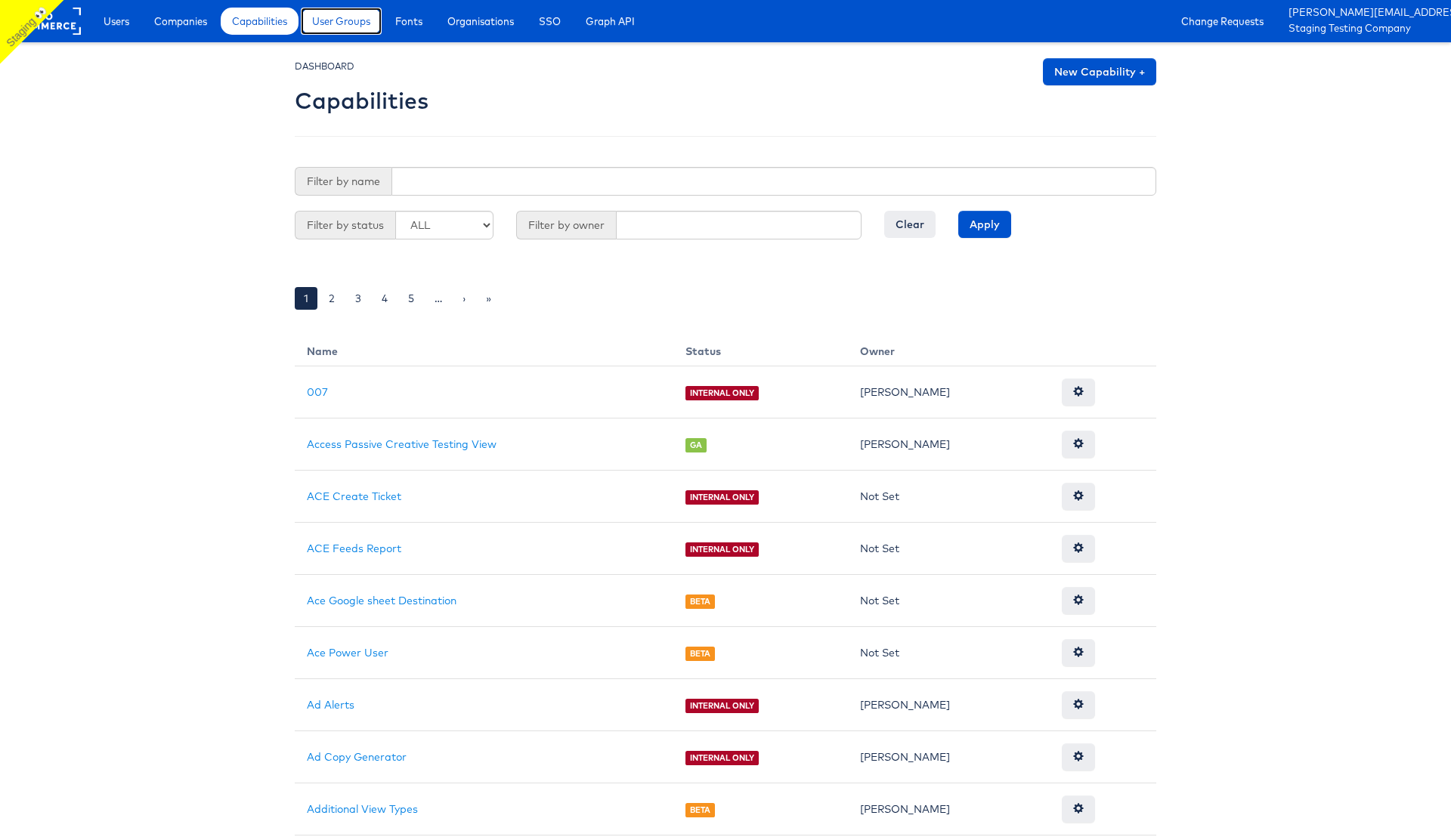
click at [342, 28] on span "User Groups" at bounding box center [341, 21] width 58 height 15
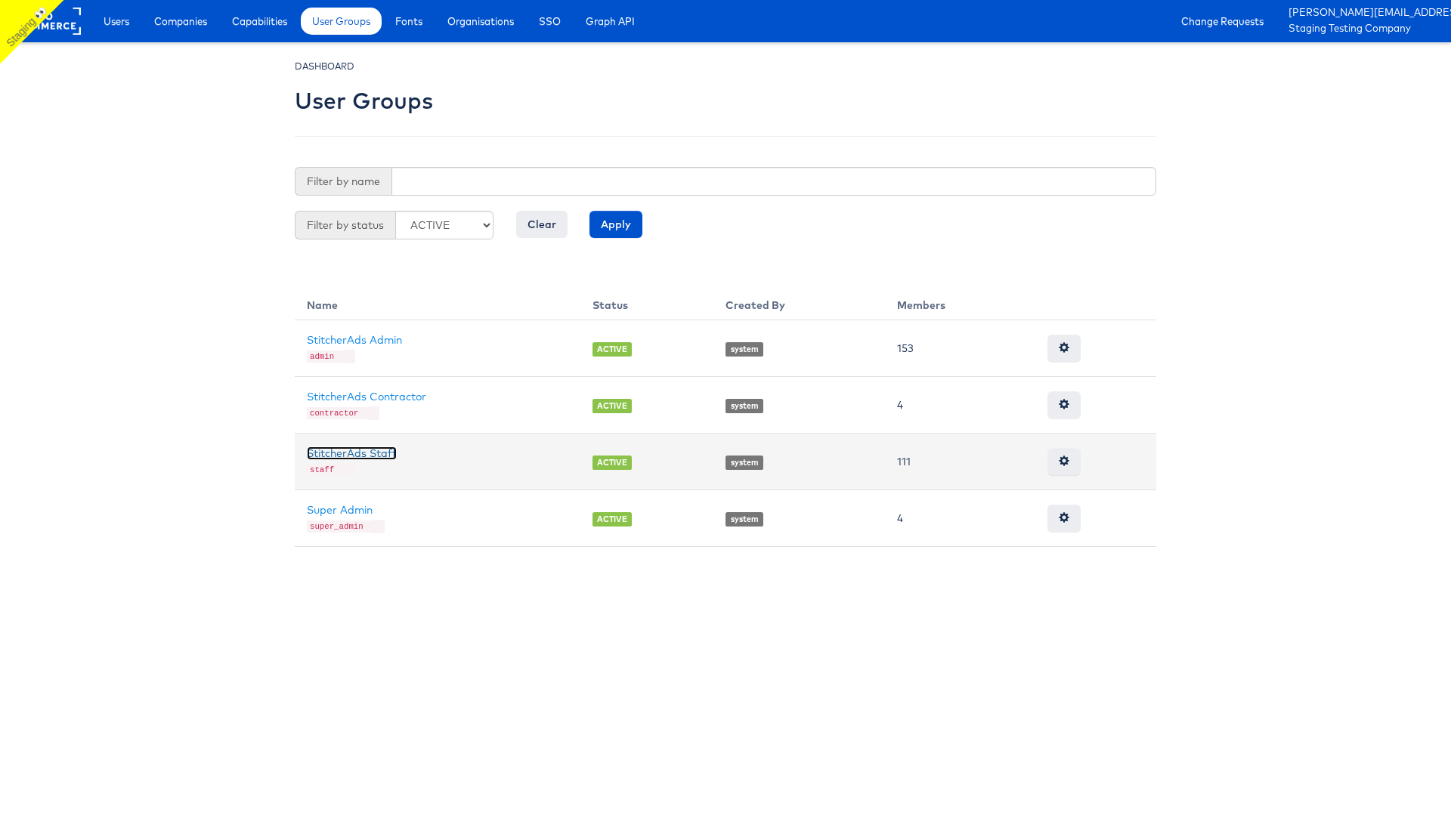
click at [360, 450] on link "StitcherAds Staff" at bounding box center [352, 454] width 90 height 14
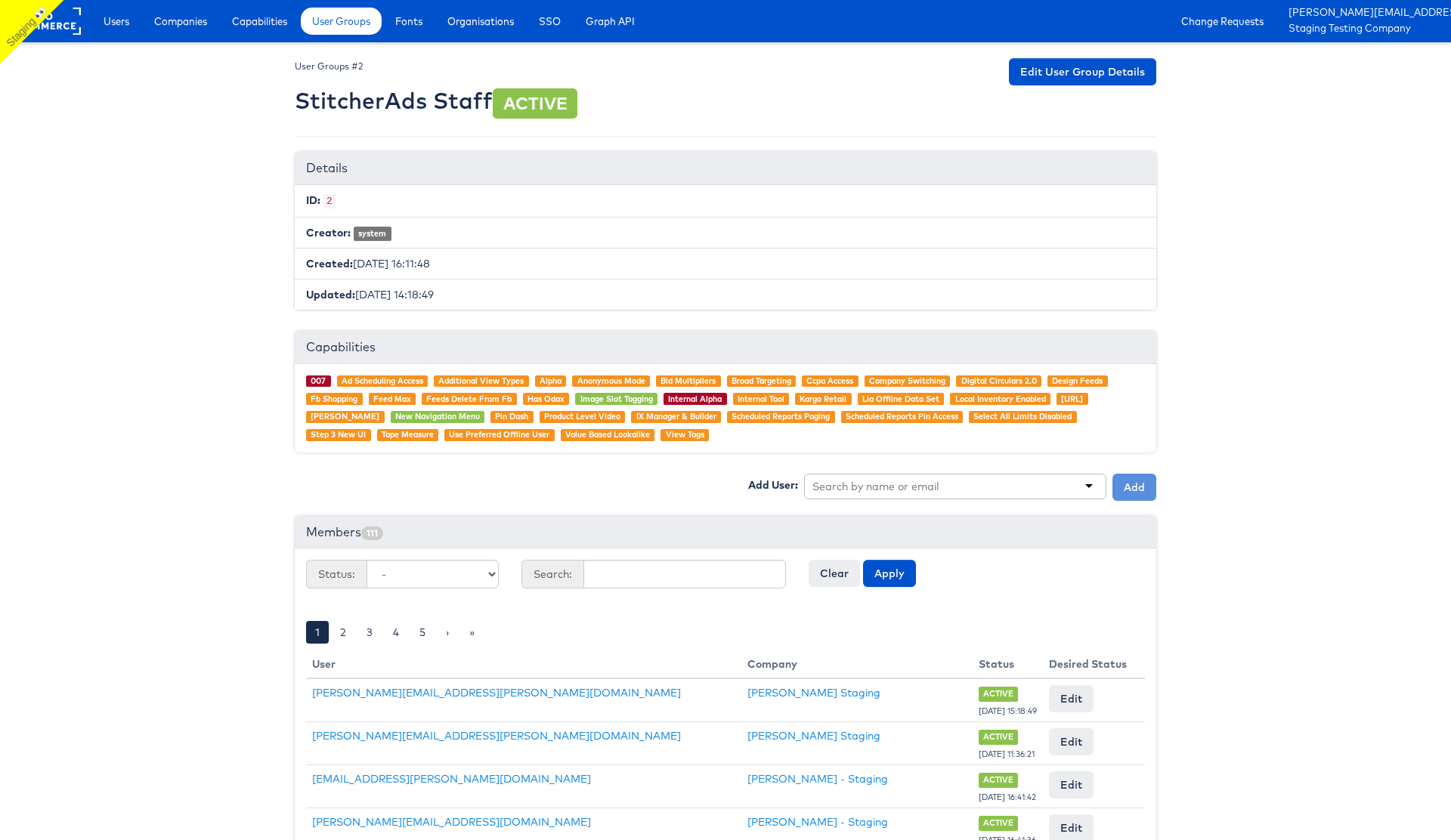
click at [905, 486] on input "text" at bounding box center [877, 487] width 129 height 15
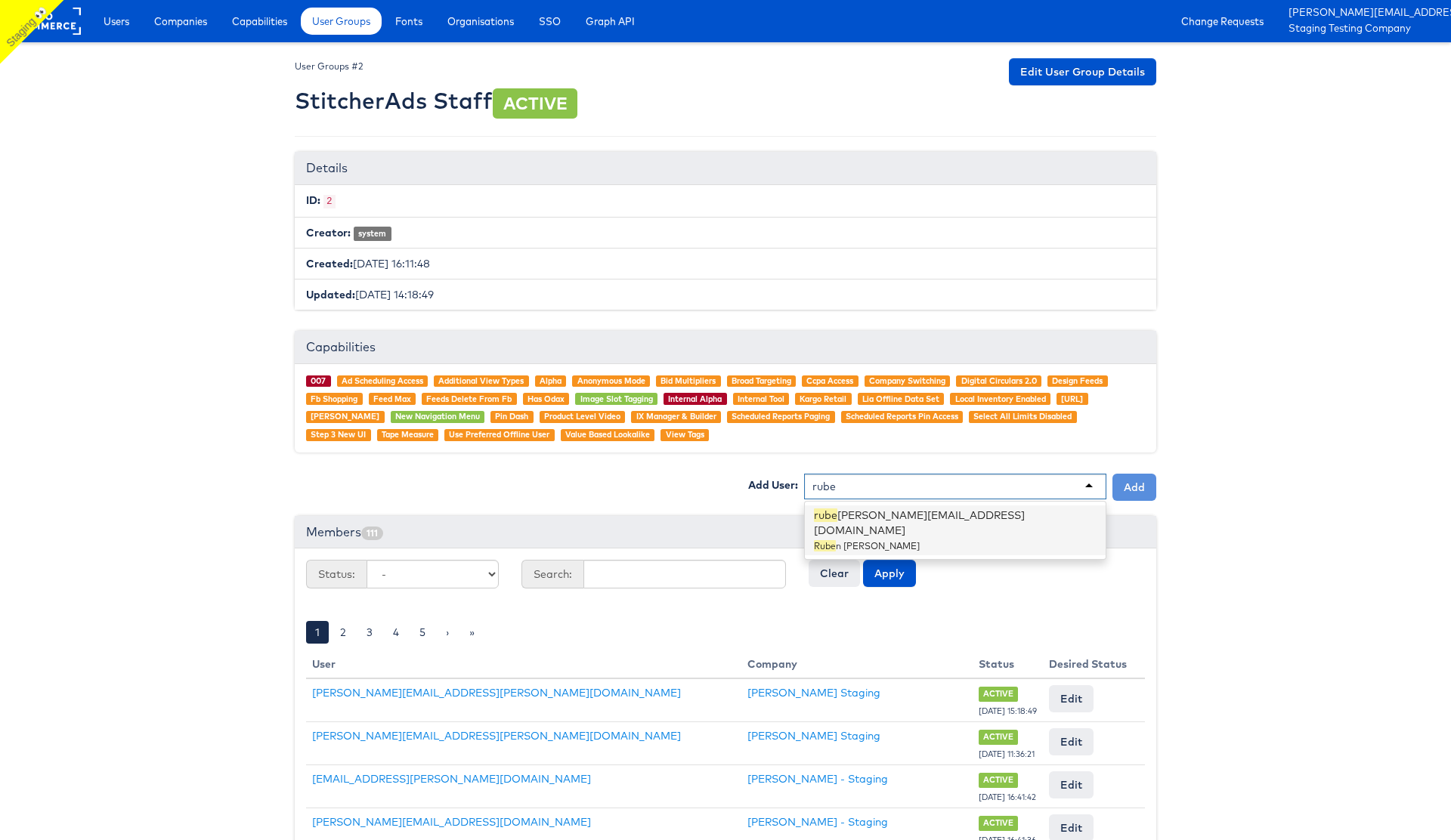
type input "rube"
click at [623, 475] on div "Add User: rube n.ruiz@kargo.com Rube n Ruiz Add" at bounding box center [726, 488] width 884 height 27
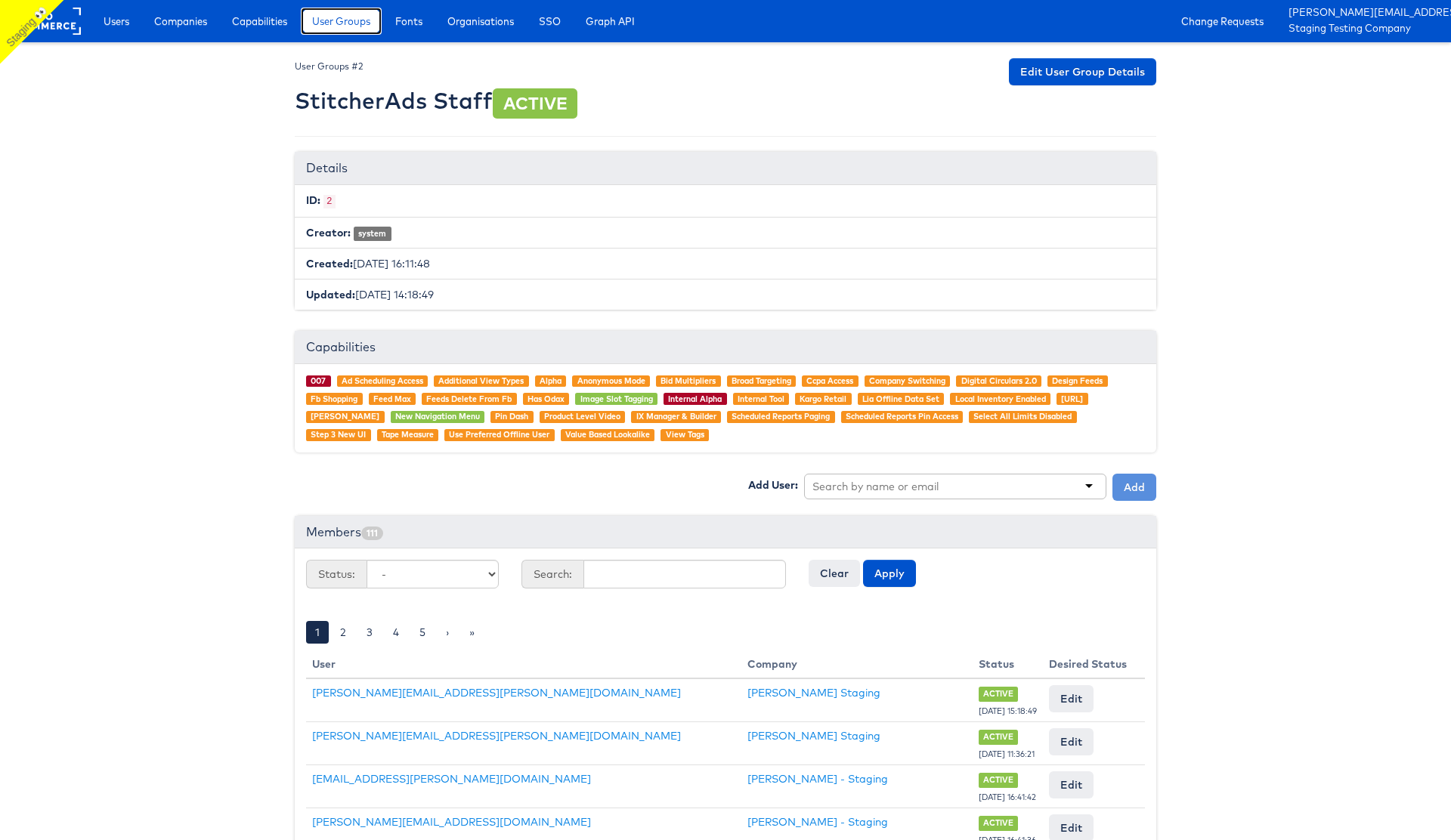
click at [352, 22] on span "User Groups" at bounding box center [341, 21] width 58 height 15
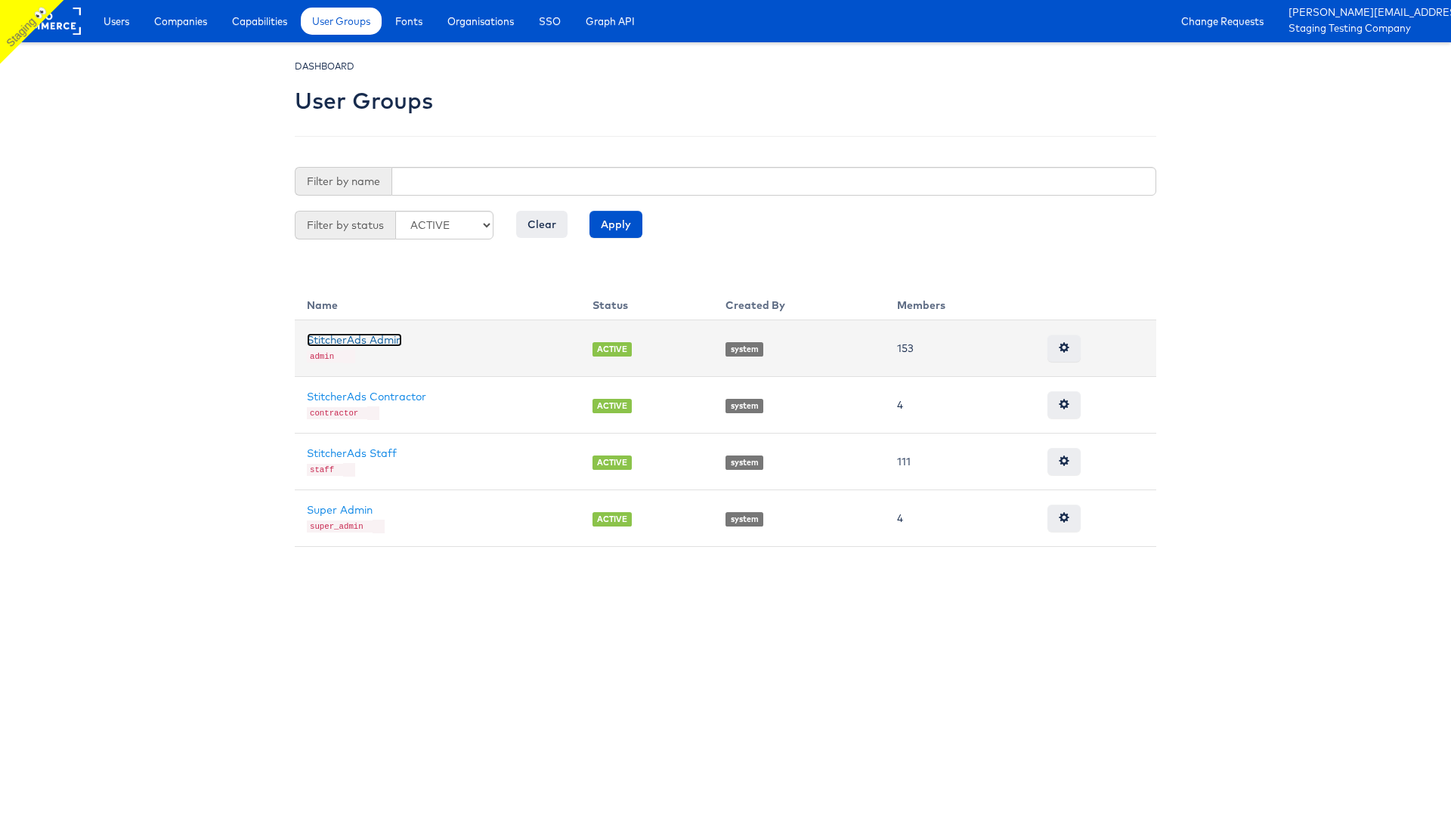
click at [378, 338] on link "StitcherAds Admin" at bounding box center [354, 340] width 95 height 14
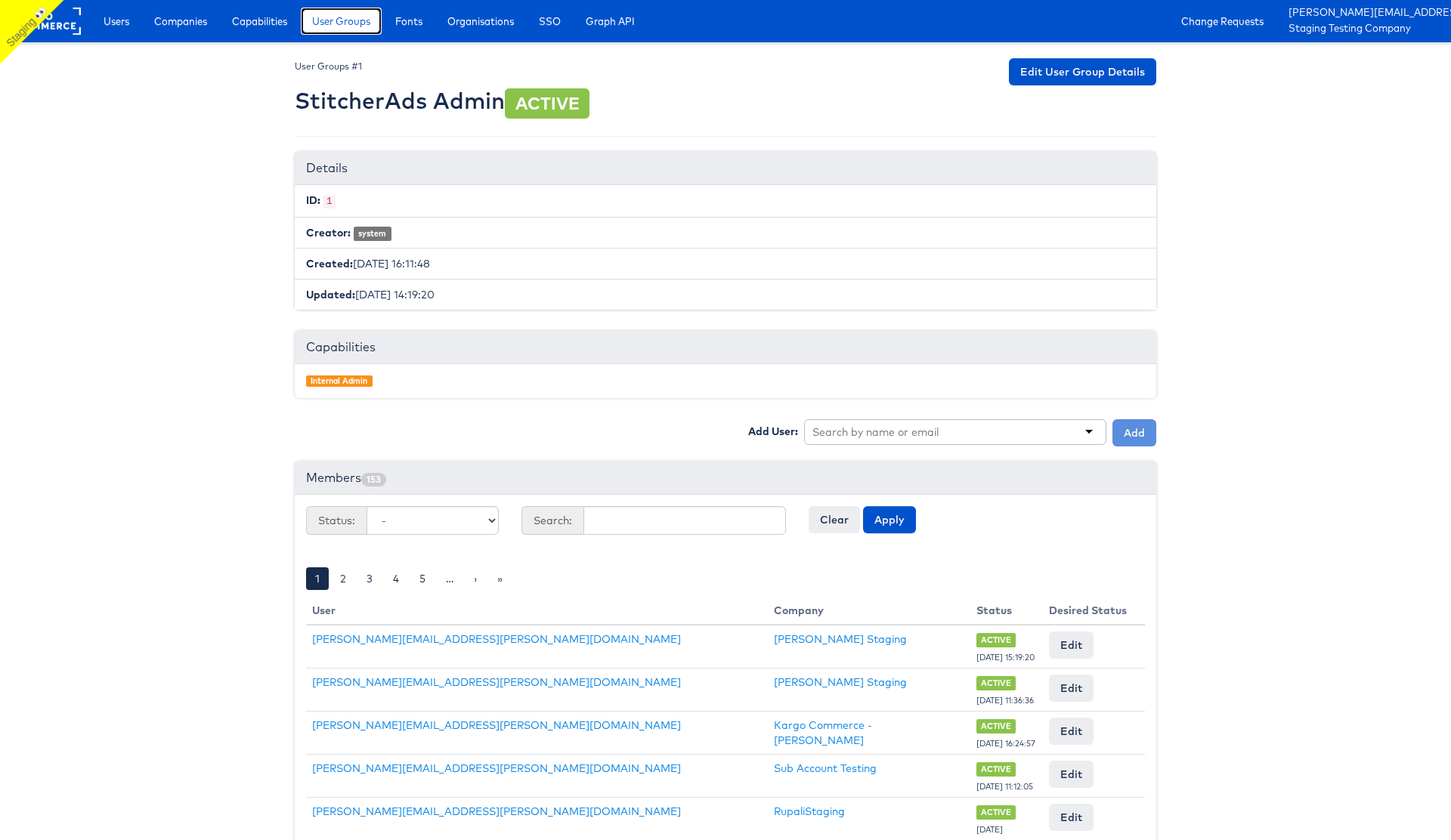
click at [342, 22] on span "User Groups" at bounding box center [341, 21] width 58 height 15
